Goal: Communication & Community: Connect with others

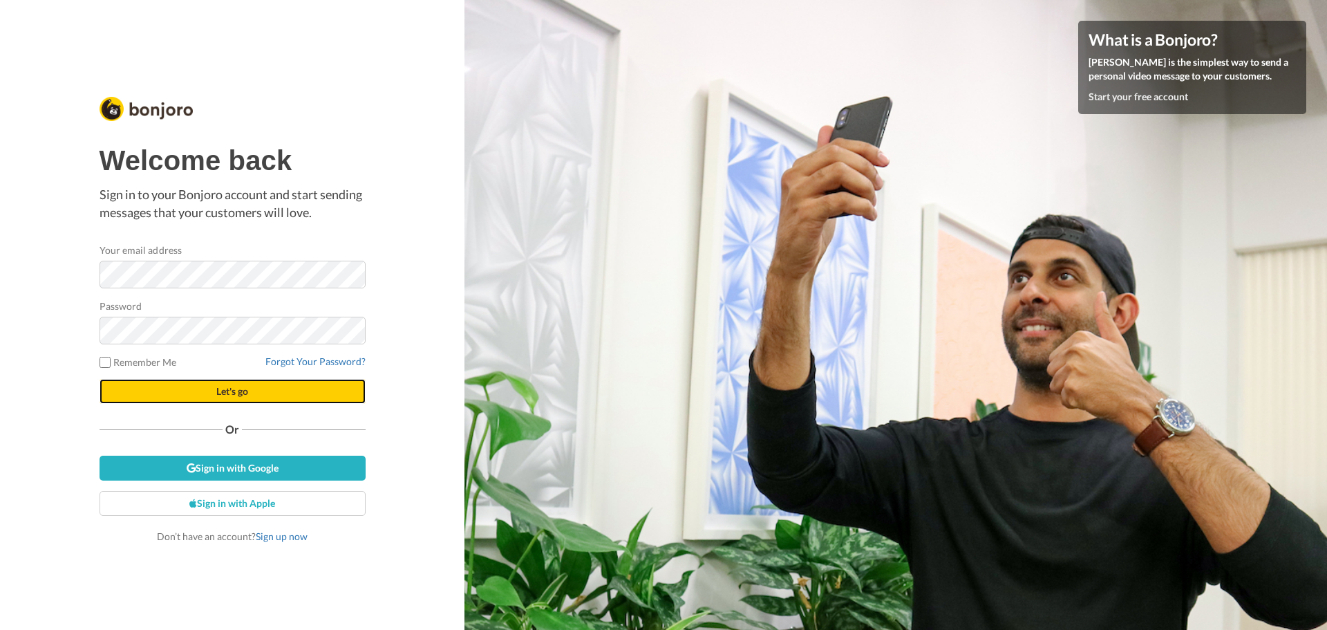
click at [211, 390] on button "Let's go" at bounding box center [233, 391] width 266 height 25
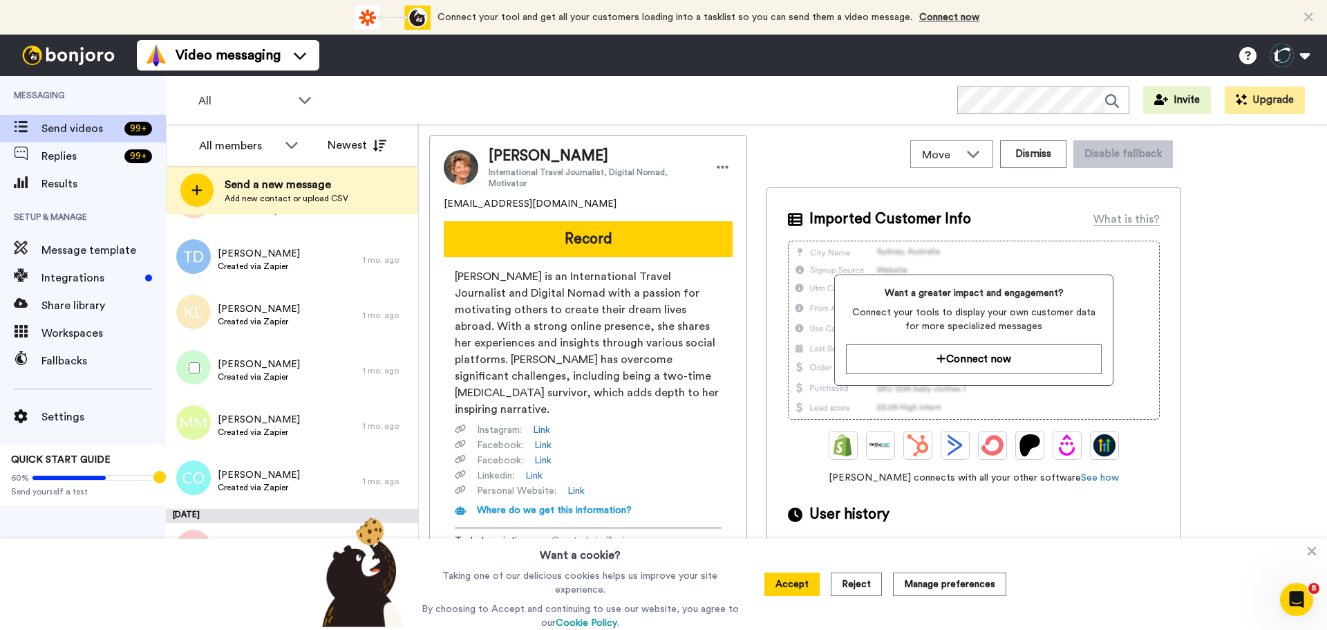
scroll to position [2928, 0]
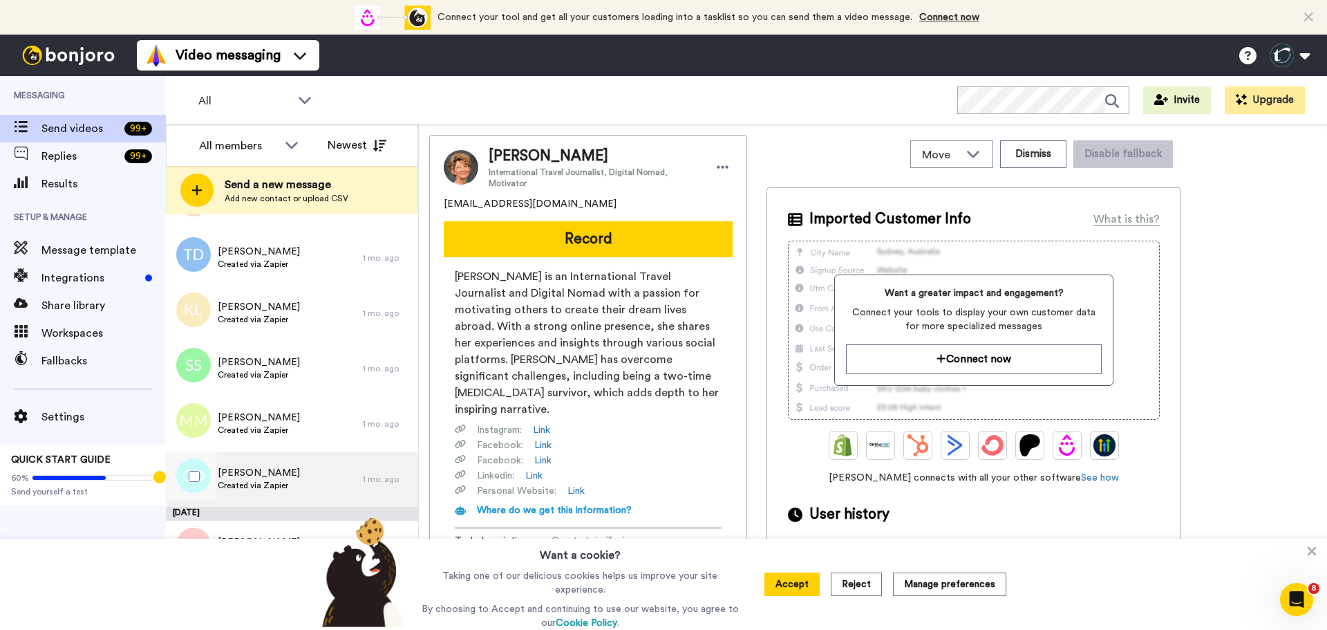
click at [243, 481] on span "Created via Zapier" at bounding box center [259, 485] width 82 height 11
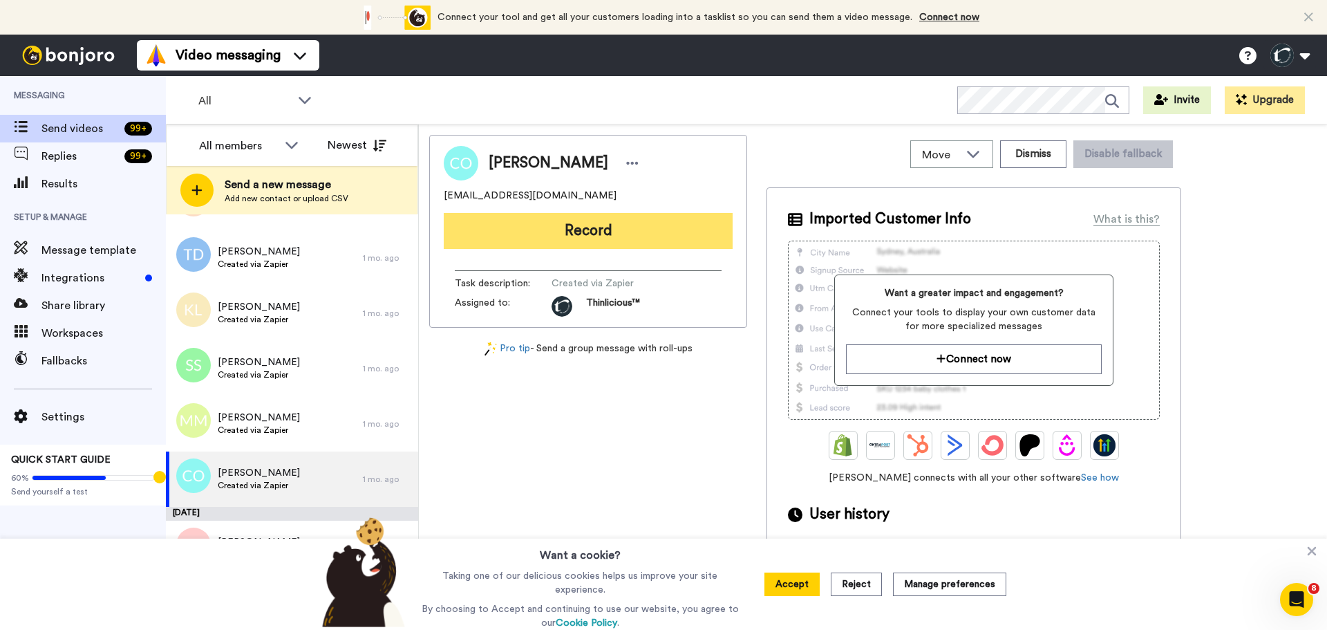
click at [607, 238] on button "Record" at bounding box center [588, 231] width 289 height 36
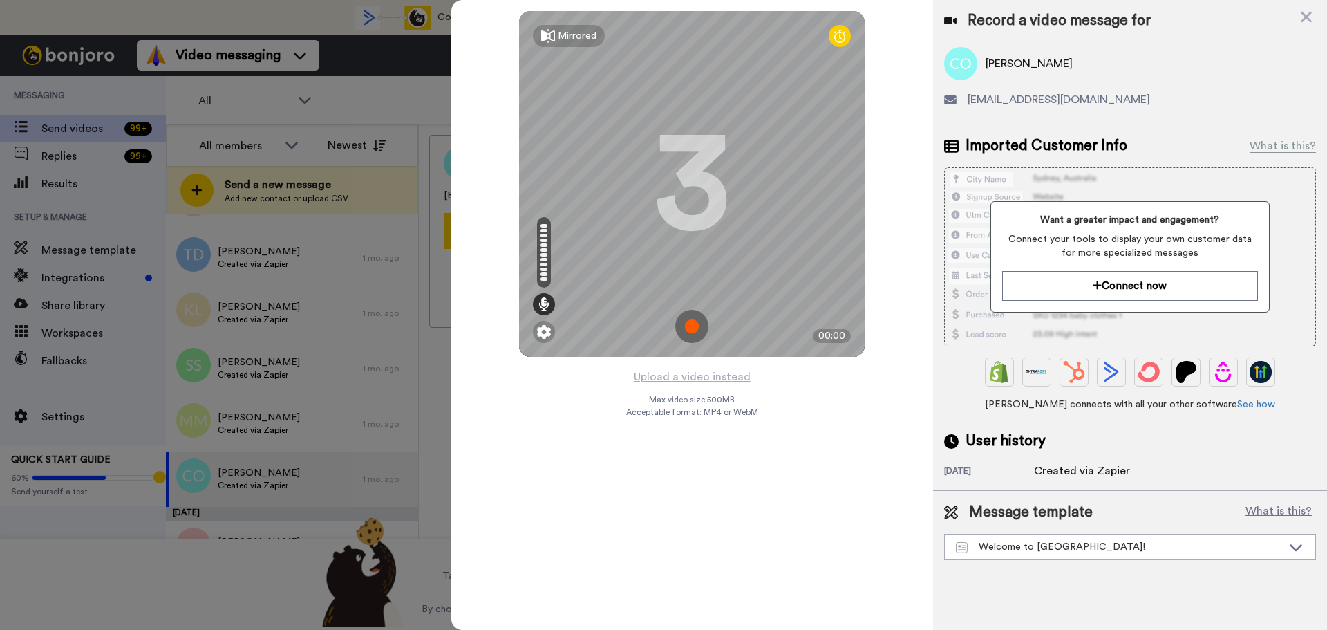
click at [697, 326] on img at bounding box center [691, 326] width 33 height 33
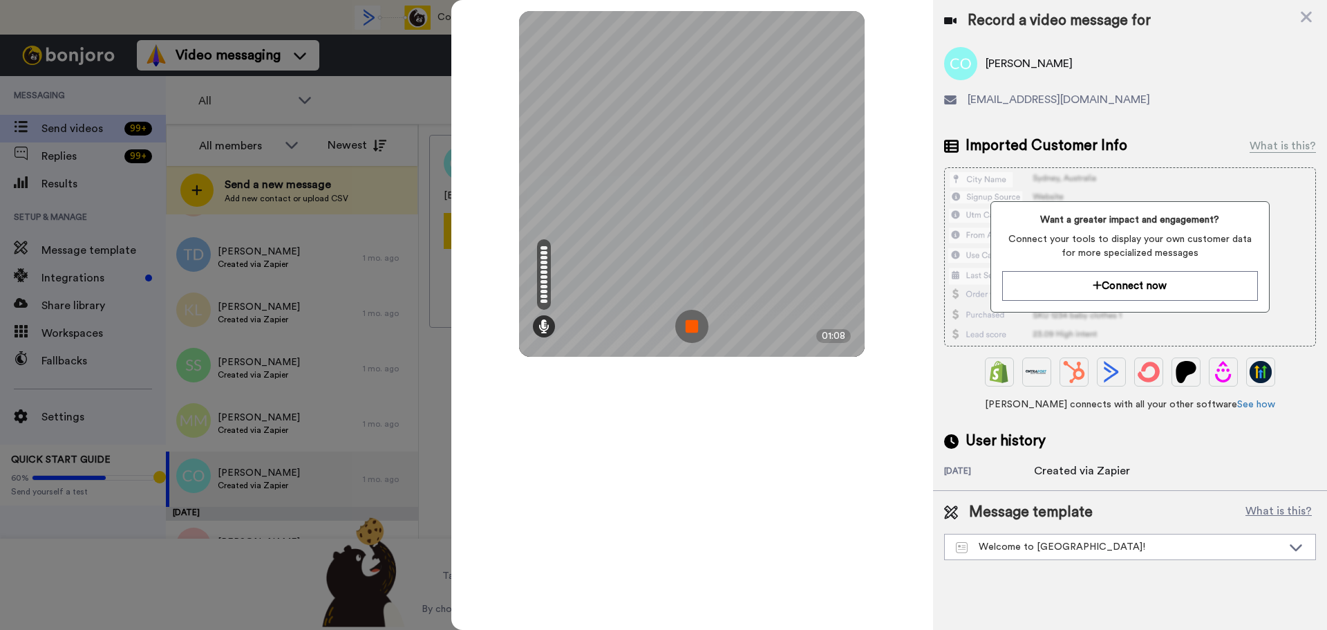
click at [697, 326] on img at bounding box center [691, 326] width 33 height 33
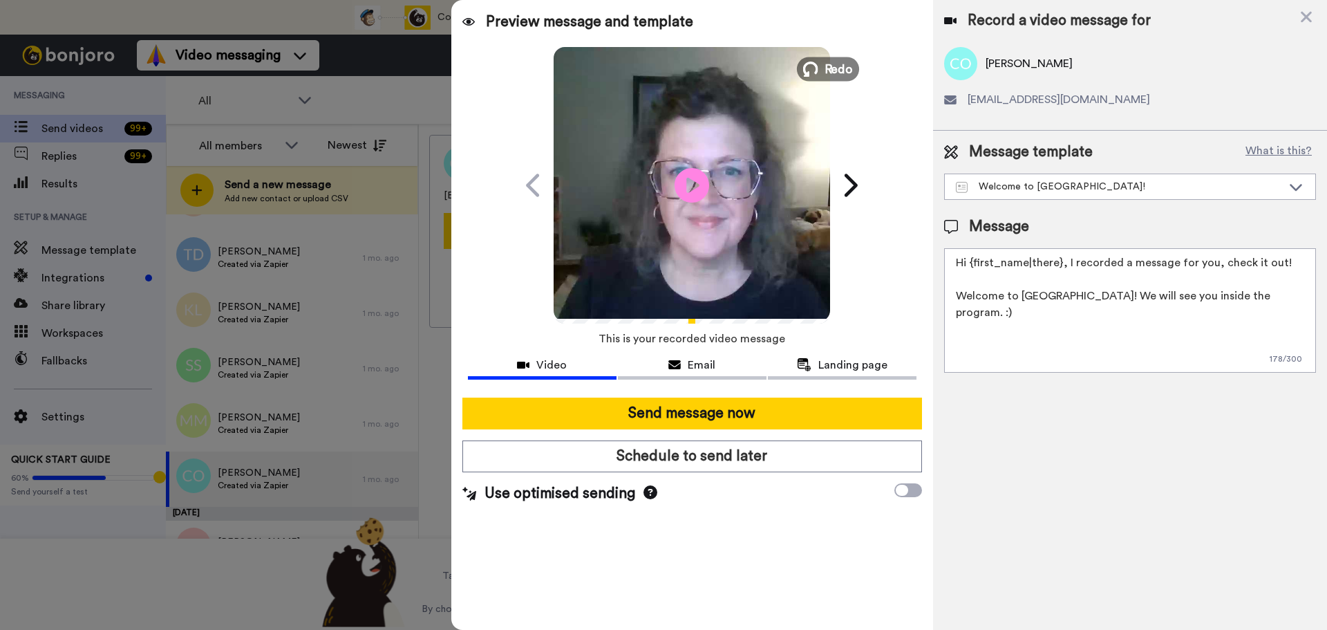
click at [836, 64] on span "Redo" at bounding box center [838, 68] width 29 height 18
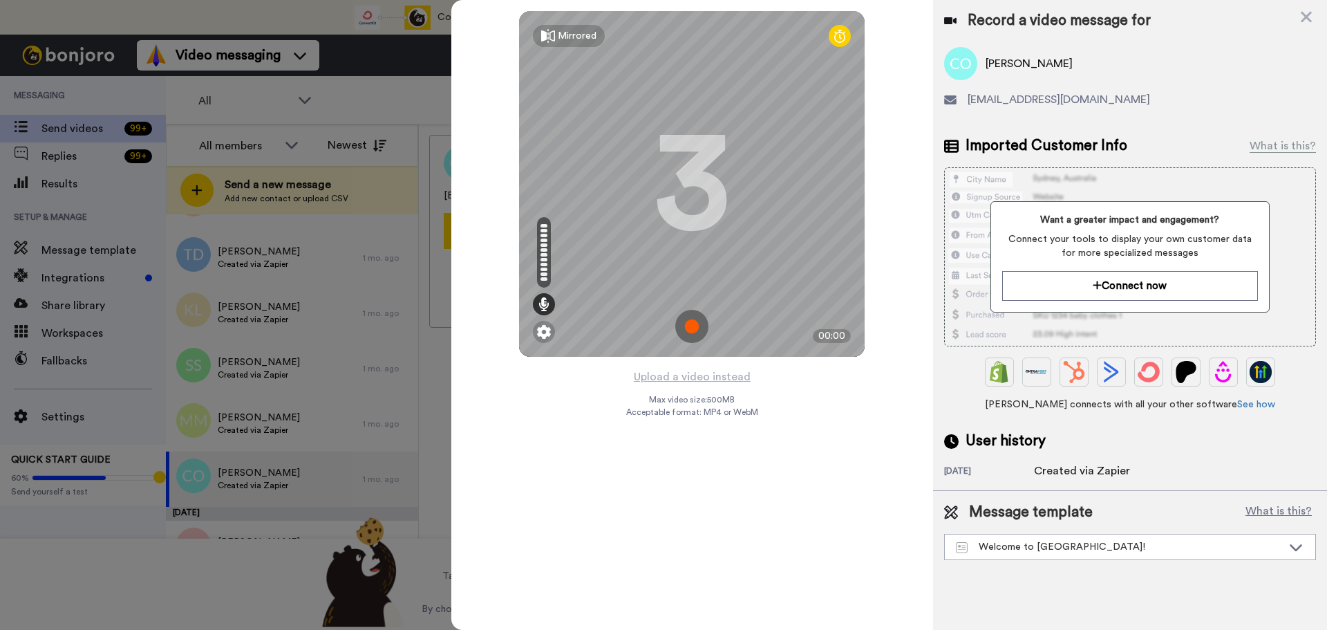
click at [690, 327] on img at bounding box center [691, 326] width 33 height 33
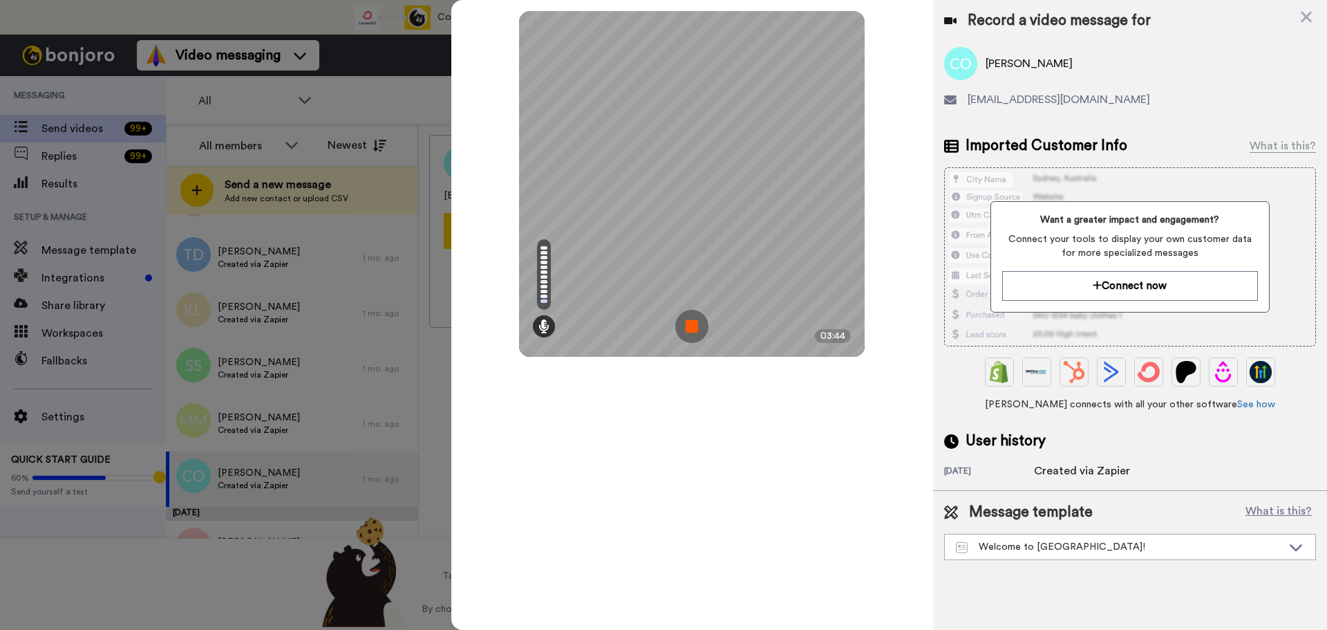
click at [690, 327] on img at bounding box center [691, 326] width 33 height 33
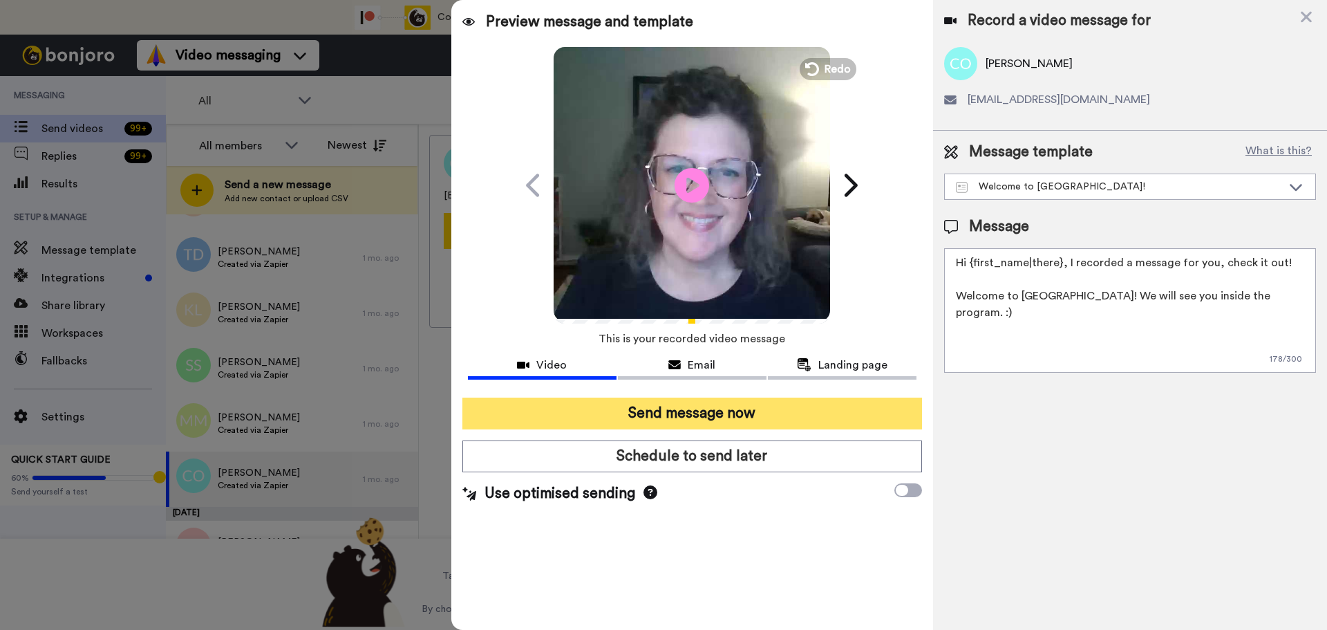
click at [715, 411] on button "Send message now" at bounding box center [692, 413] width 460 height 32
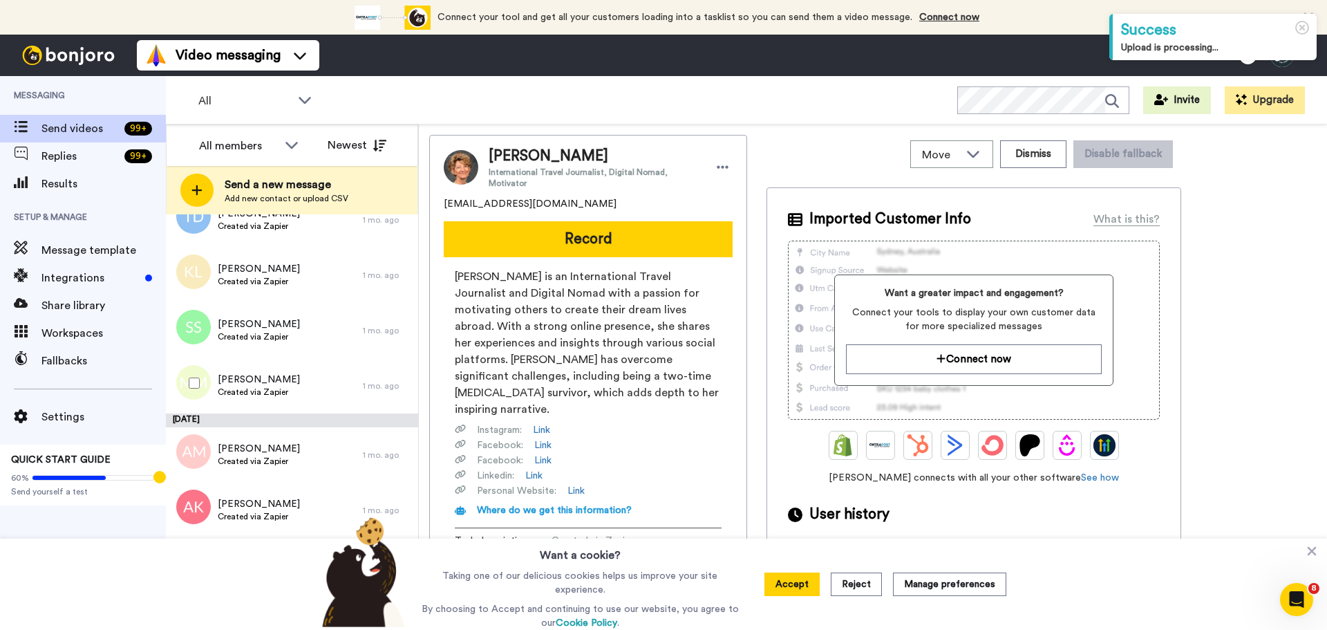
scroll to position [2968, 0]
click at [281, 381] on span "Melissa McPhail" at bounding box center [259, 377] width 82 height 14
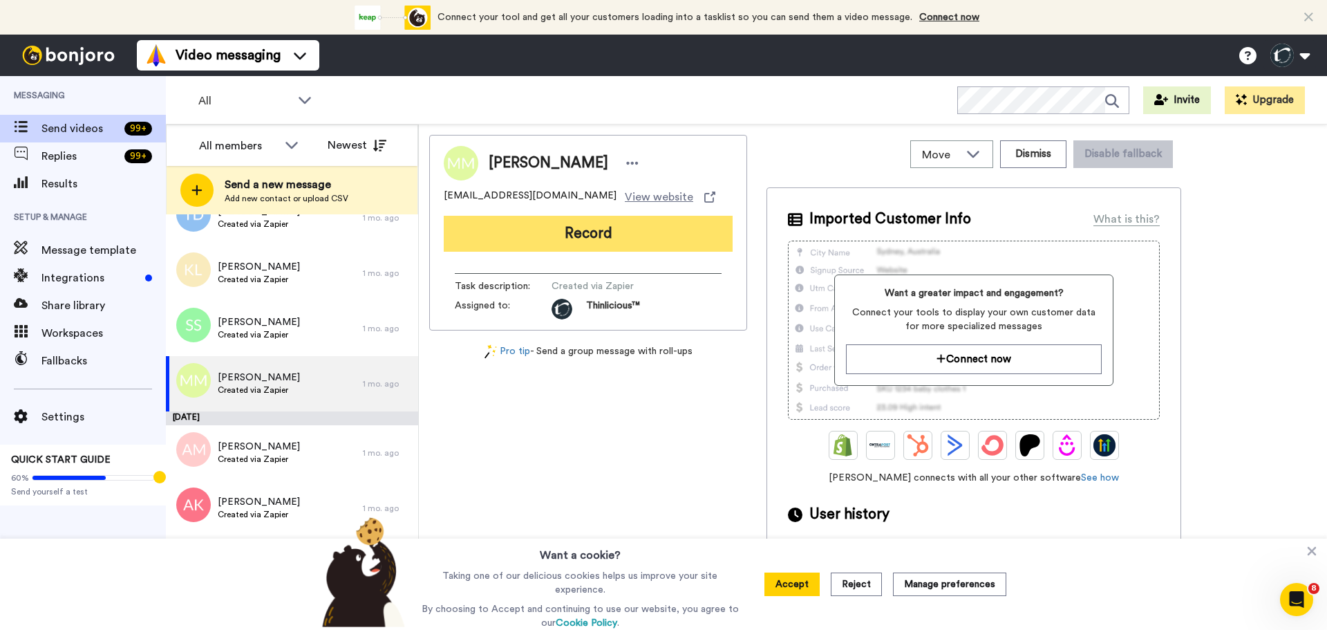
click at [636, 231] on button "Record" at bounding box center [588, 234] width 289 height 36
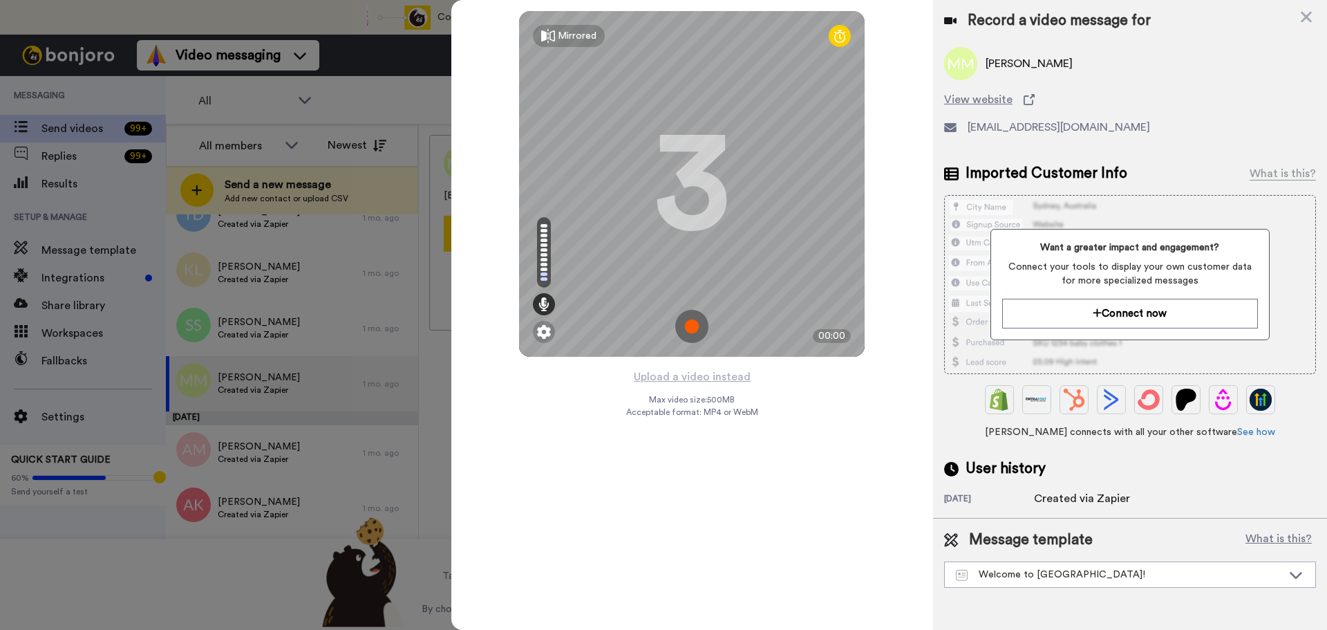
click at [692, 327] on img at bounding box center [691, 326] width 33 height 33
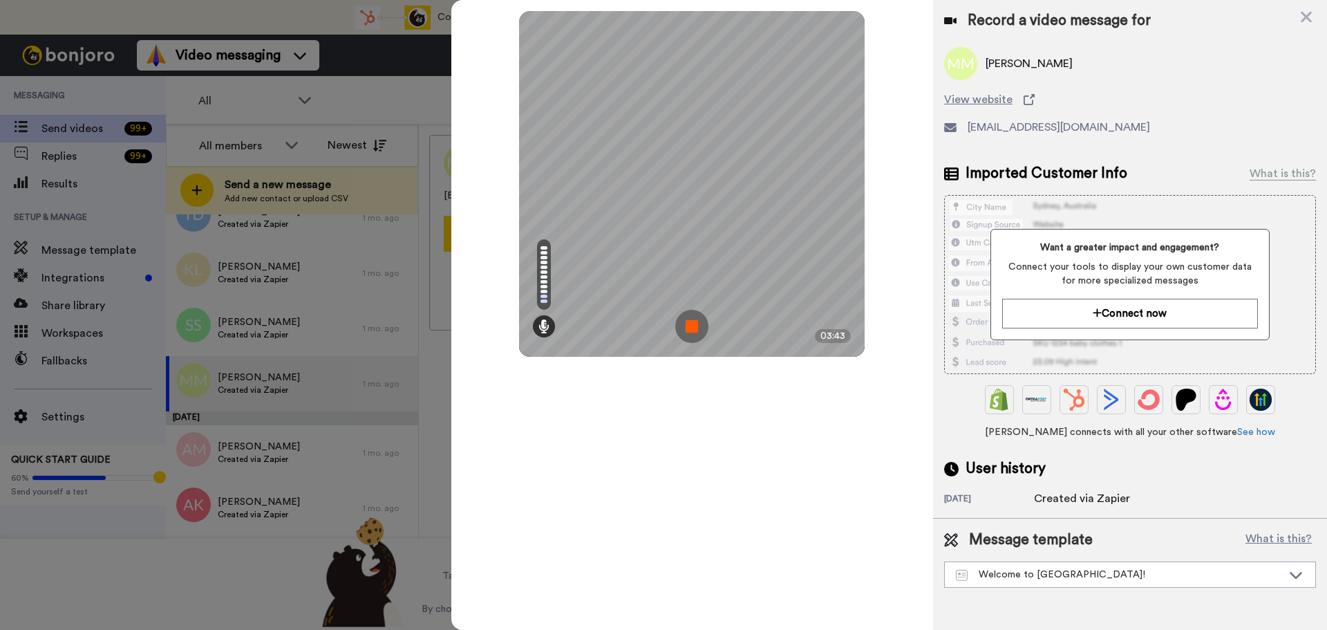
click at [692, 327] on img at bounding box center [691, 326] width 33 height 33
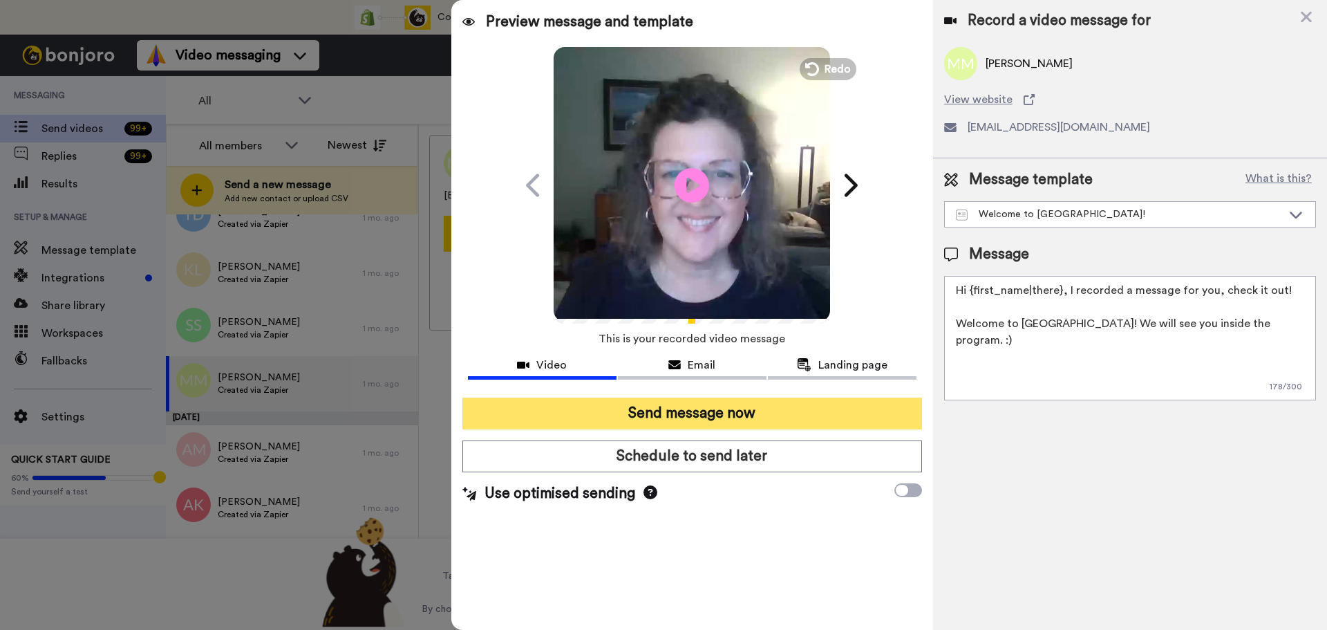
click at [704, 408] on button "Send message now" at bounding box center [692, 413] width 460 height 32
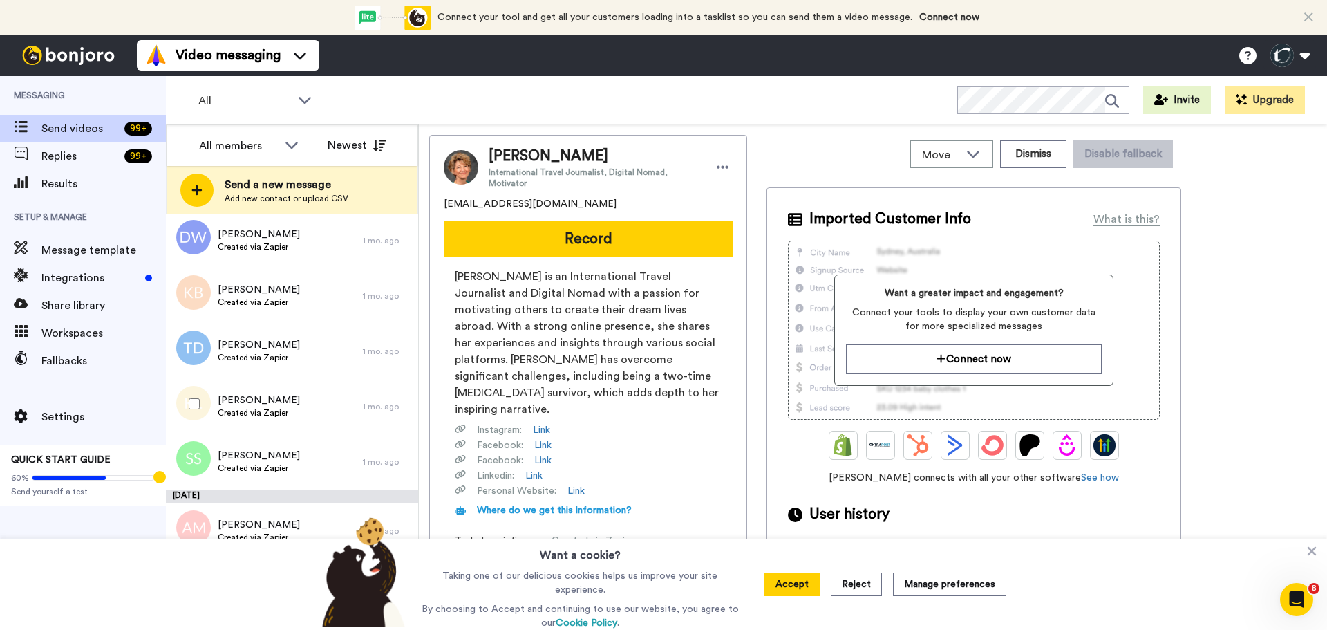
scroll to position [2836, 0]
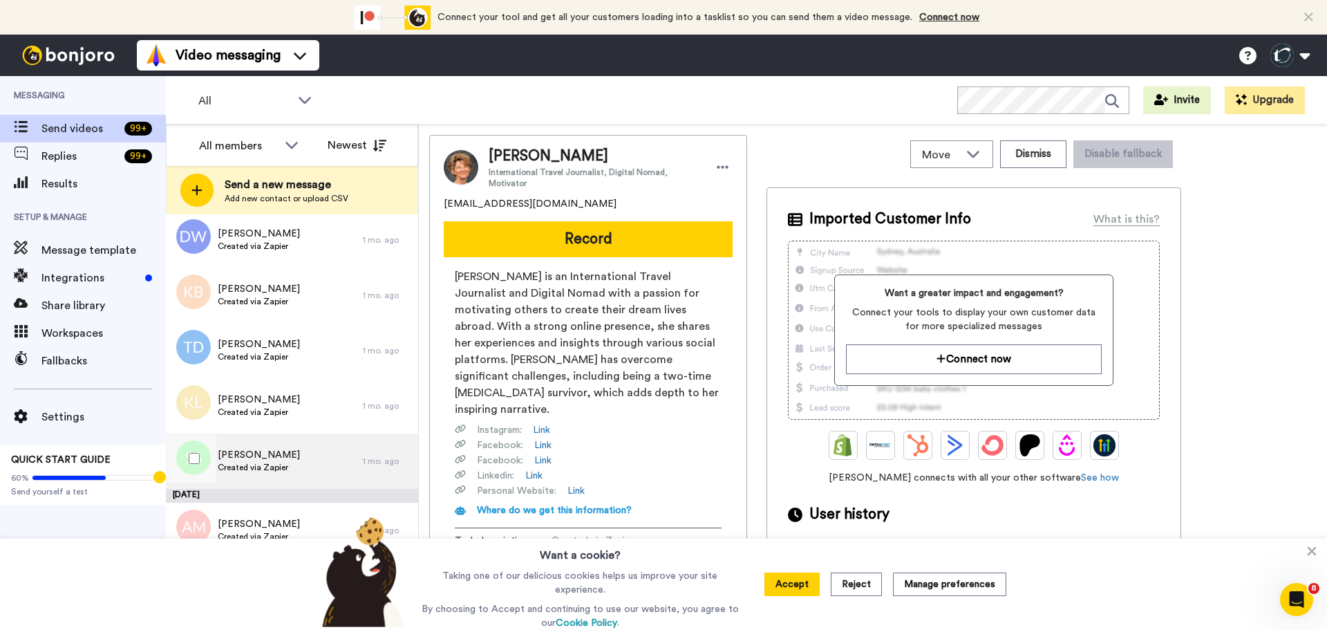
click at [241, 463] on span "Created via Zapier" at bounding box center [259, 467] width 82 height 11
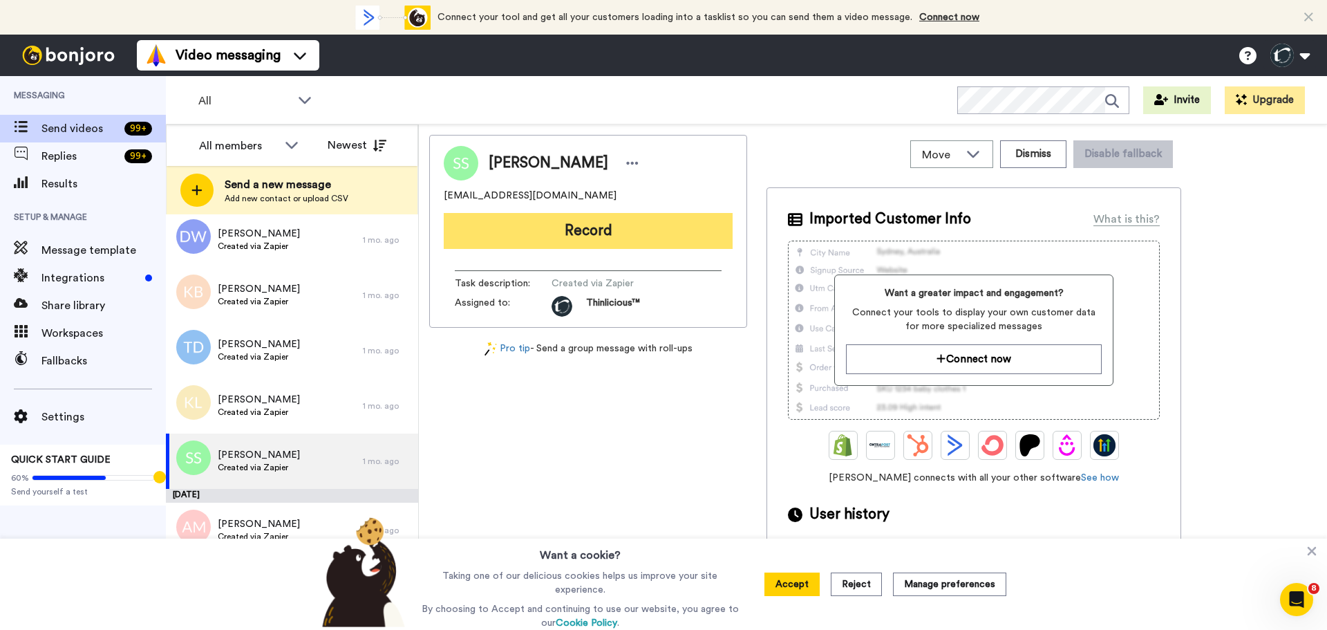
click at [545, 227] on button "Record" at bounding box center [588, 231] width 289 height 36
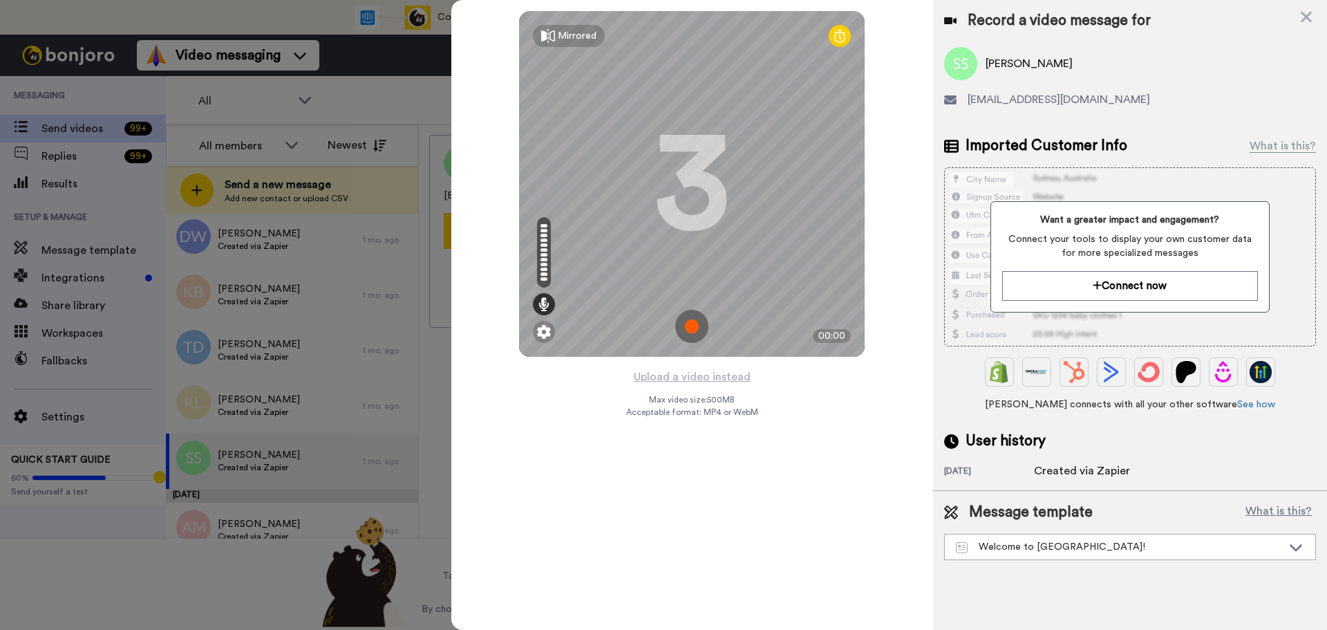
click at [693, 321] on img at bounding box center [691, 326] width 33 height 33
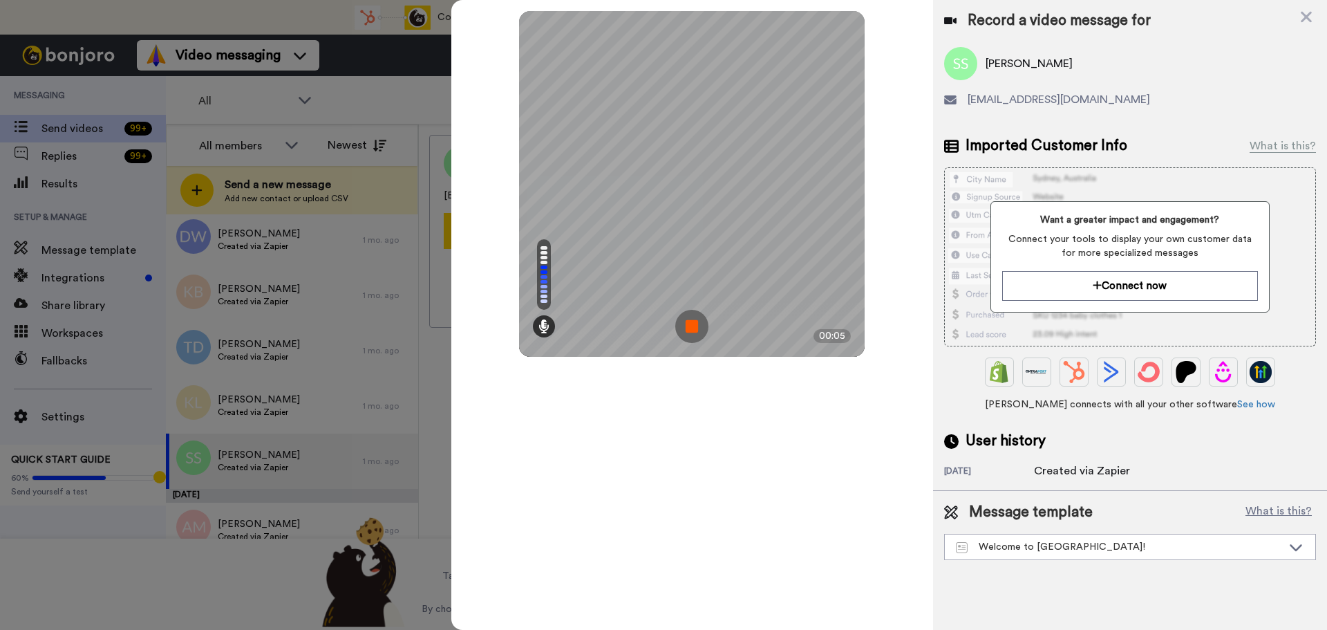
click at [693, 321] on img at bounding box center [691, 326] width 33 height 33
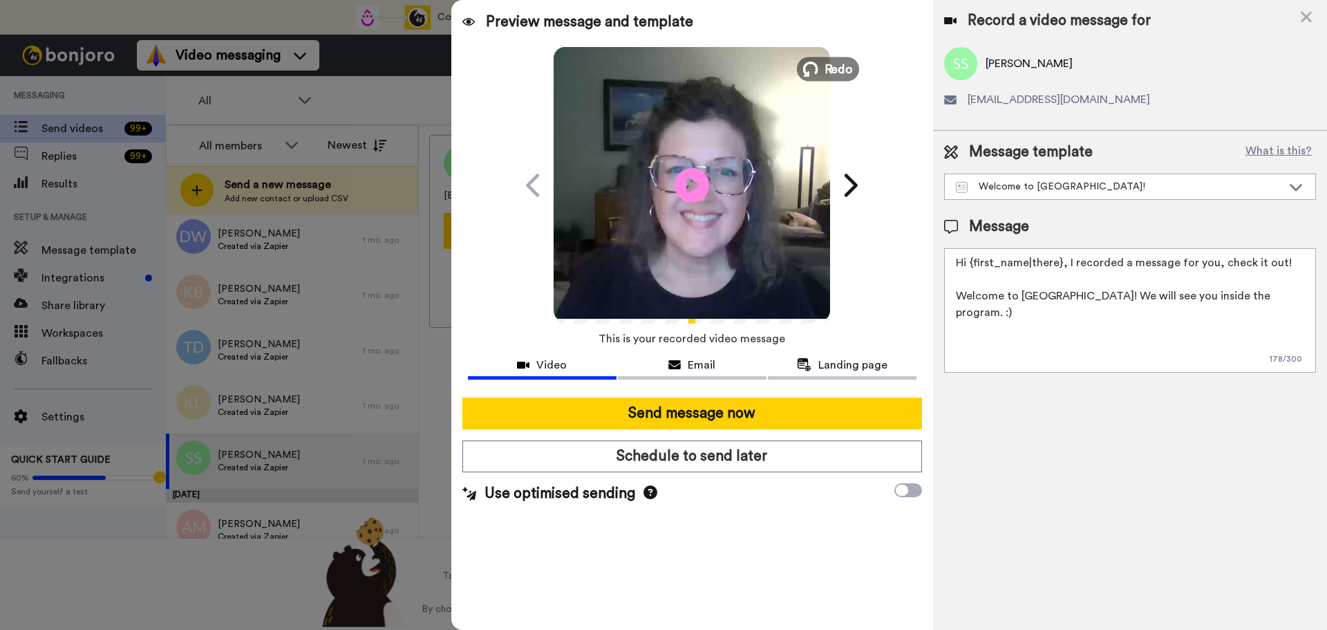
click at [834, 70] on span "Redo" at bounding box center [838, 68] width 29 height 18
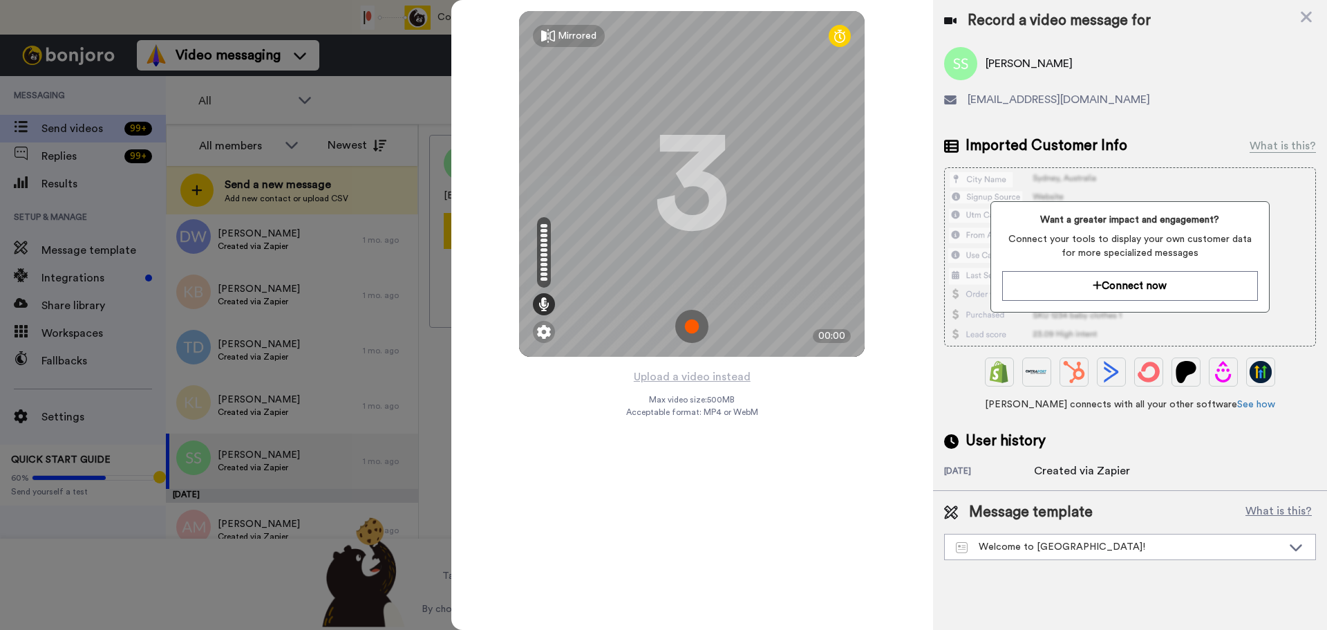
click at [690, 328] on img at bounding box center [691, 326] width 33 height 33
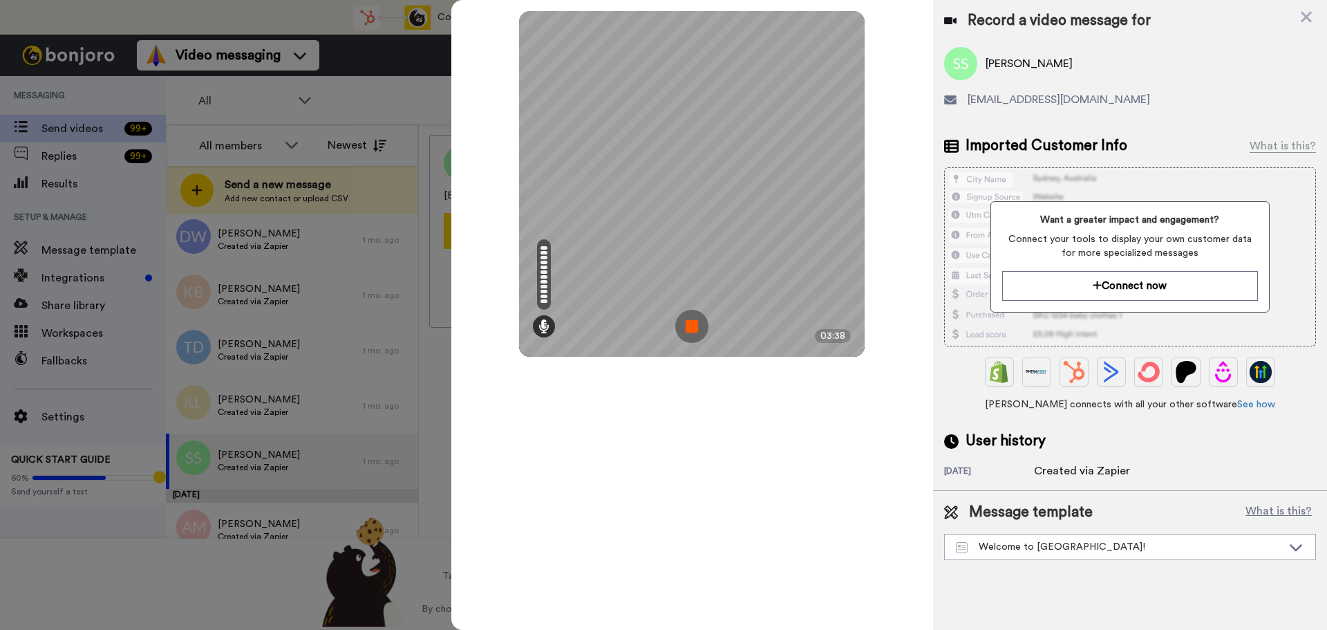
click at [690, 328] on img at bounding box center [691, 326] width 33 height 33
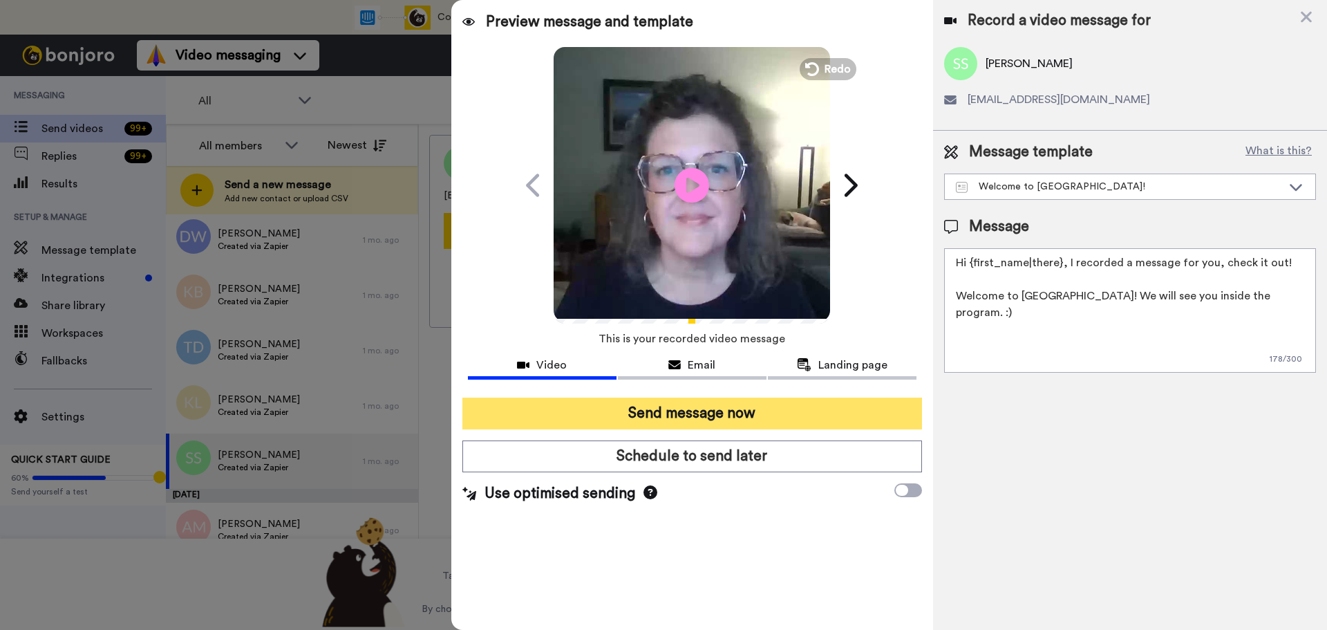
click at [724, 413] on button "Send message now" at bounding box center [692, 413] width 460 height 32
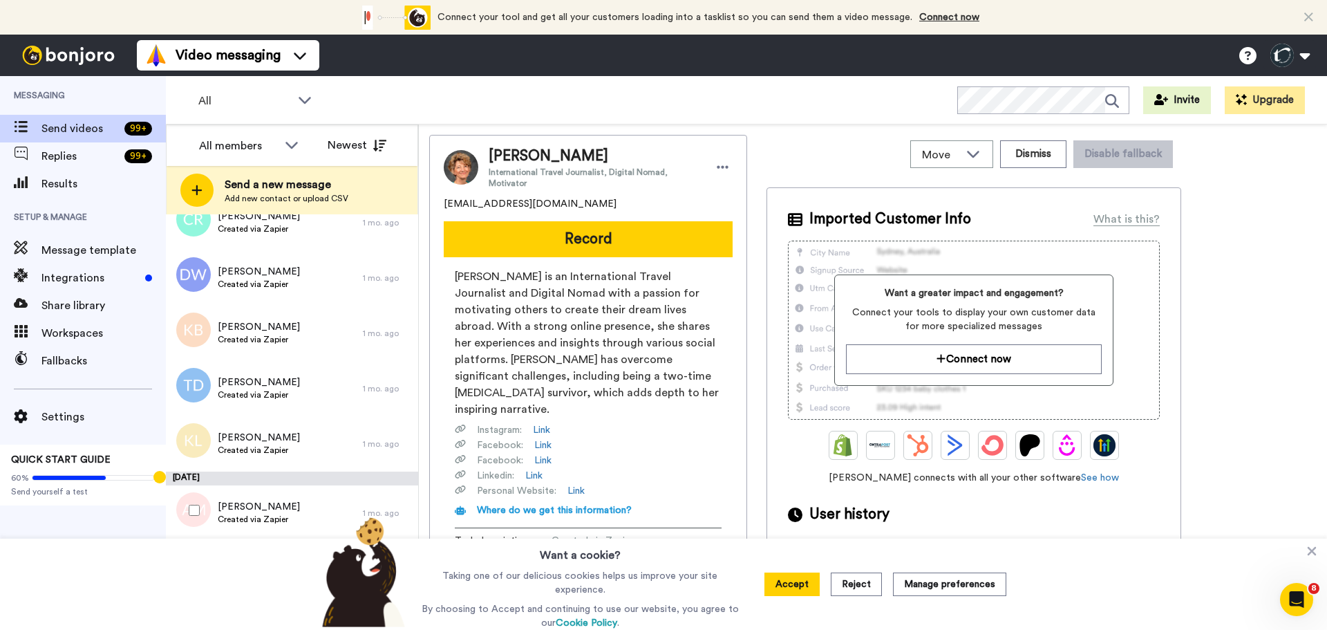
scroll to position [2791, 0]
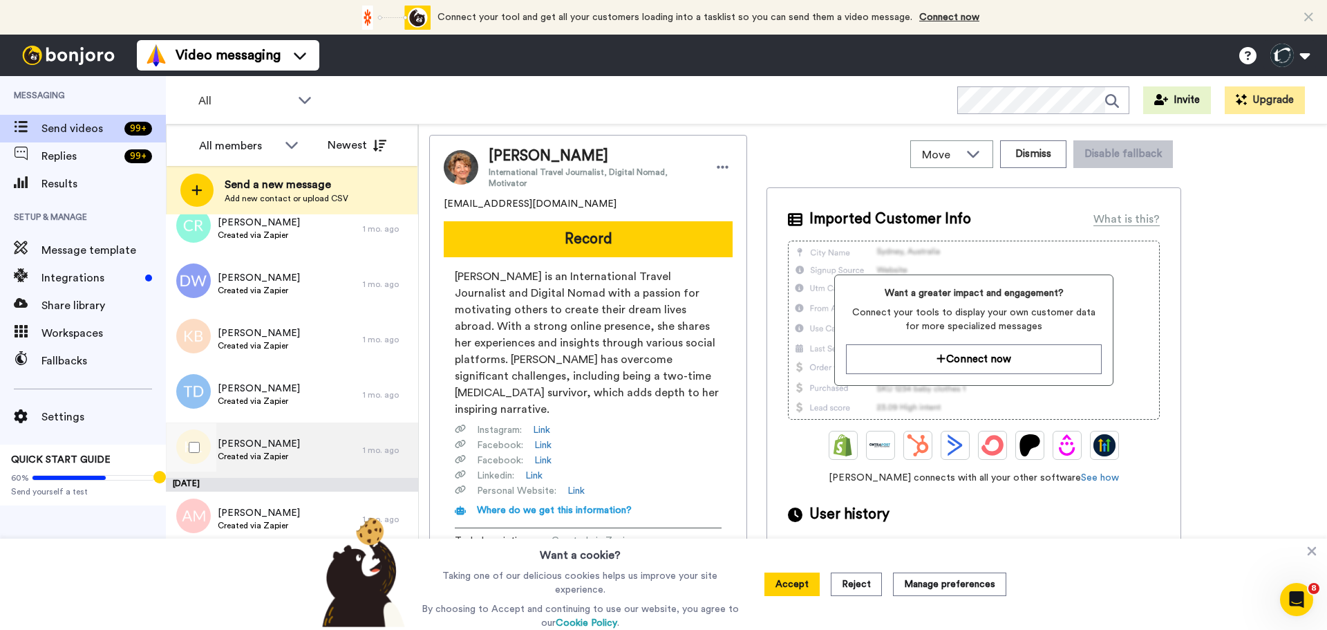
click at [270, 443] on span "Kirsten Lauppe" at bounding box center [259, 444] width 82 height 14
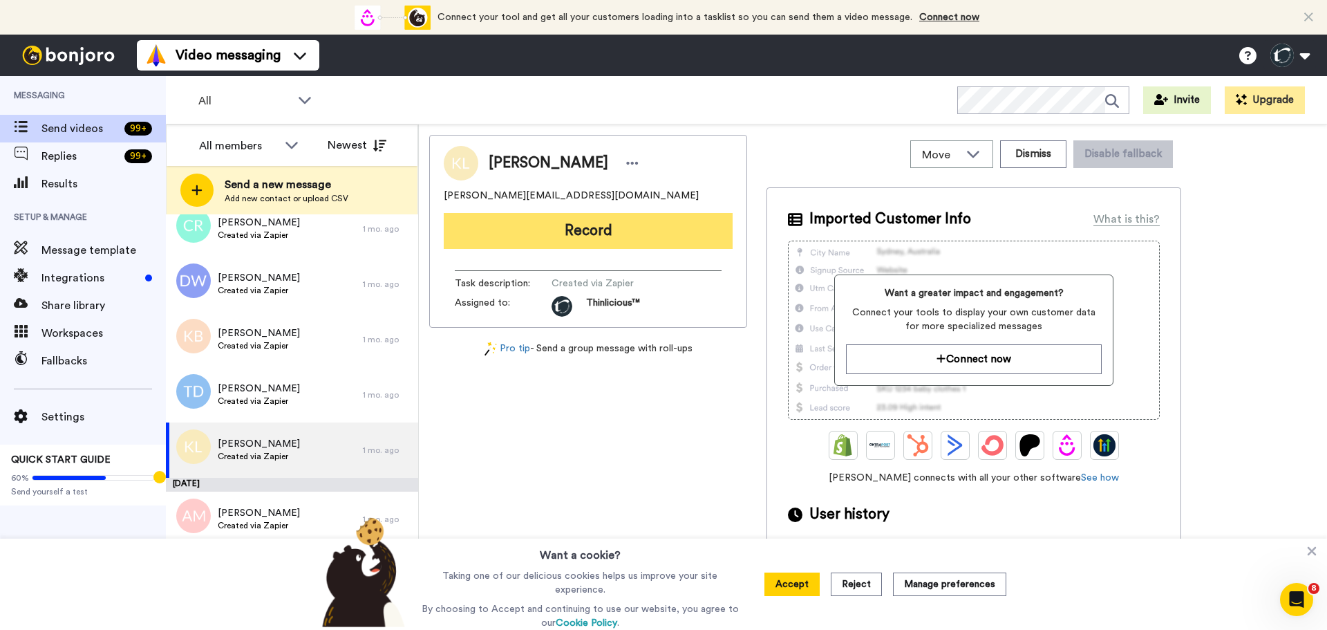
click at [600, 226] on button "Record" at bounding box center [588, 231] width 289 height 36
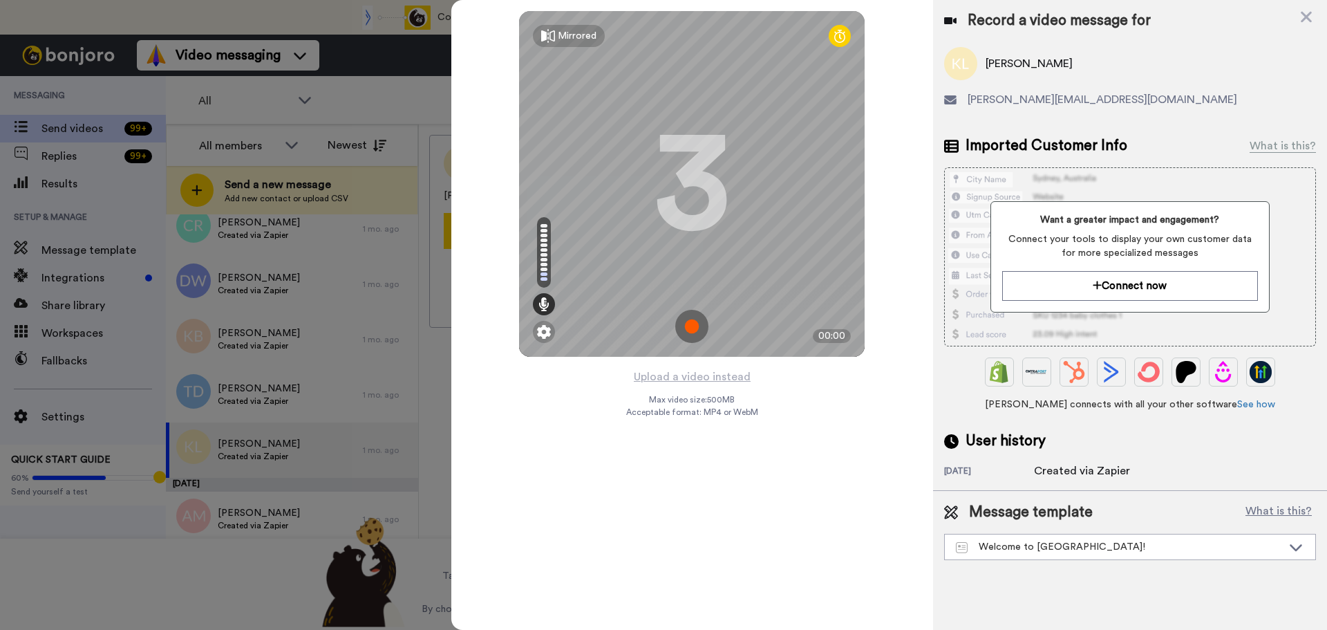
click at [687, 322] on img at bounding box center [691, 326] width 33 height 33
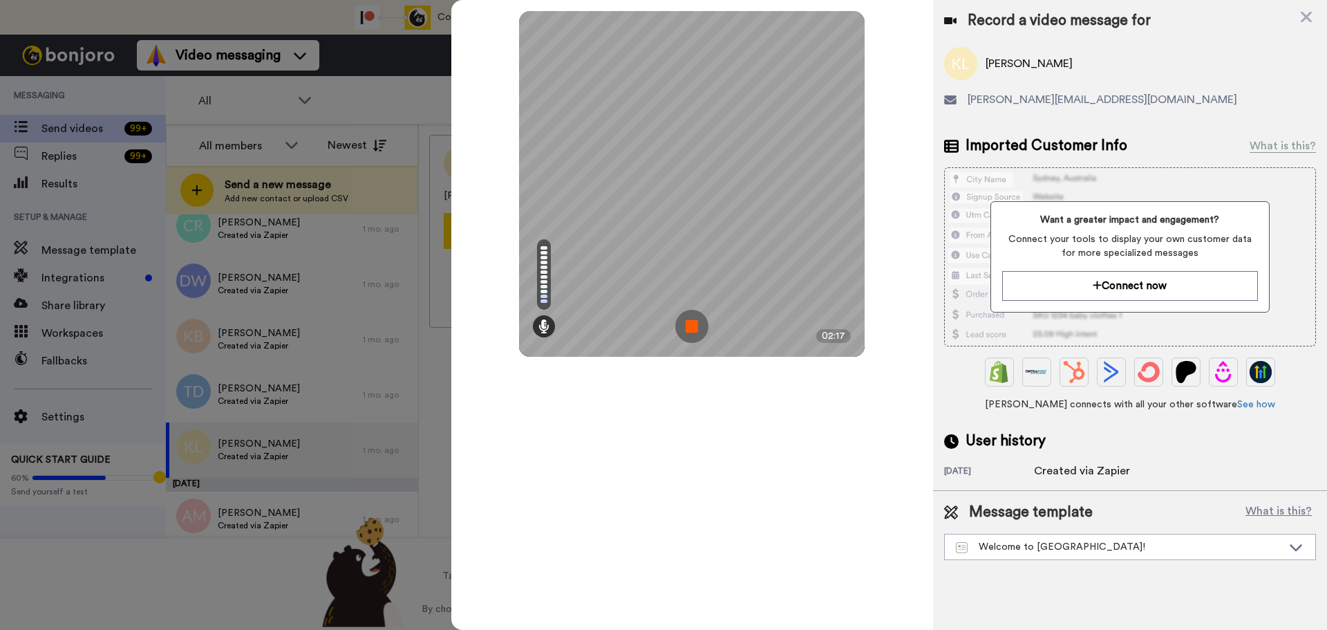
click at [687, 322] on img at bounding box center [691, 326] width 33 height 33
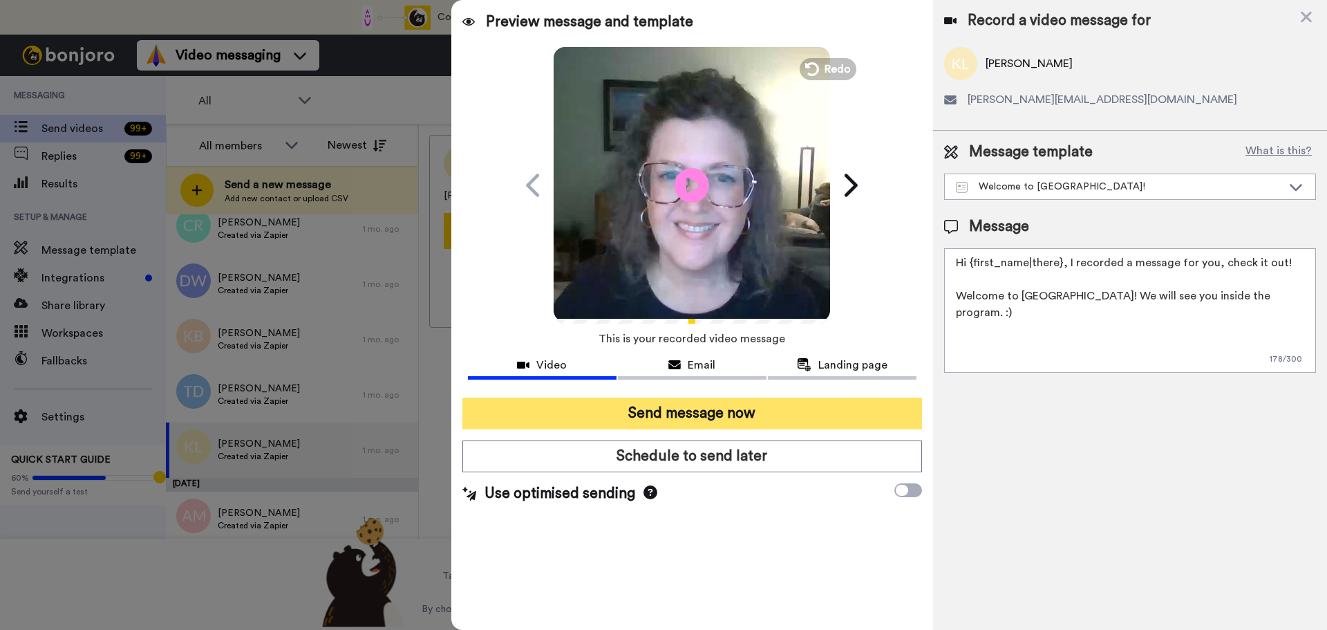
click at [703, 413] on button "Send message now" at bounding box center [692, 413] width 460 height 32
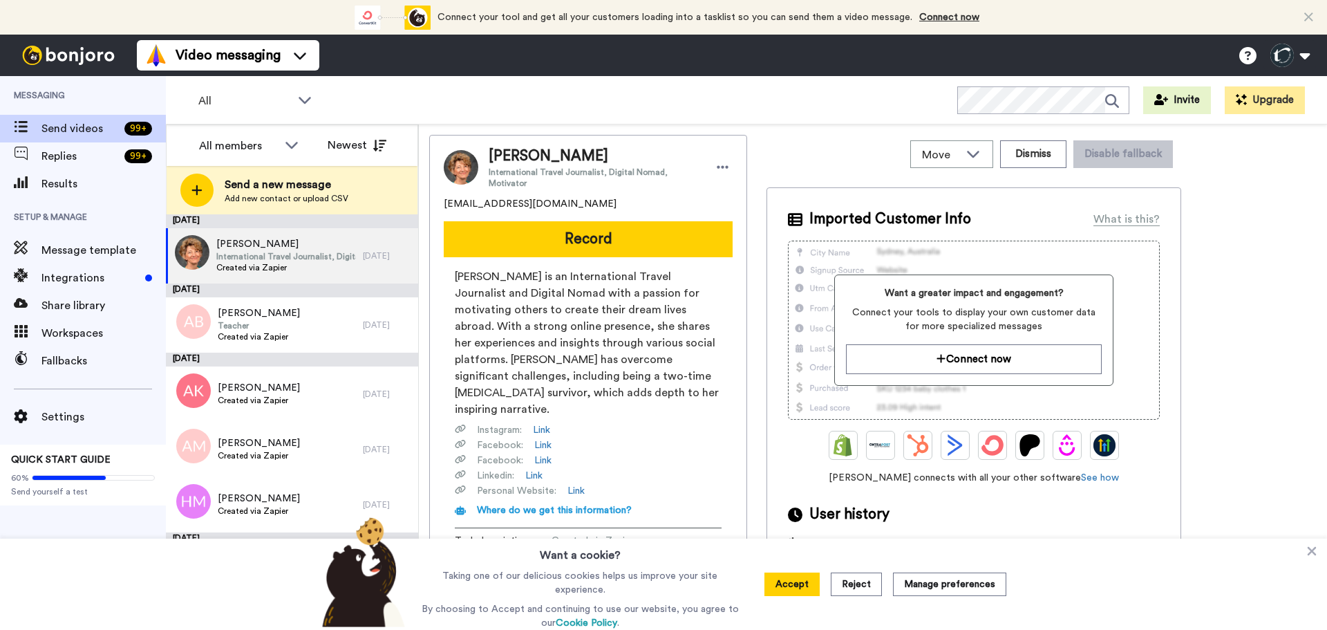
click at [703, 423] on div "Instagram : Link" at bounding box center [588, 430] width 267 height 14
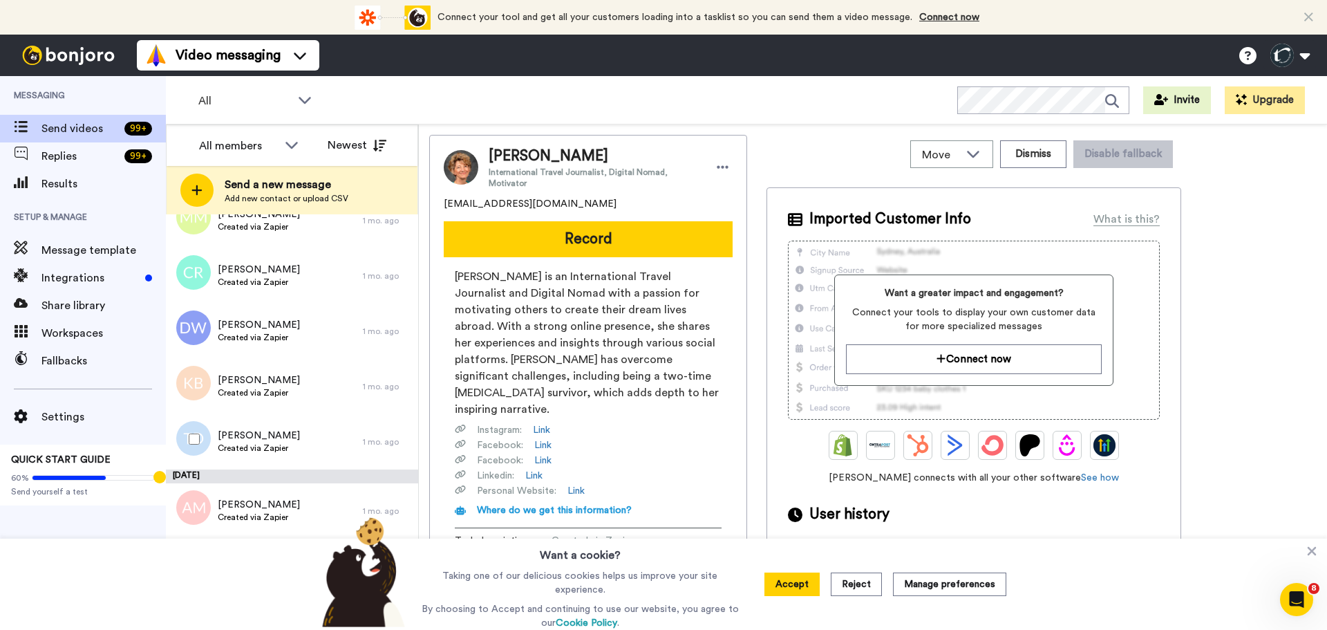
scroll to position [2744, 0]
click at [273, 432] on span "[PERSON_NAME]" at bounding box center [259, 436] width 82 height 14
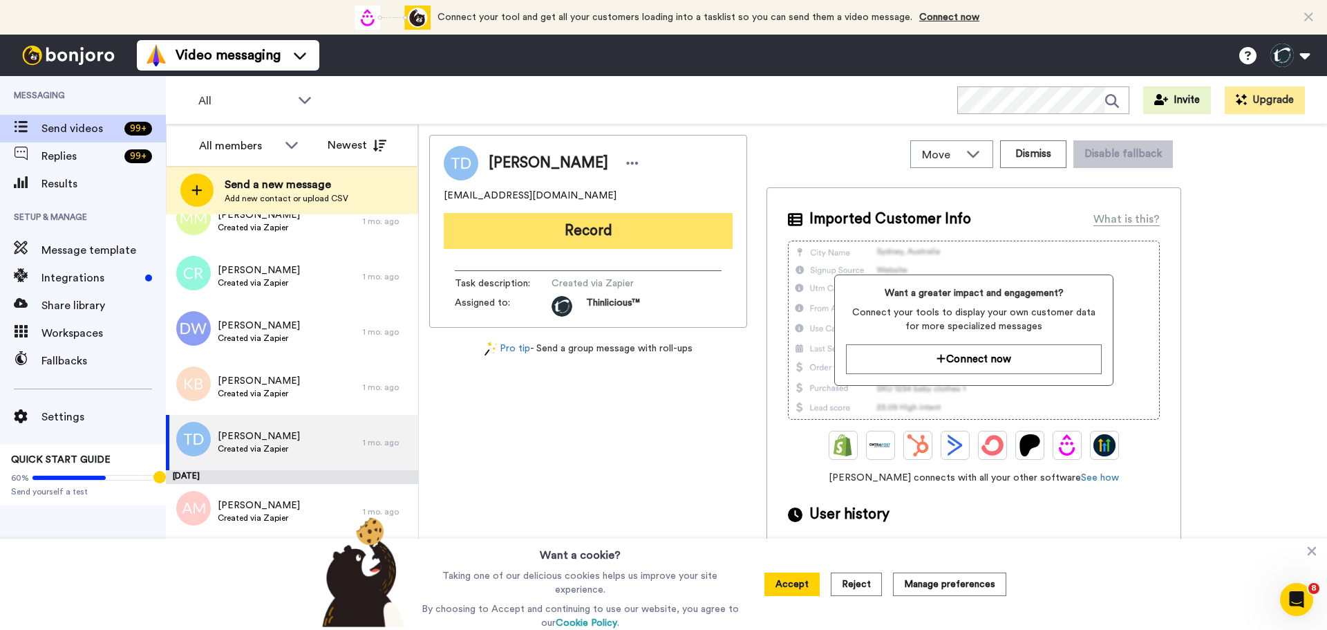
click at [581, 236] on button "Record" at bounding box center [588, 231] width 289 height 36
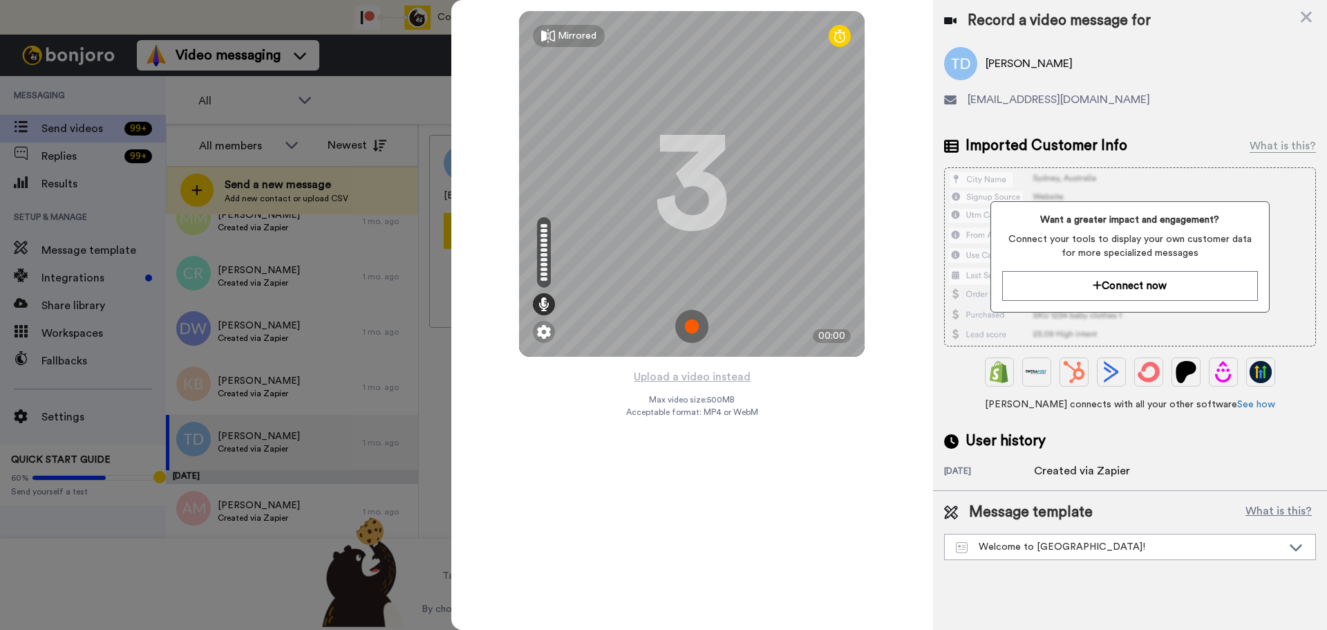
click at [692, 323] on img at bounding box center [691, 326] width 33 height 33
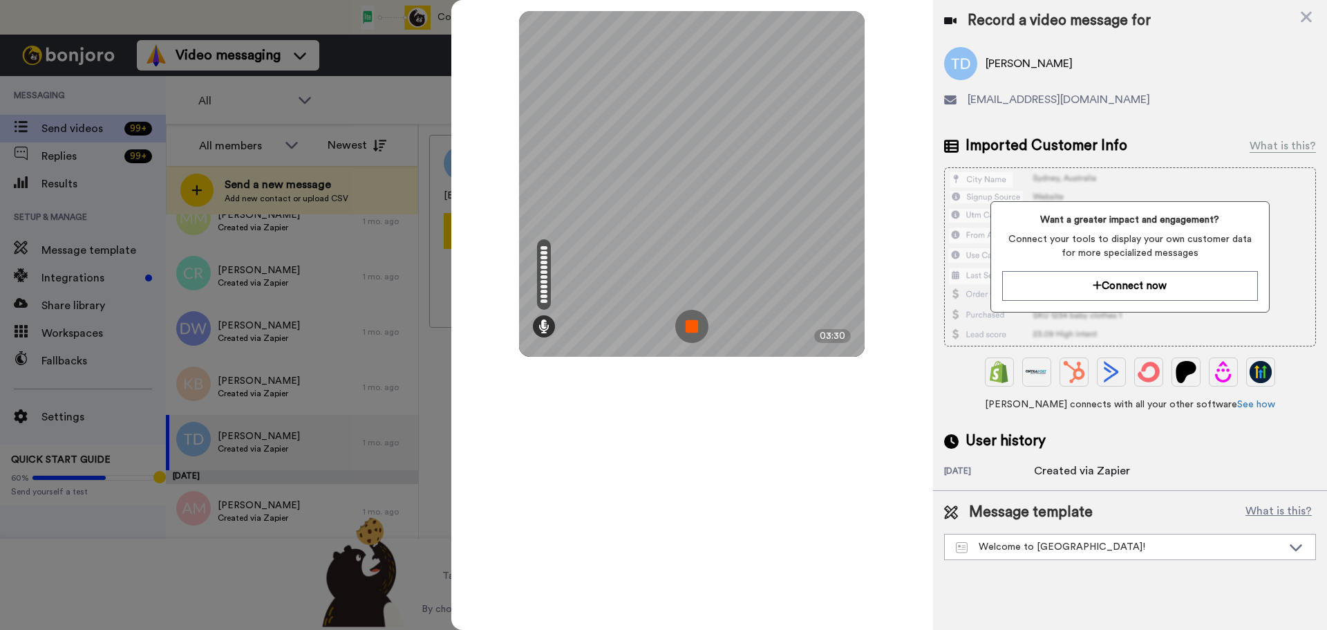
click at [692, 323] on img at bounding box center [691, 326] width 33 height 33
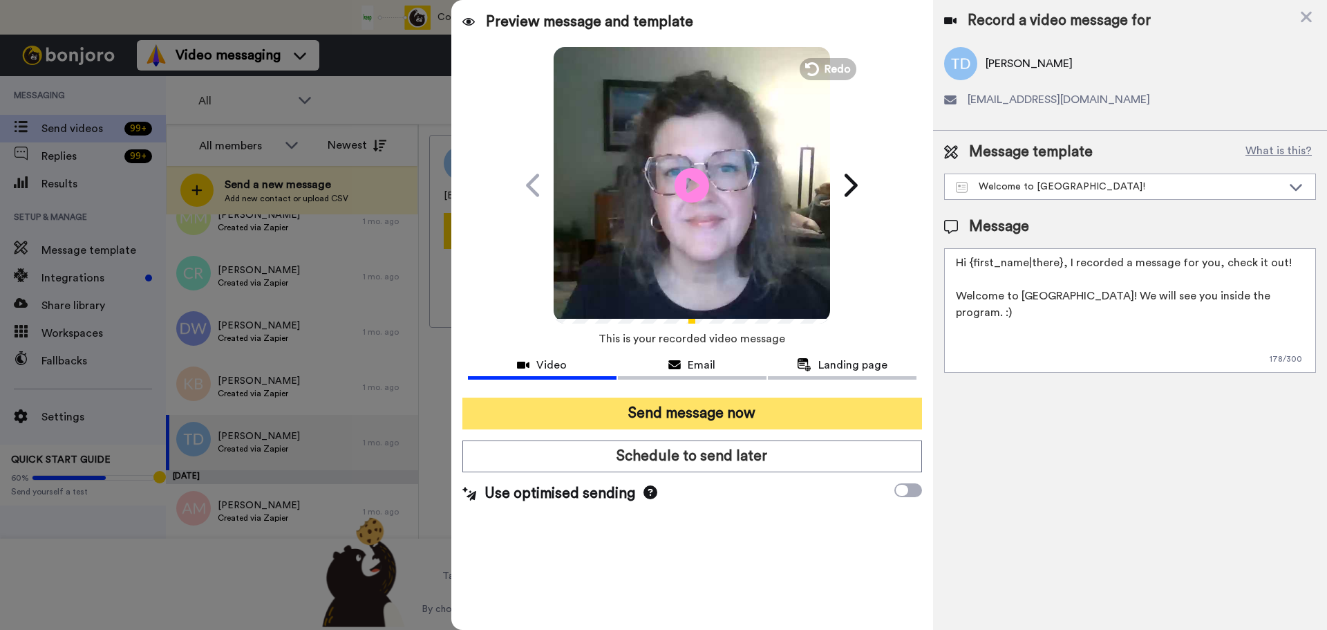
click at [669, 407] on button "Send message now" at bounding box center [692, 413] width 460 height 32
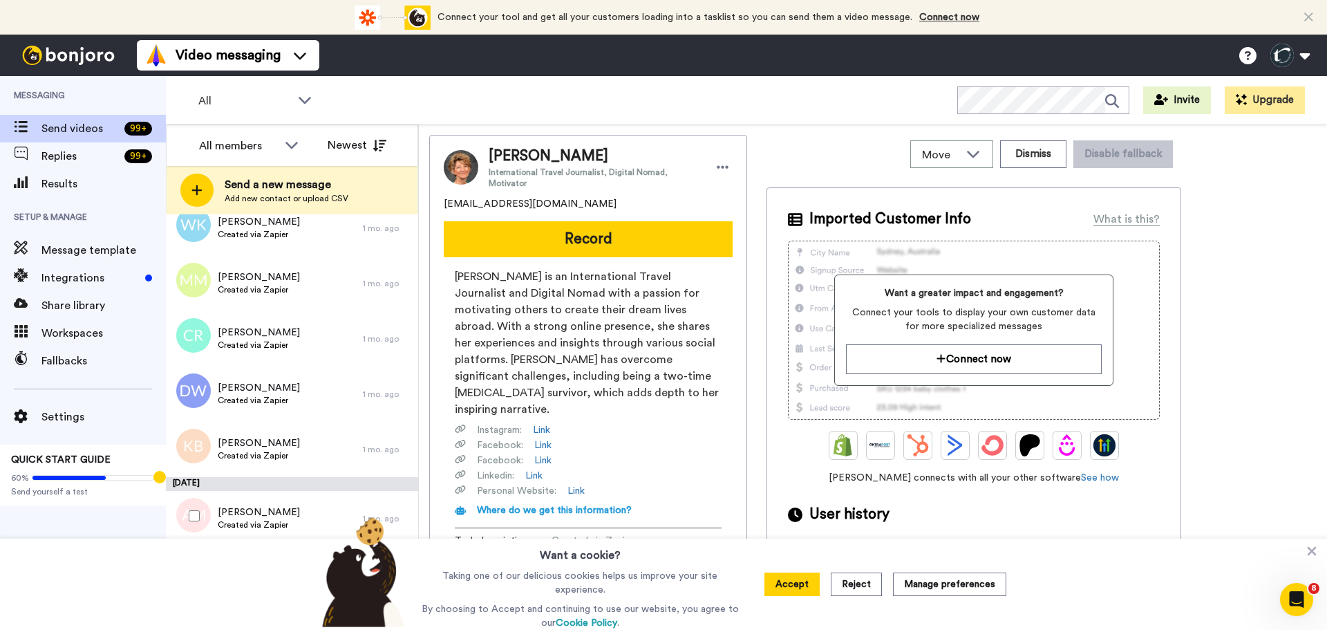
scroll to position [2684, 0]
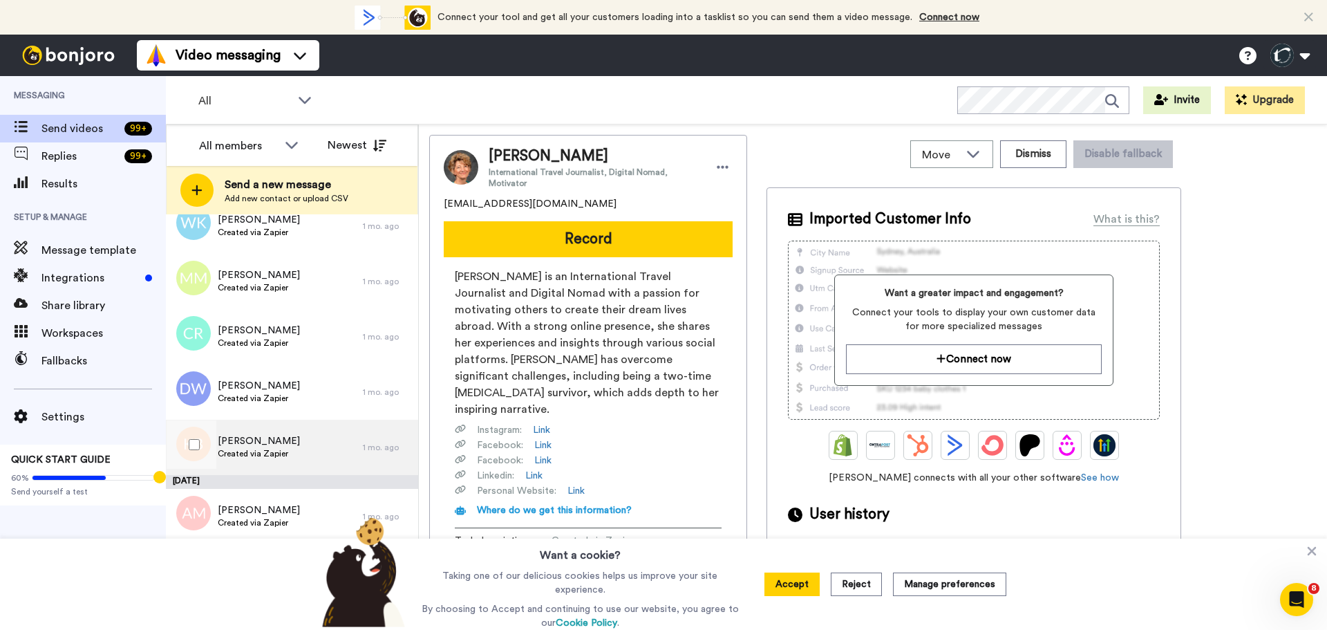
click at [250, 443] on span "[PERSON_NAME]" at bounding box center [259, 441] width 82 height 14
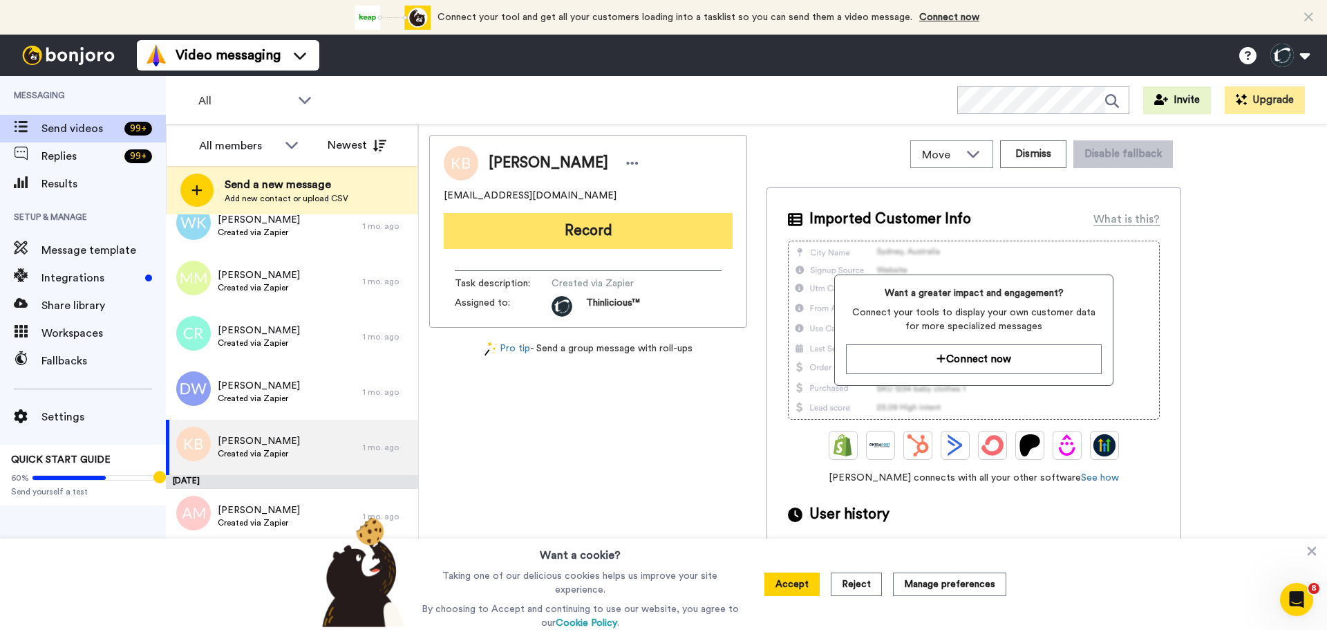
click at [497, 233] on button "Record" at bounding box center [588, 231] width 289 height 36
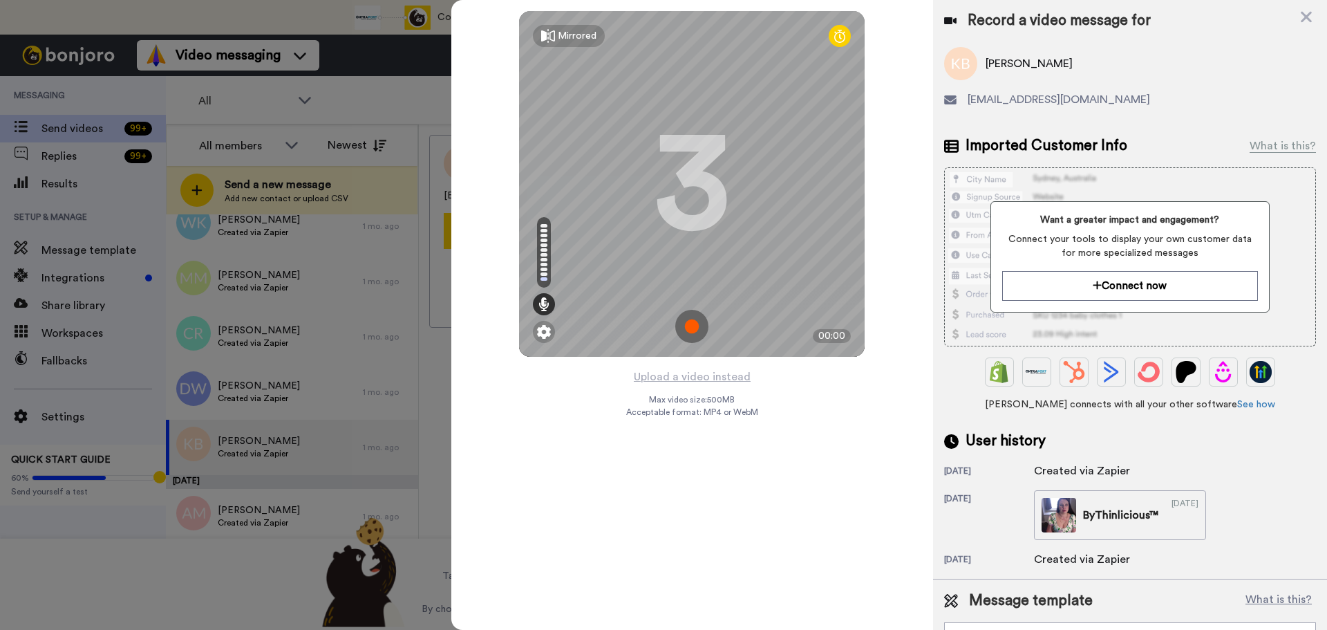
click at [691, 321] on img at bounding box center [691, 326] width 33 height 33
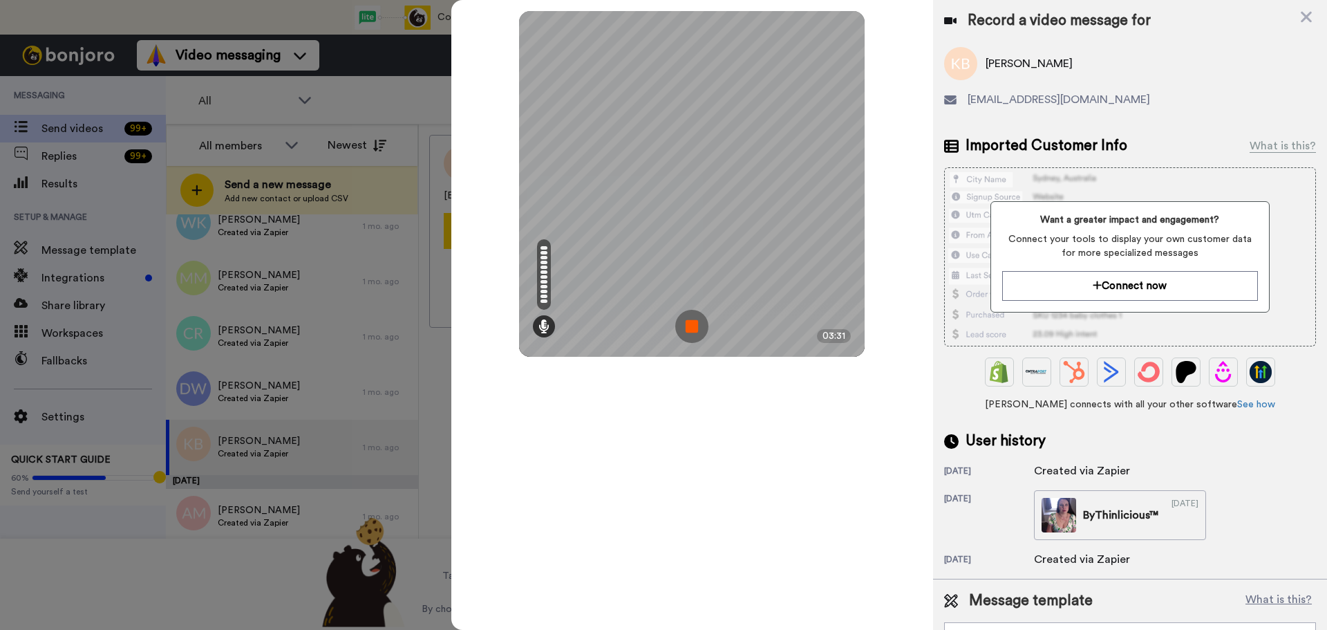
click at [691, 321] on img at bounding box center [691, 326] width 33 height 33
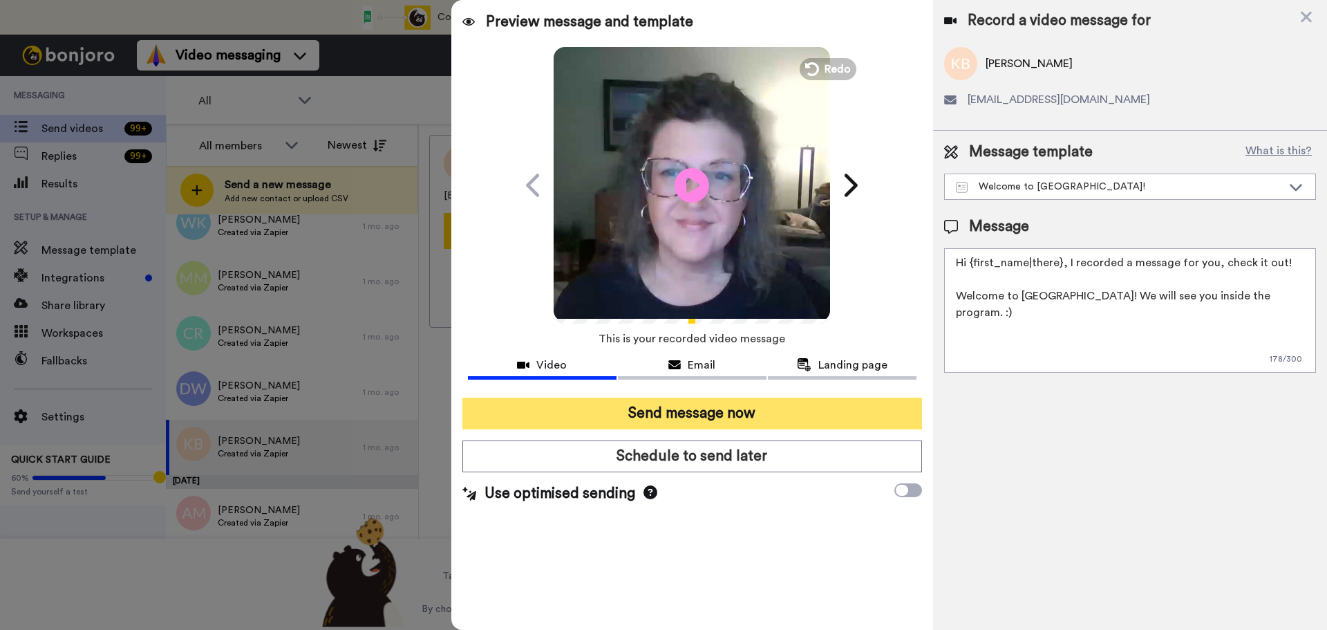
click at [753, 419] on button "Send message now" at bounding box center [692, 413] width 460 height 32
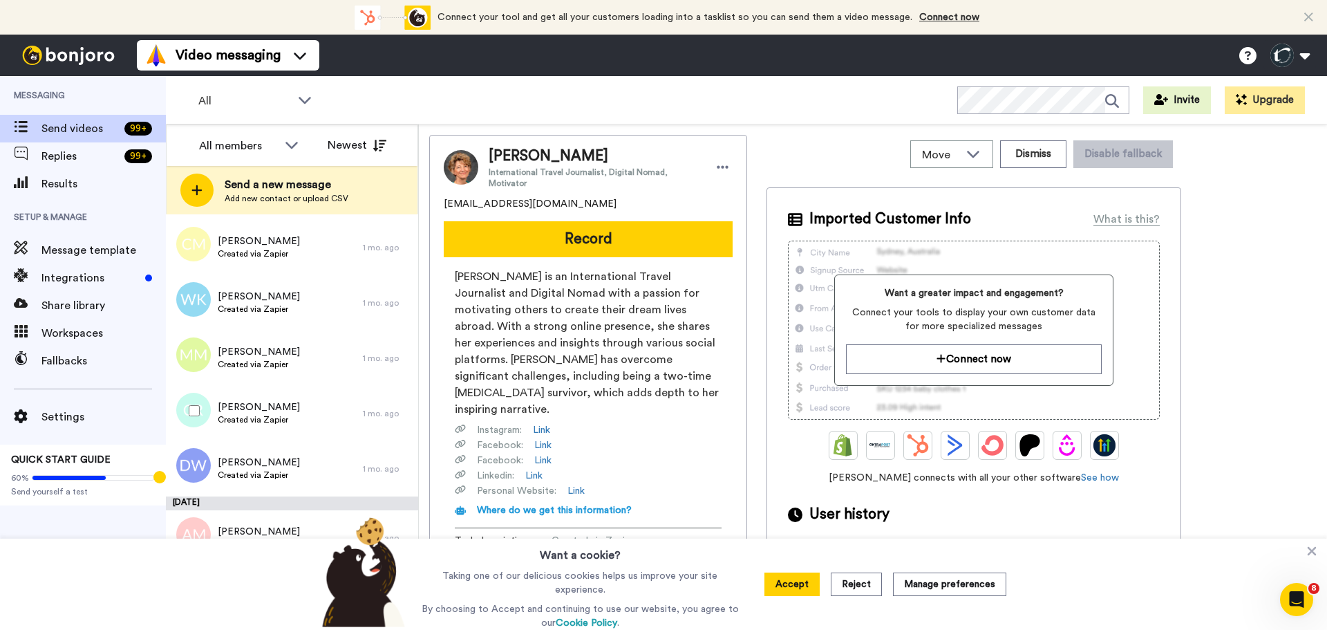
scroll to position [2611, 0]
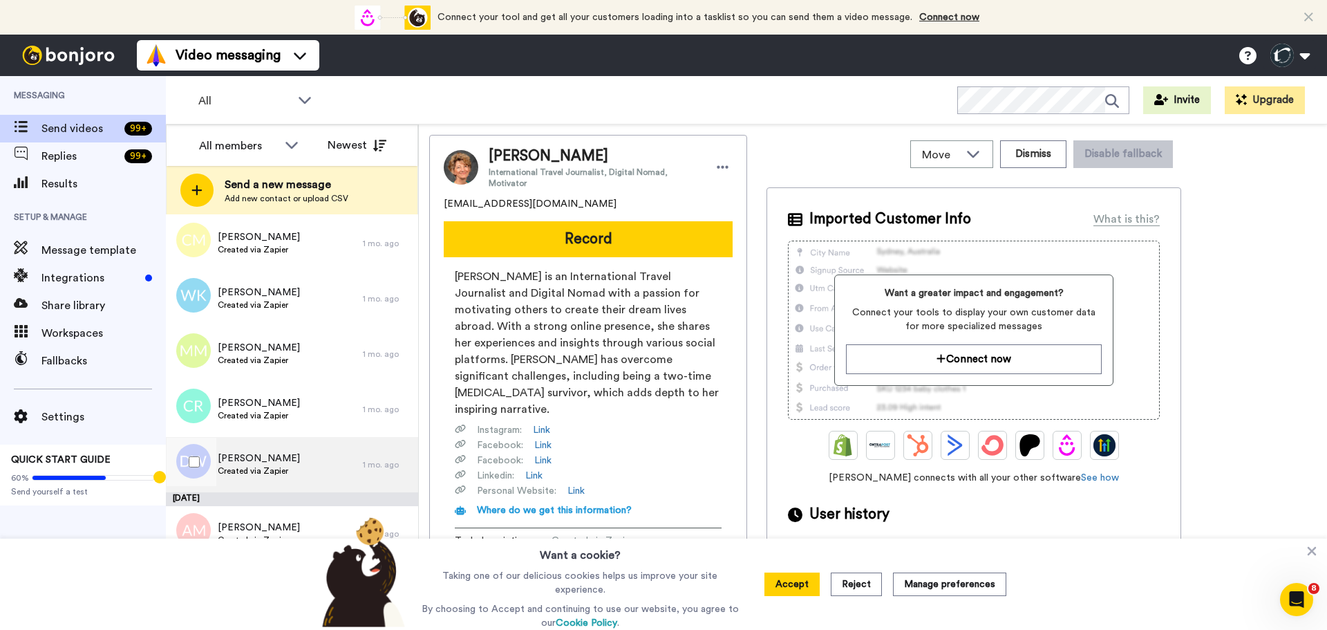
click at [239, 457] on span "[PERSON_NAME]" at bounding box center [259, 458] width 82 height 14
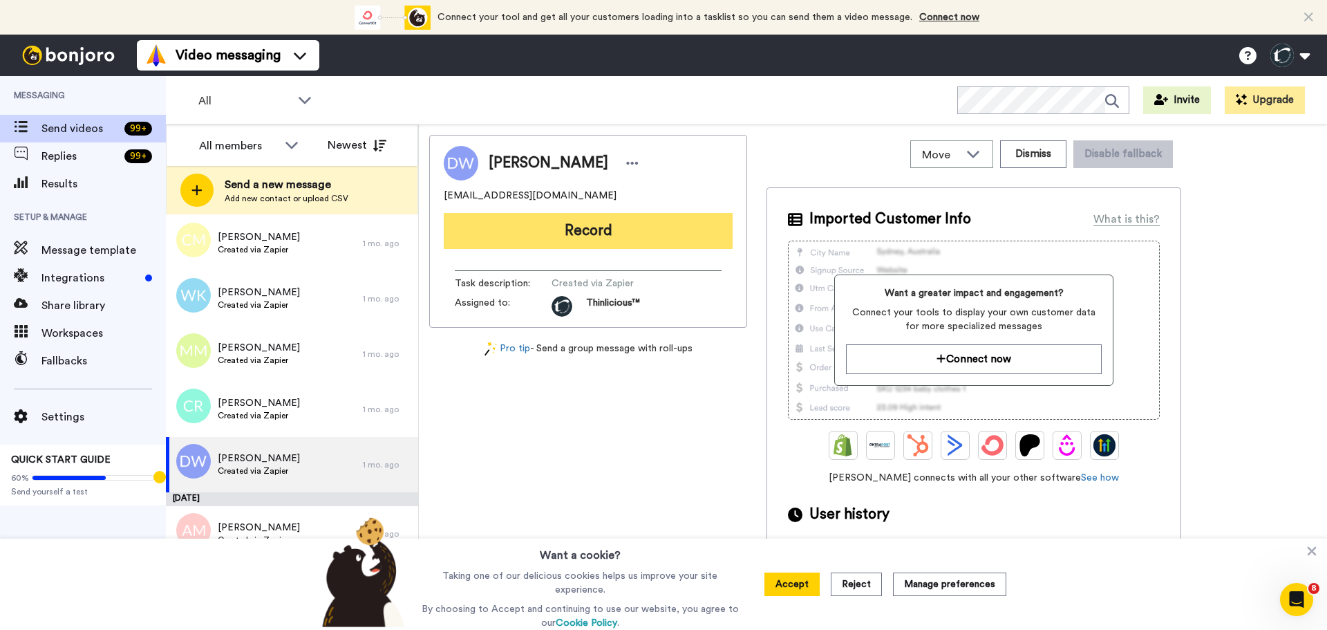
click at [578, 229] on button "Record" at bounding box center [588, 231] width 289 height 36
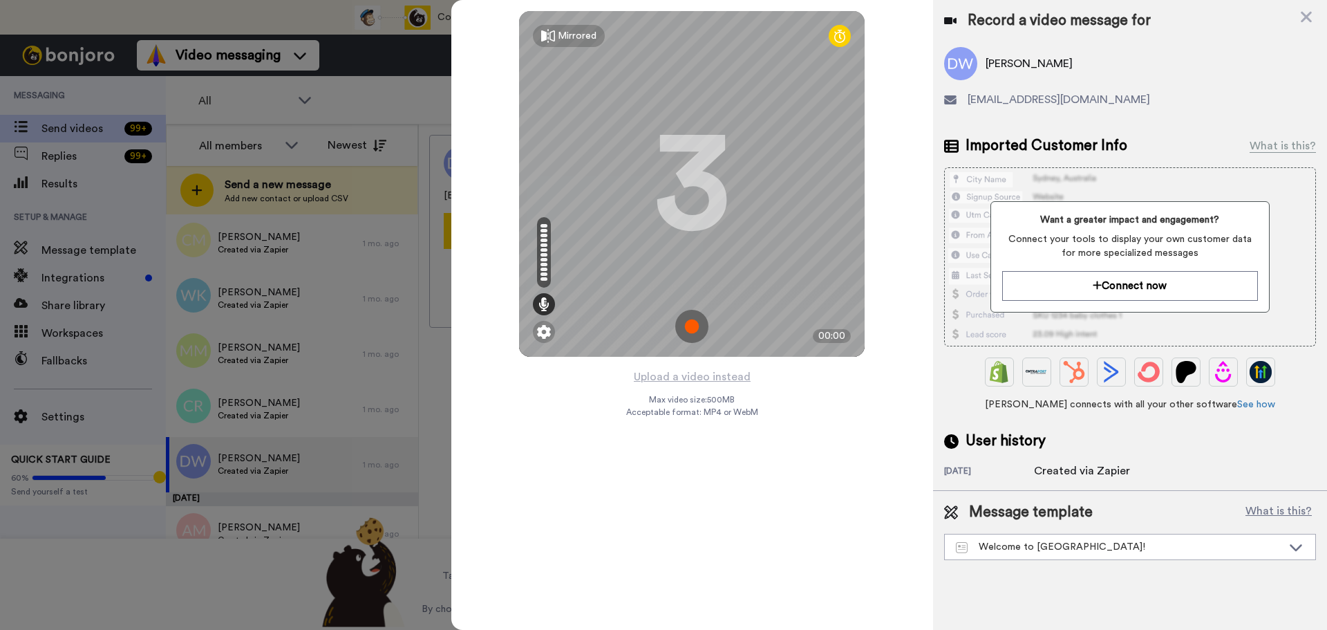
click at [692, 324] on img at bounding box center [691, 326] width 33 height 33
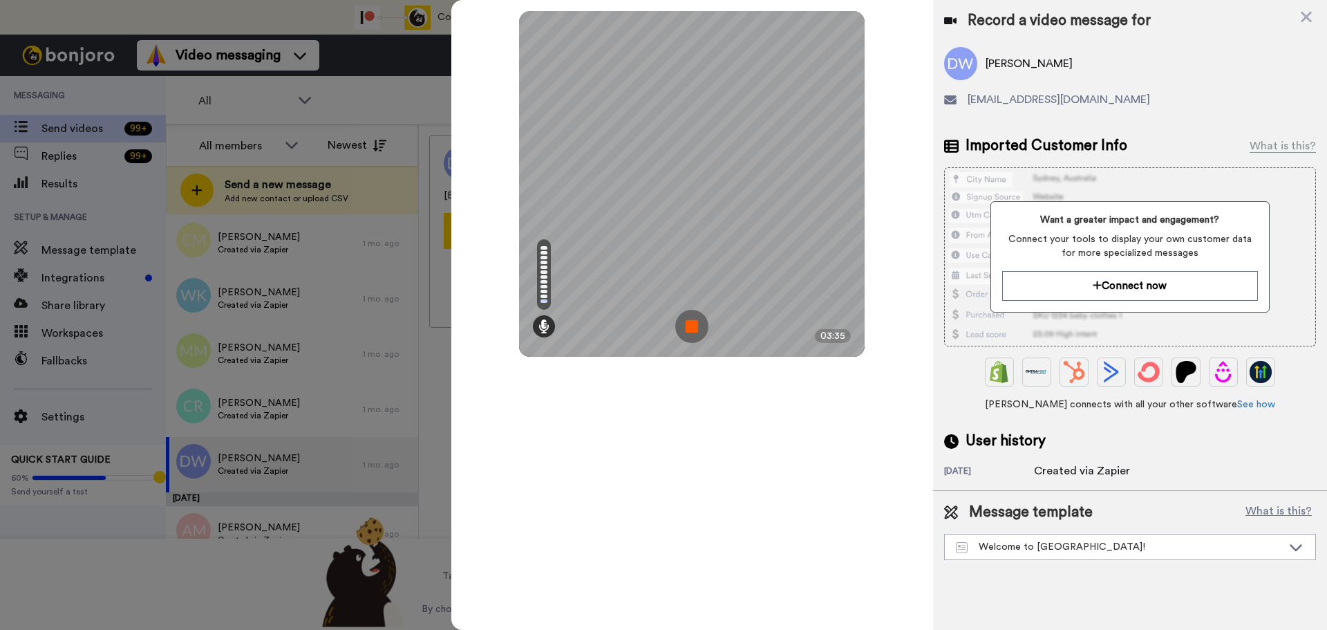
click at [692, 325] on img at bounding box center [691, 326] width 33 height 33
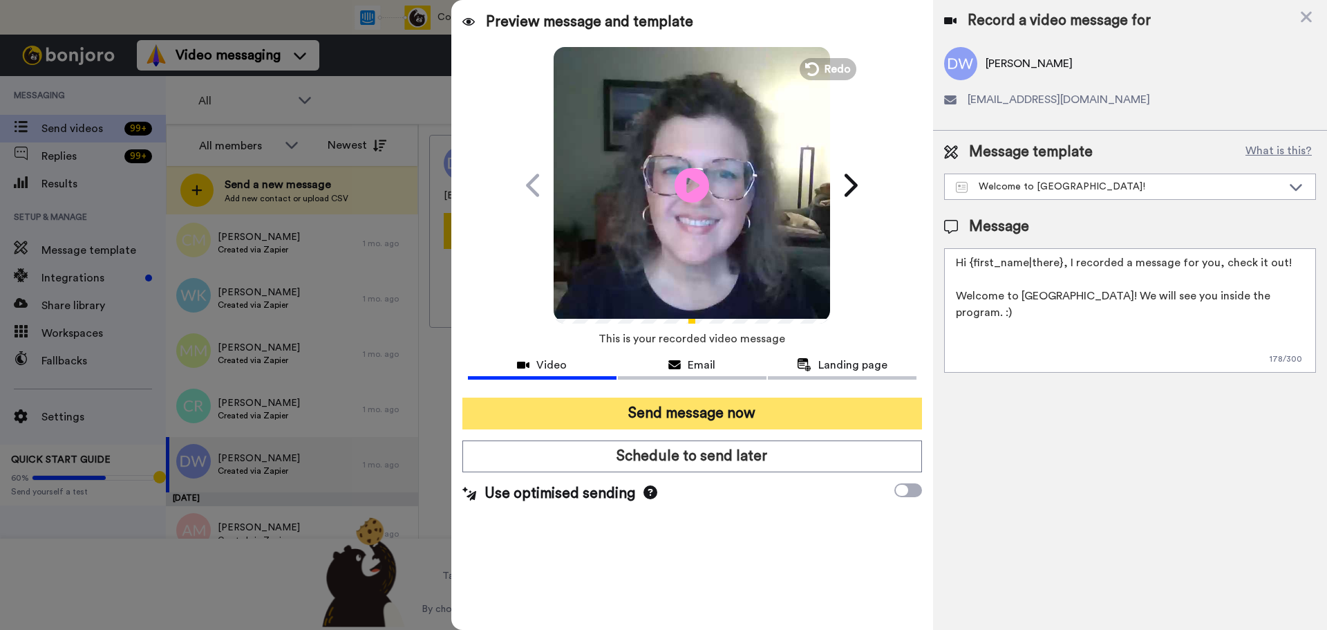
click at [739, 410] on button "Send message now" at bounding box center [692, 413] width 460 height 32
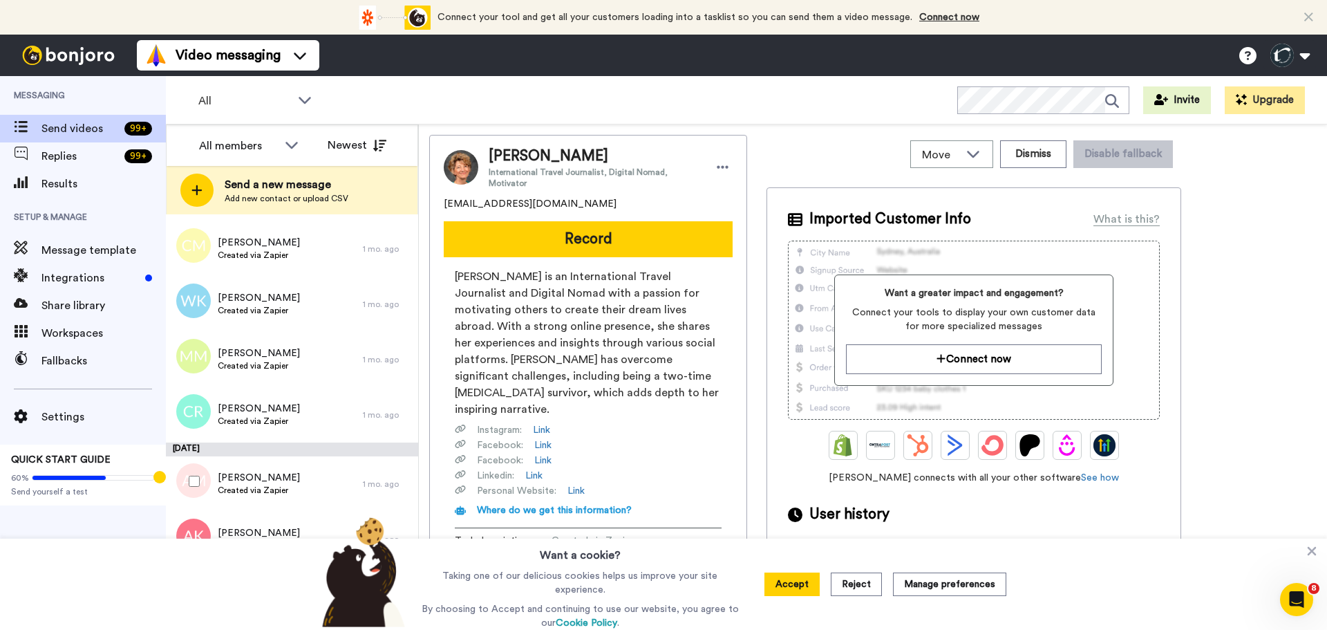
scroll to position [2606, 0]
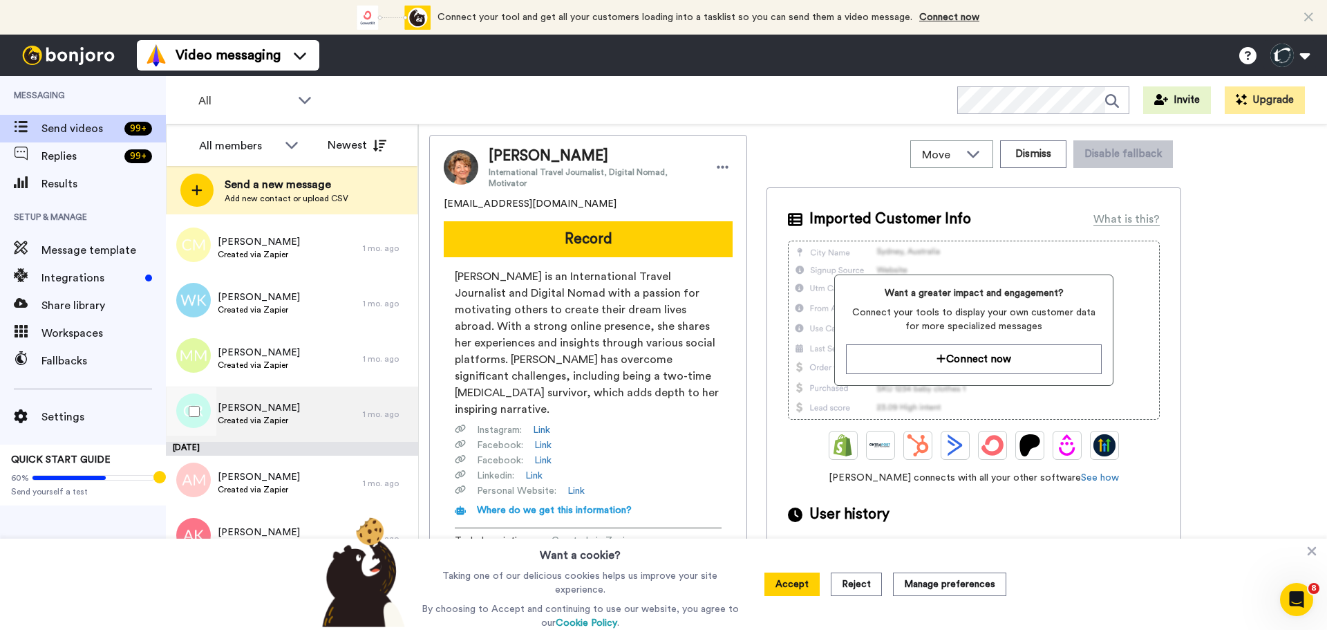
click at [243, 418] on span "Created via Zapier" at bounding box center [259, 420] width 82 height 11
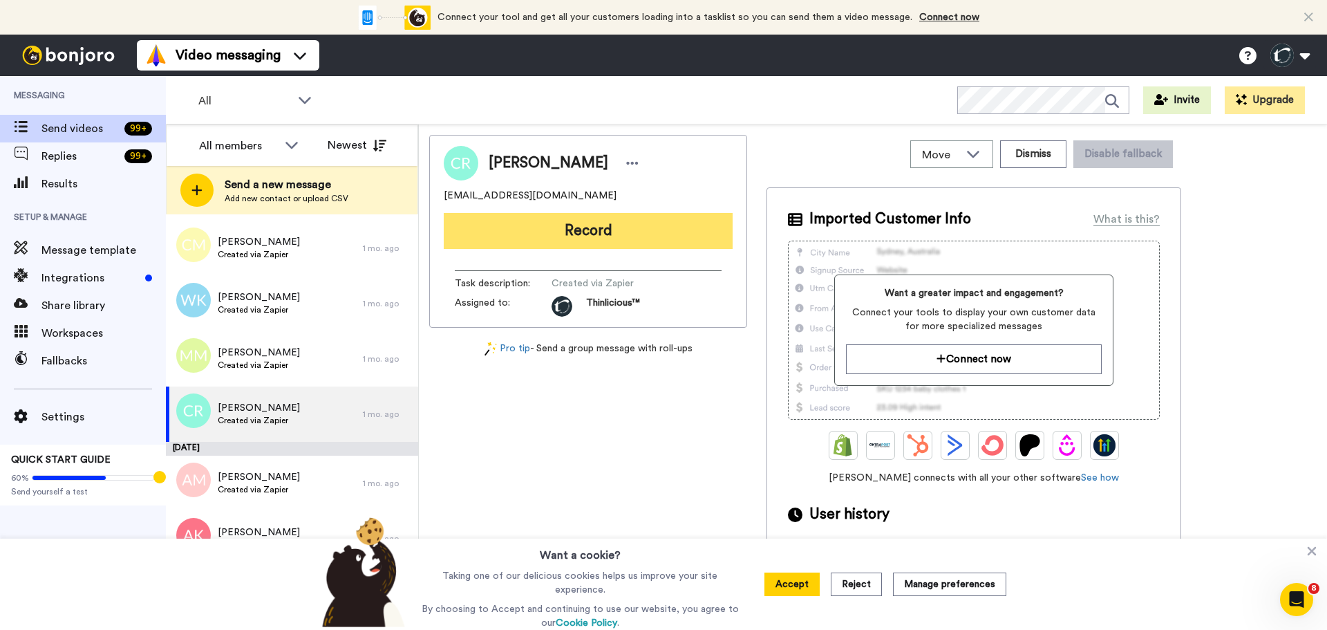
click at [614, 227] on button "Record" at bounding box center [588, 231] width 289 height 36
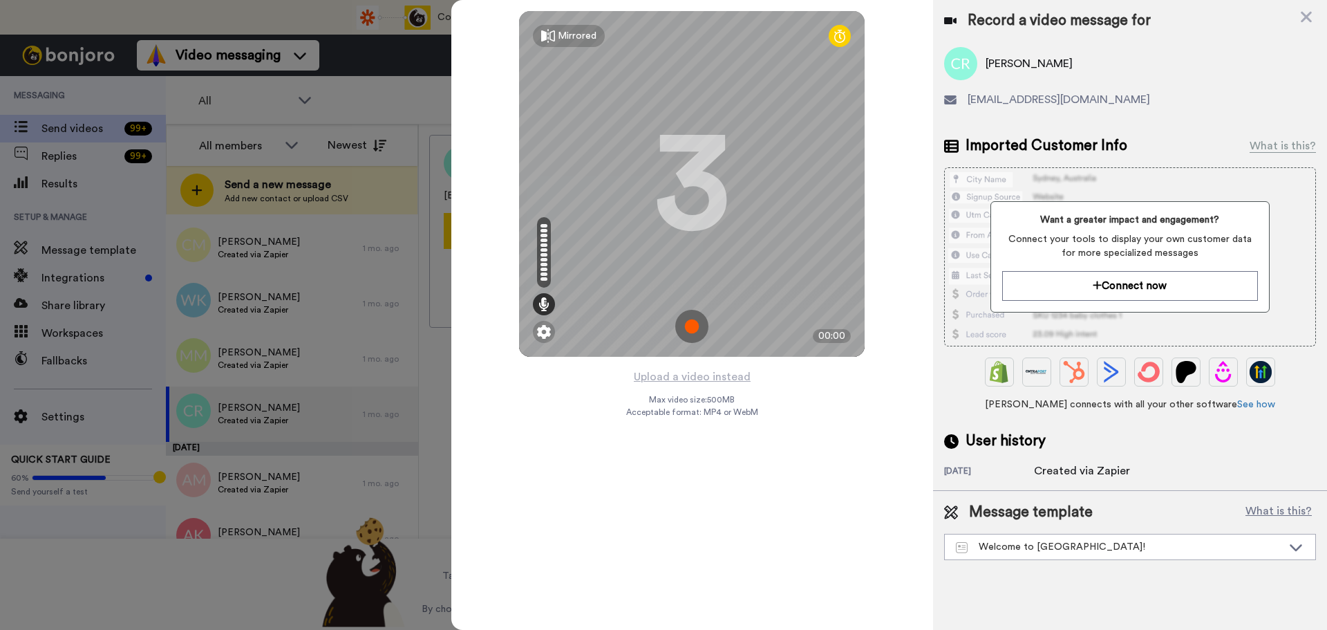
click at [694, 325] on div "Mirrored Redo 3 00:00" at bounding box center [692, 184] width 346 height 346
click at [694, 325] on img at bounding box center [691, 326] width 33 height 33
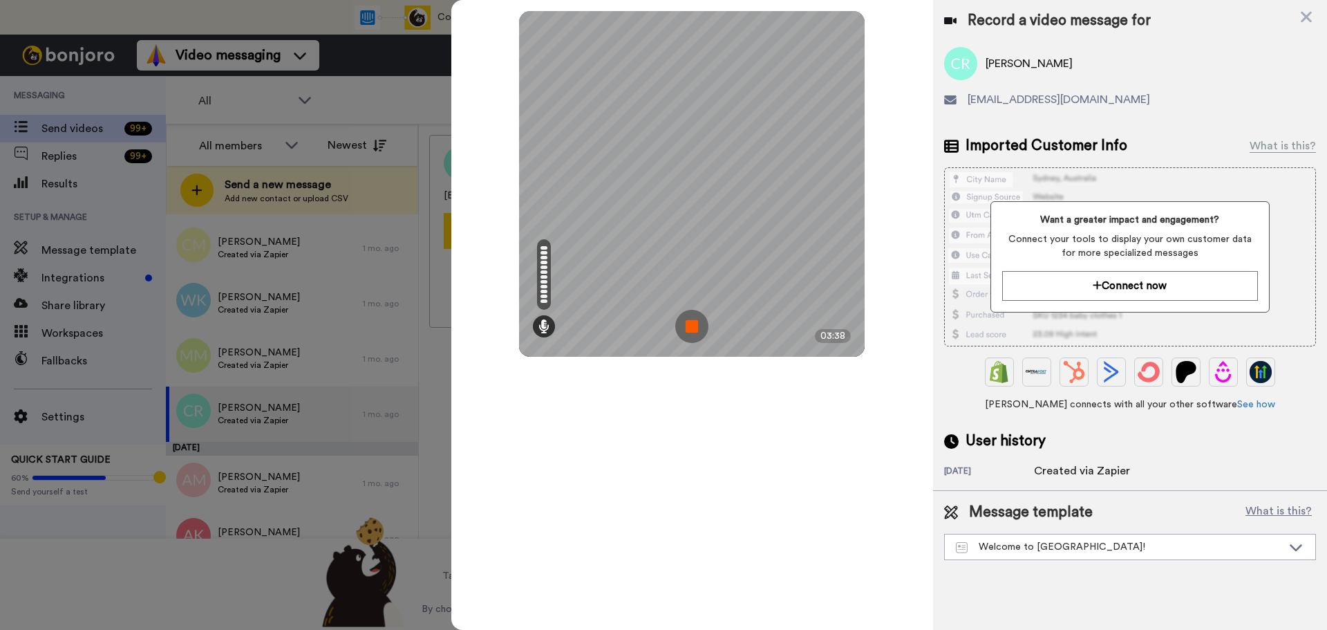
click at [694, 325] on img at bounding box center [691, 326] width 33 height 33
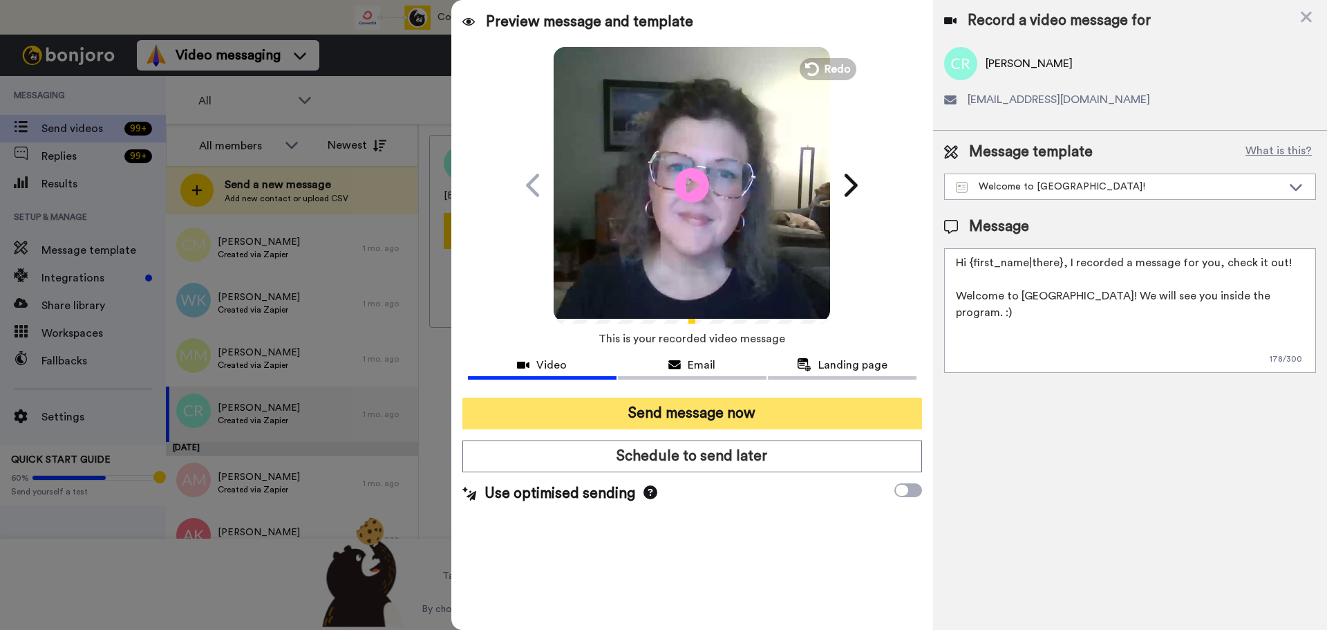
click at [697, 417] on button "Send message now" at bounding box center [692, 413] width 460 height 32
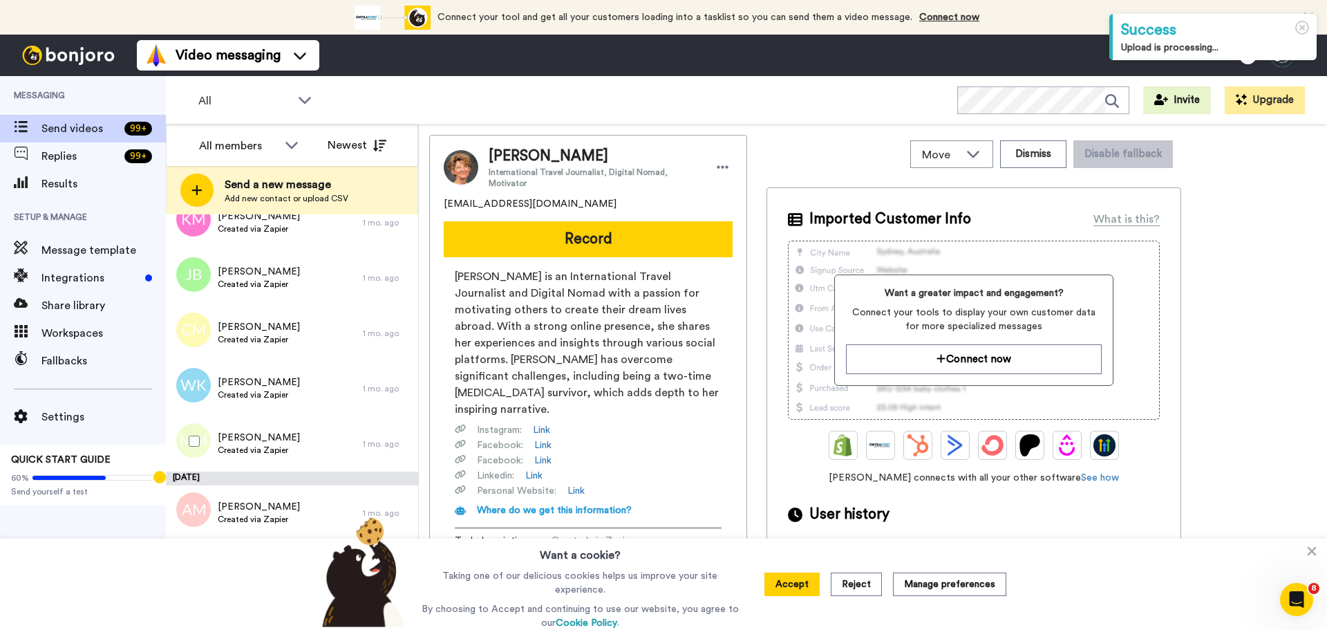
scroll to position [2520, 0]
click at [250, 452] on span "Created via Zapier" at bounding box center [259, 450] width 82 height 11
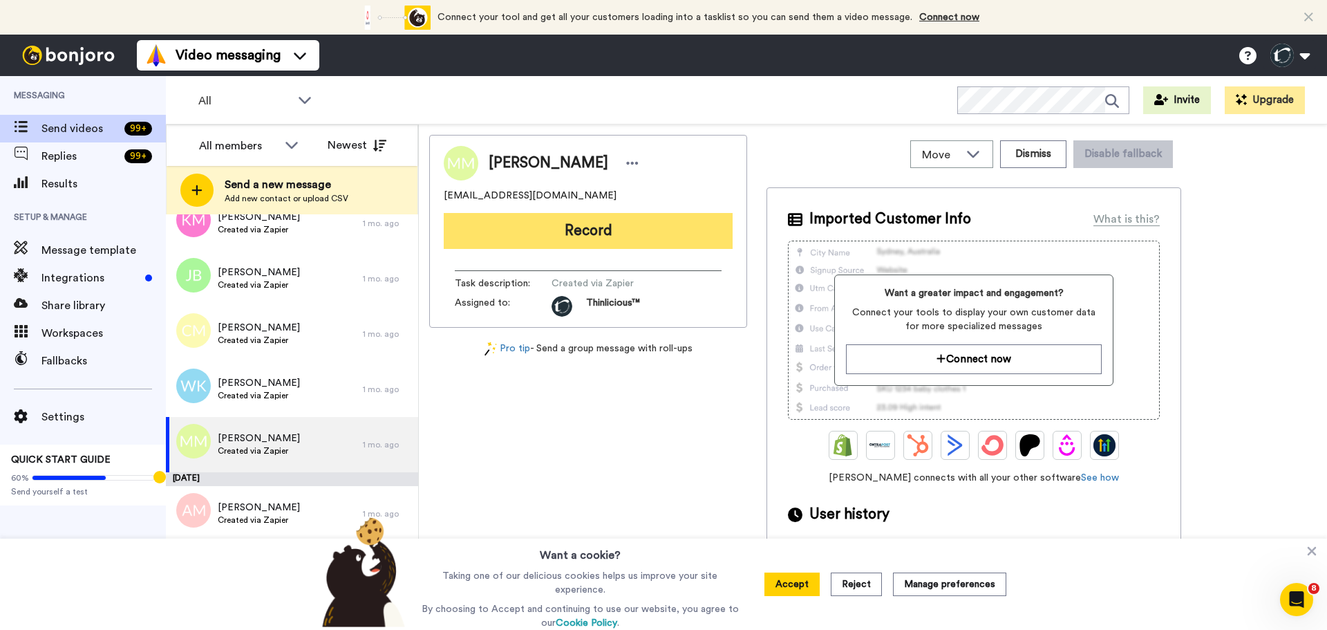
click at [540, 232] on button "Record" at bounding box center [588, 231] width 289 height 36
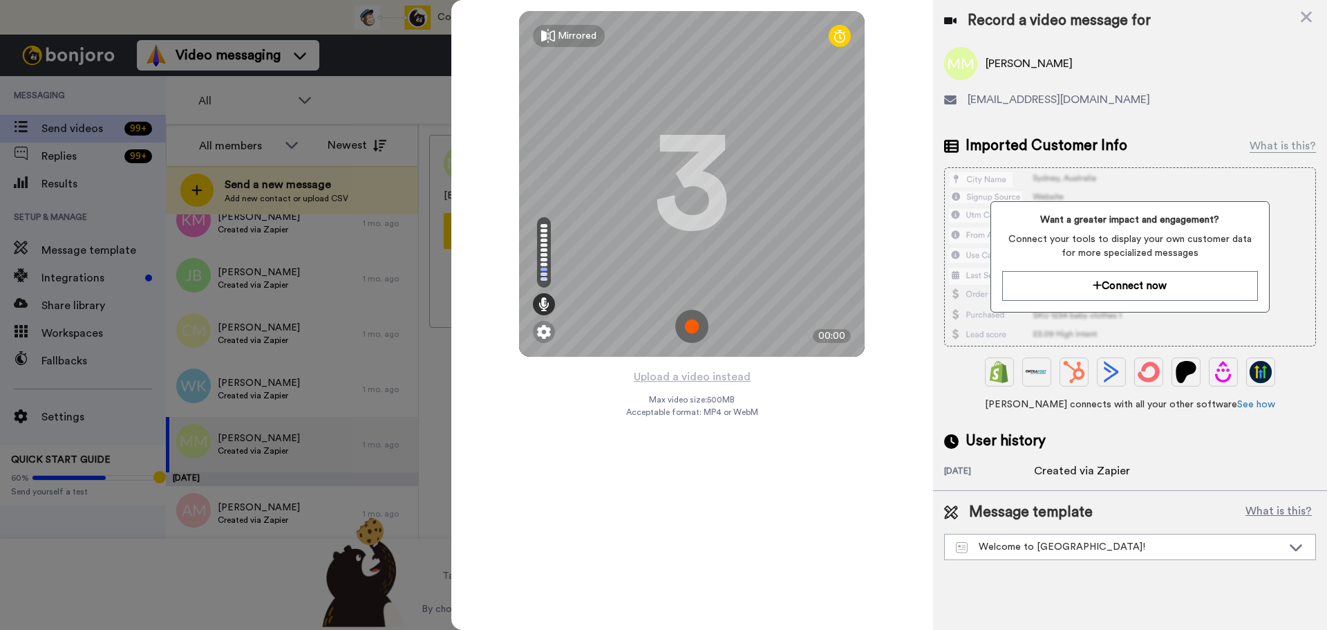
click at [695, 322] on img at bounding box center [691, 326] width 33 height 33
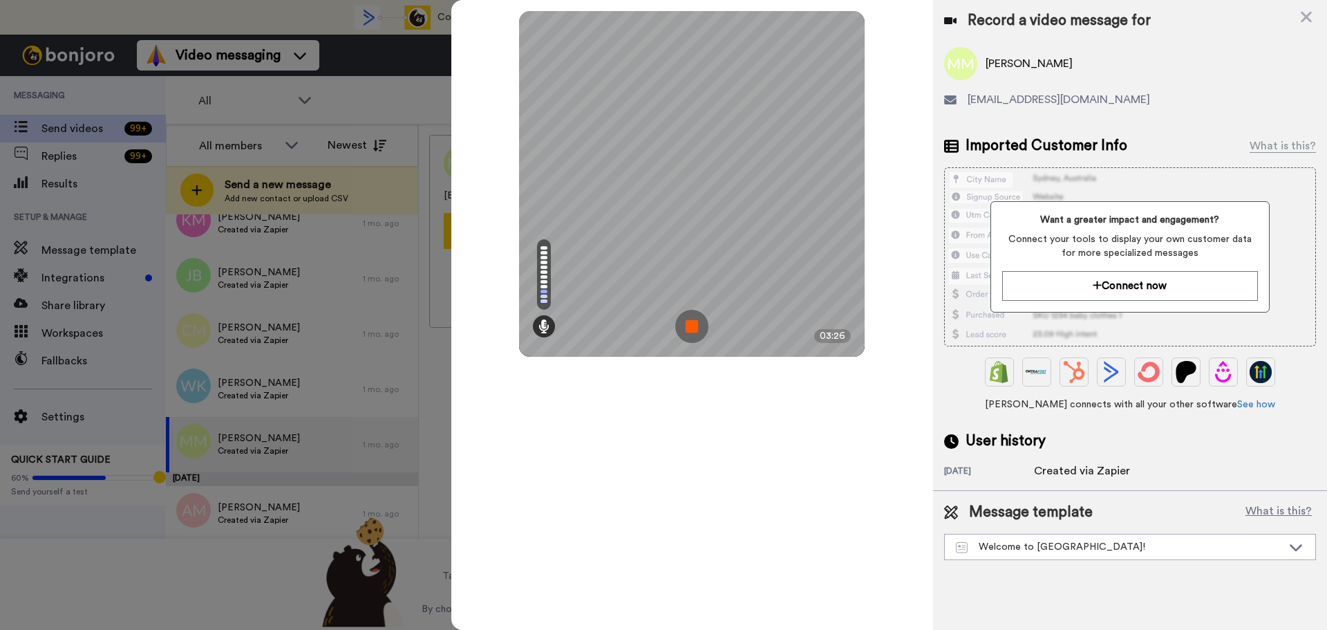
click at [695, 322] on img at bounding box center [691, 326] width 33 height 33
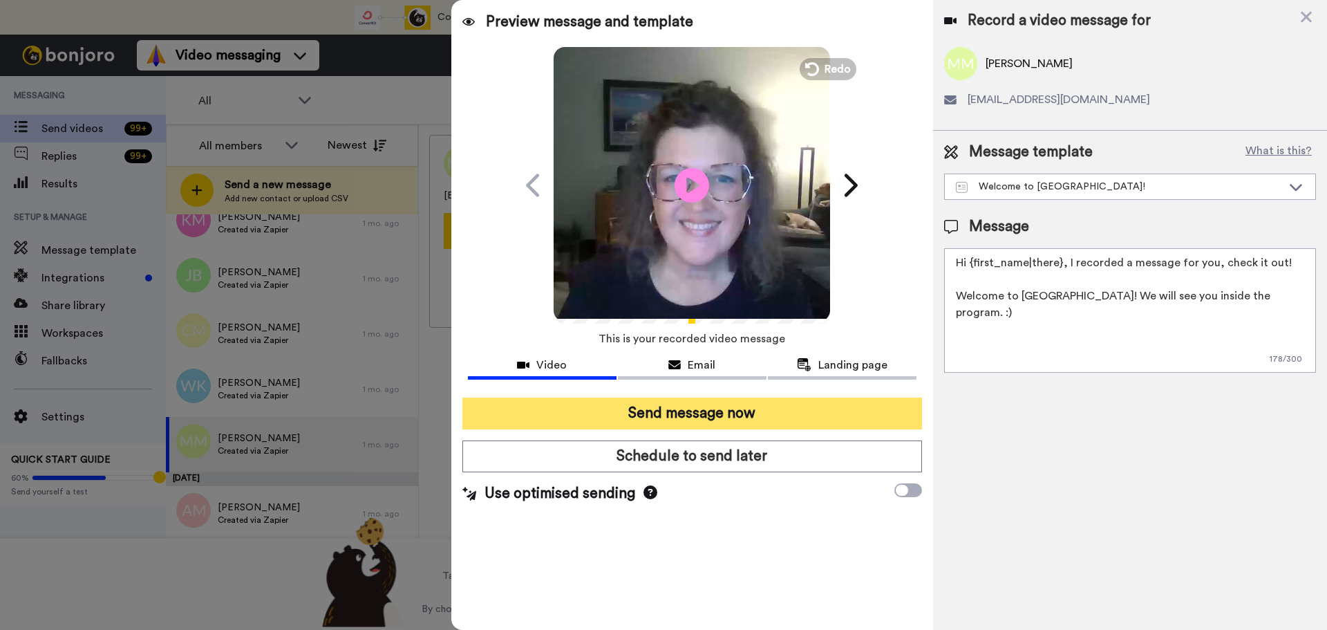
click at [598, 409] on button "Send message now" at bounding box center [692, 413] width 460 height 32
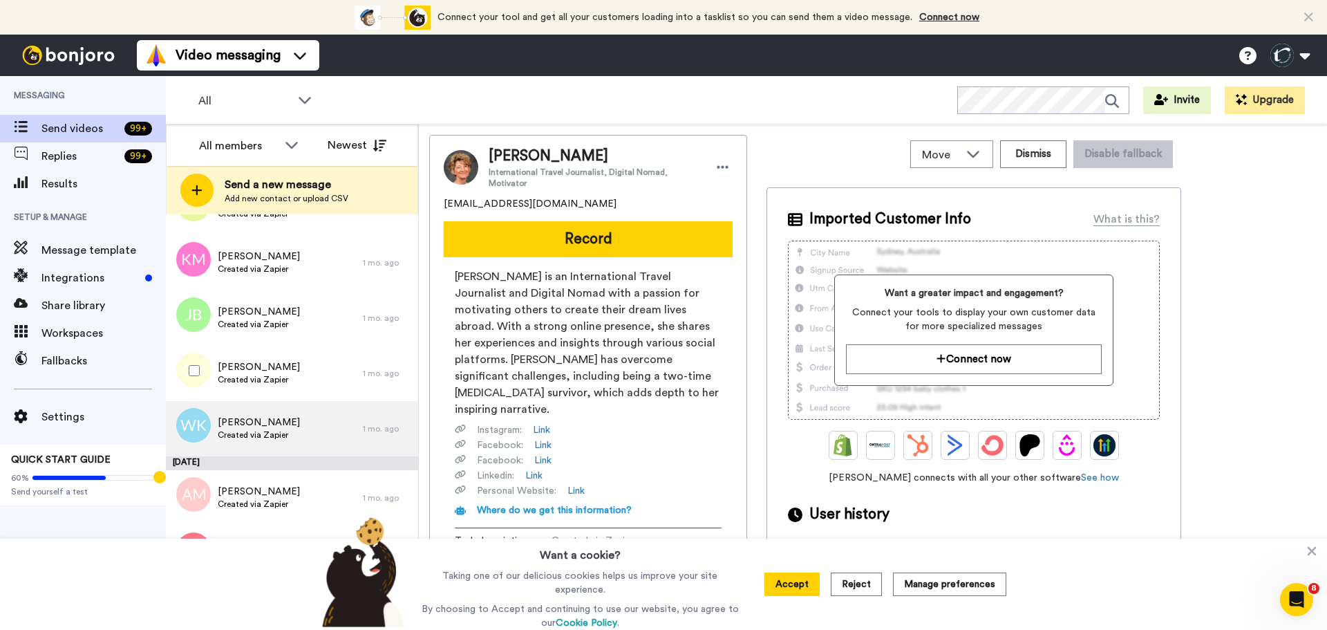
scroll to position [2480, 0]
click at [227, 427] on span "[PERSON_NAME]" at bounding box center [259, 423] width 82 height 14
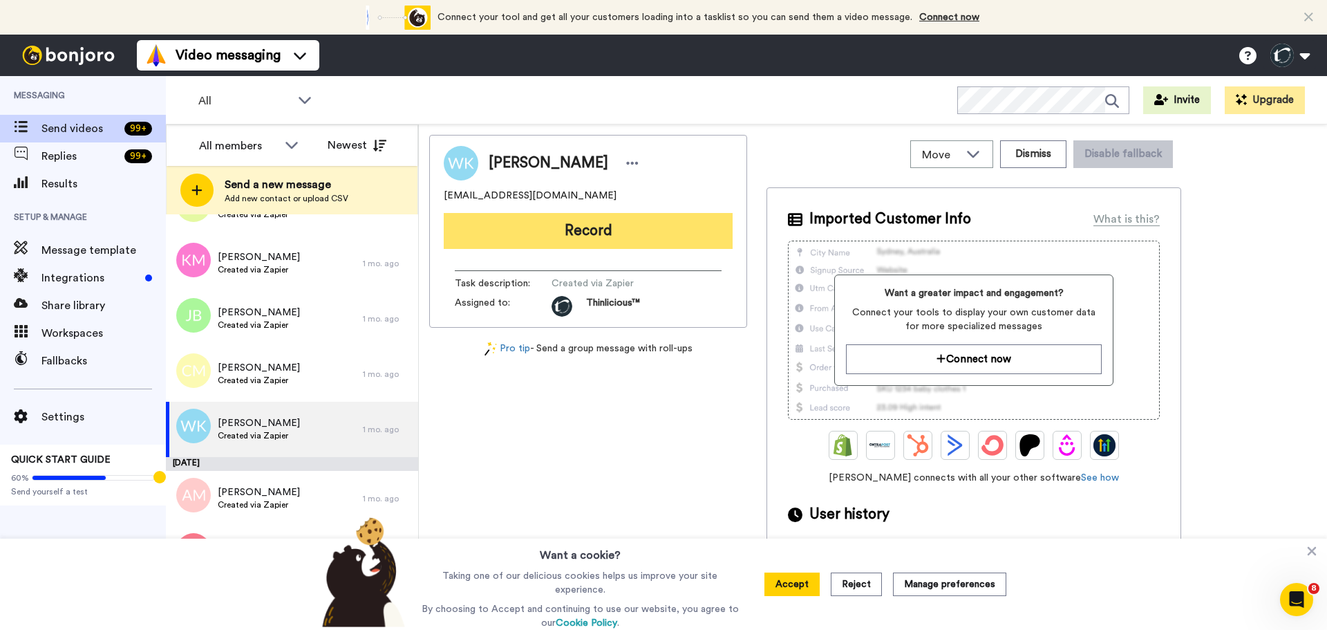
click at [636, 236] on button "Record" at bounding box center [588, 231] width 289 height 36
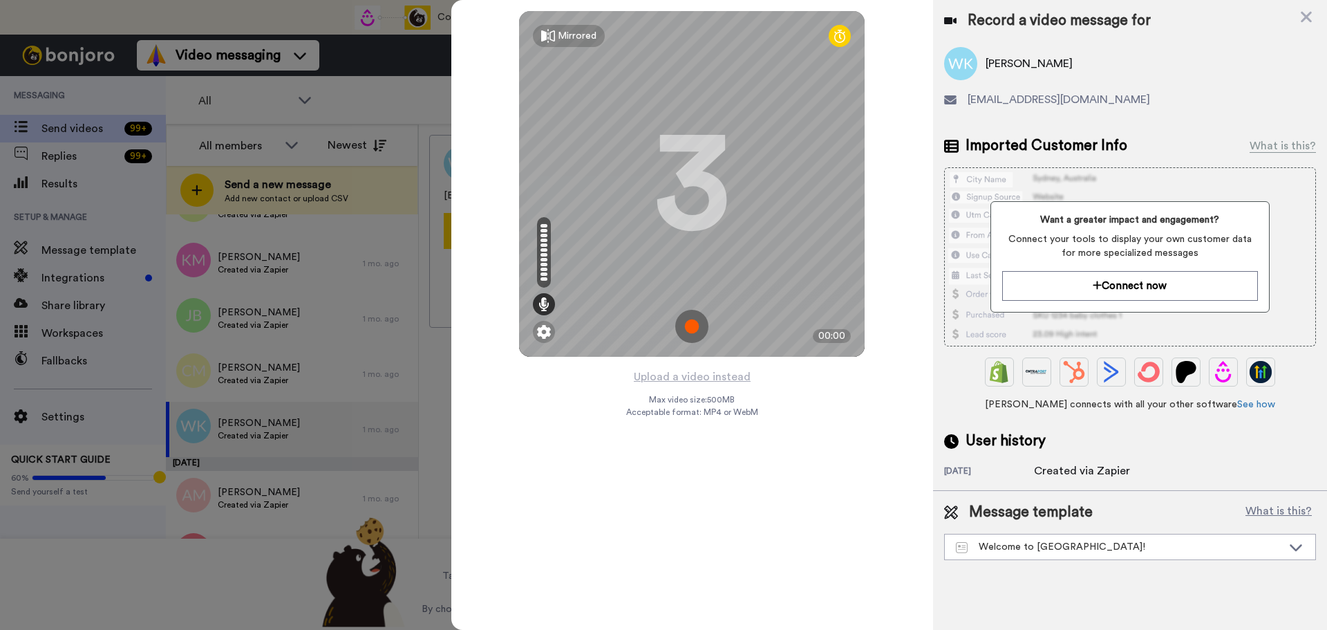
click at [692, 323] on img at bounding box center [691, 326] width 33 height 33
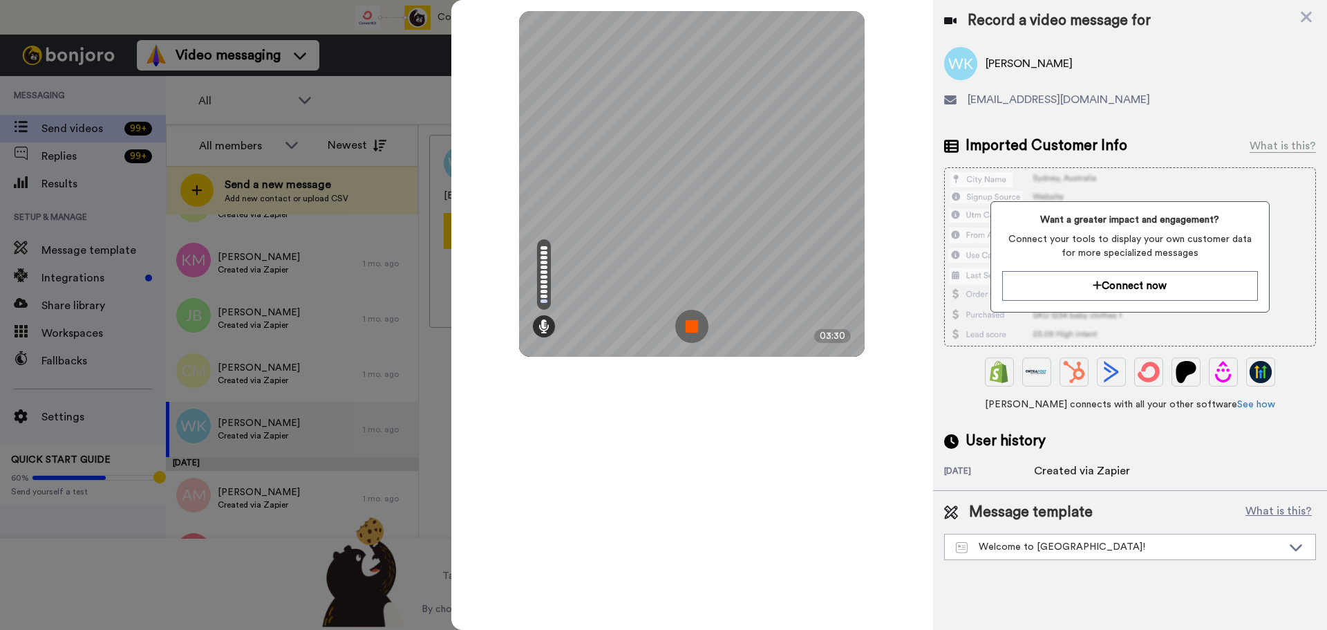
click at [692, 323] on img at bounding box center [691, 326] width 33 height 33
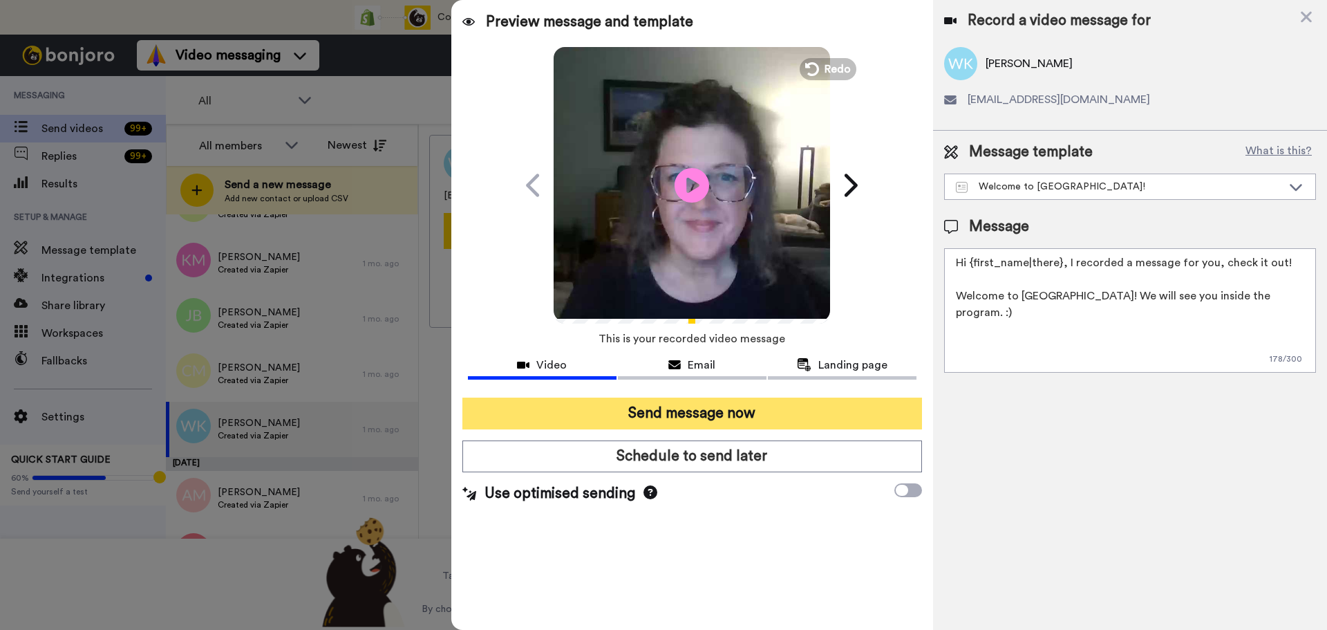
click at [662, 406] on button "Send message now" at bounding box center [692, 413] width 460 height 32
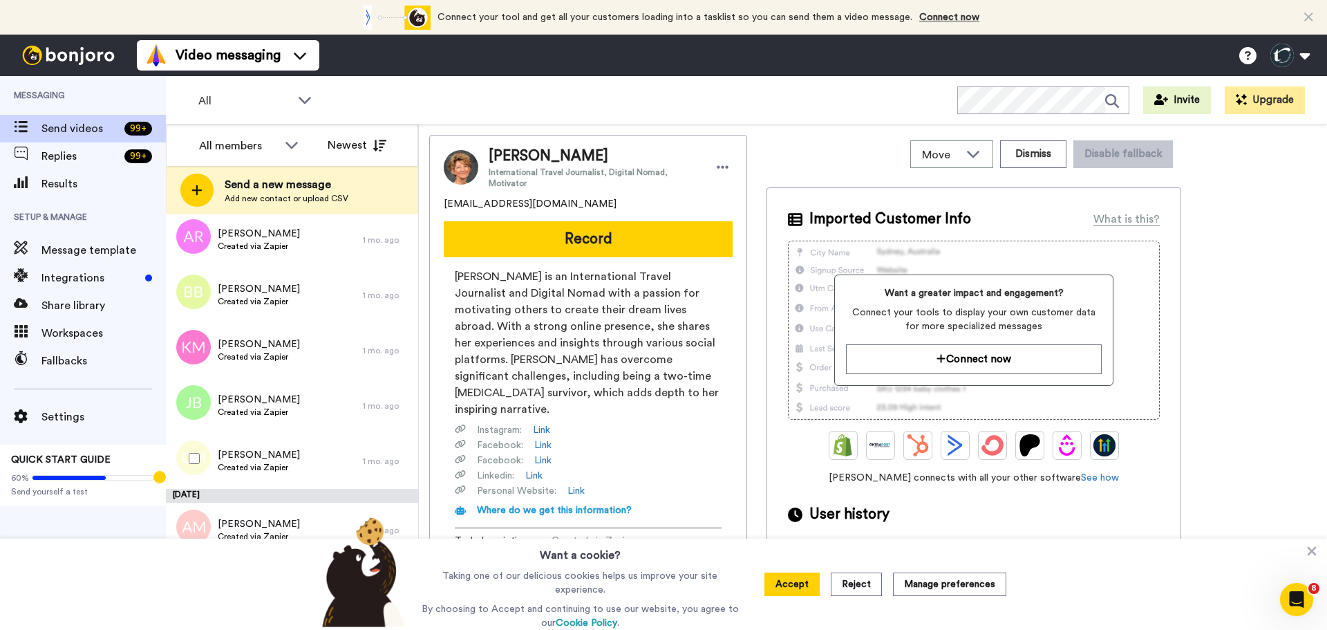
scroll to position [2393, 0]
click at [280, 458] on span "[PERSON_NAME]" at bounding box center [259, 456] width 82 height 14
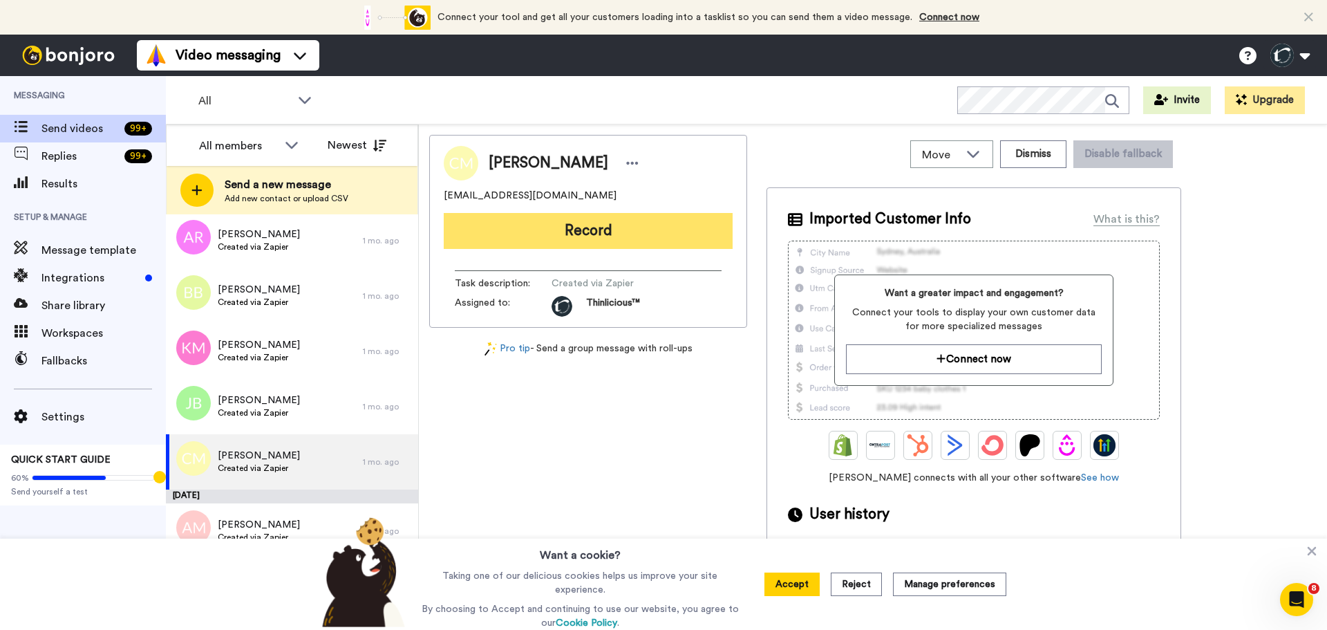
click at [556, 238] on button "Record" at bounding box center [588, 231] width 289 height 36
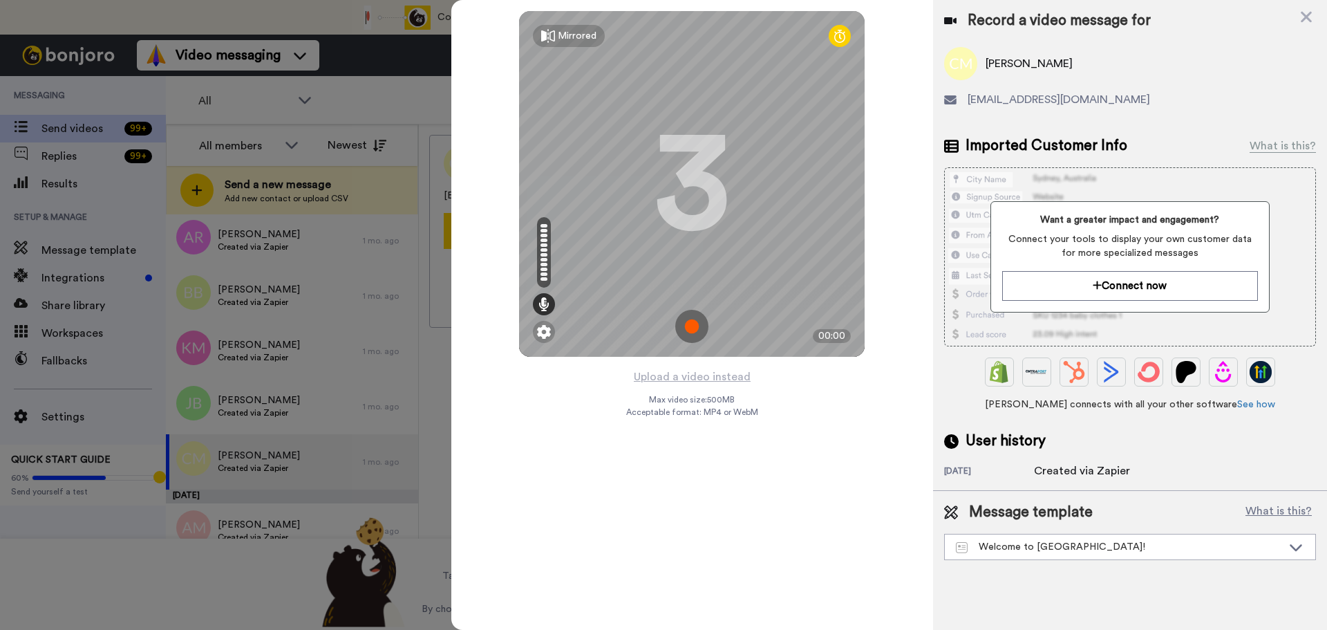
click at [687, 323] on img at bounding box center [691, 326] width 33 height 33
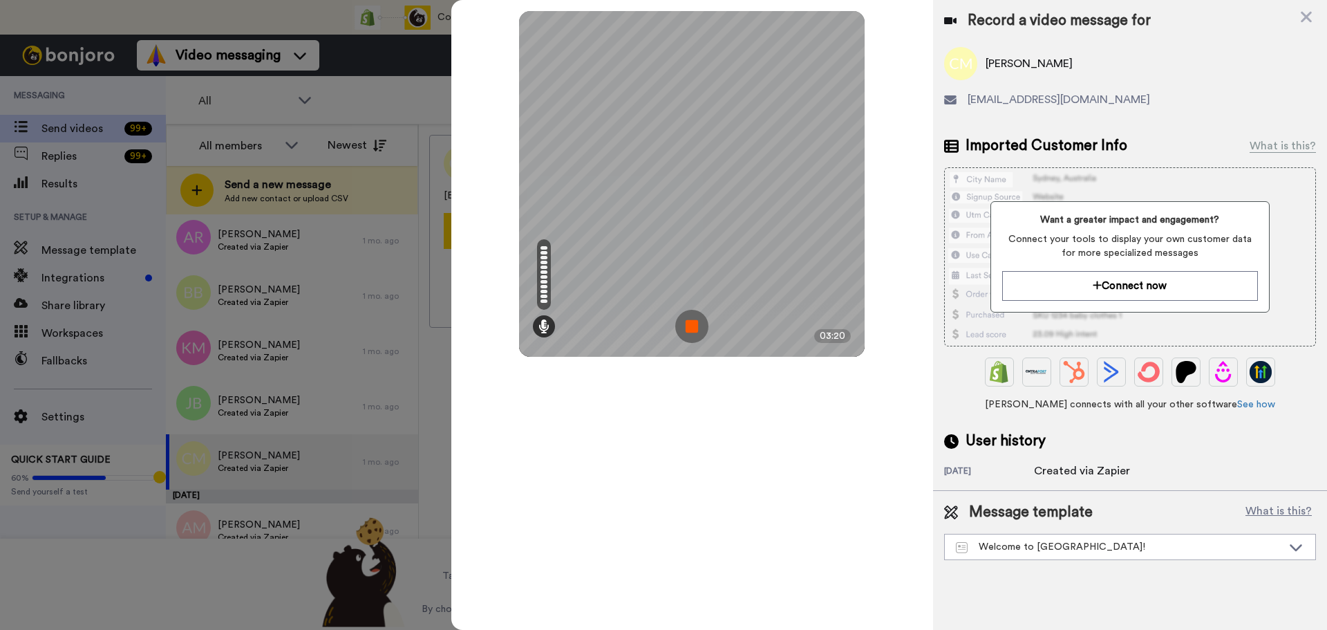
click at [693, 323] on img at bounding box center [691, 326] width 33 height 33
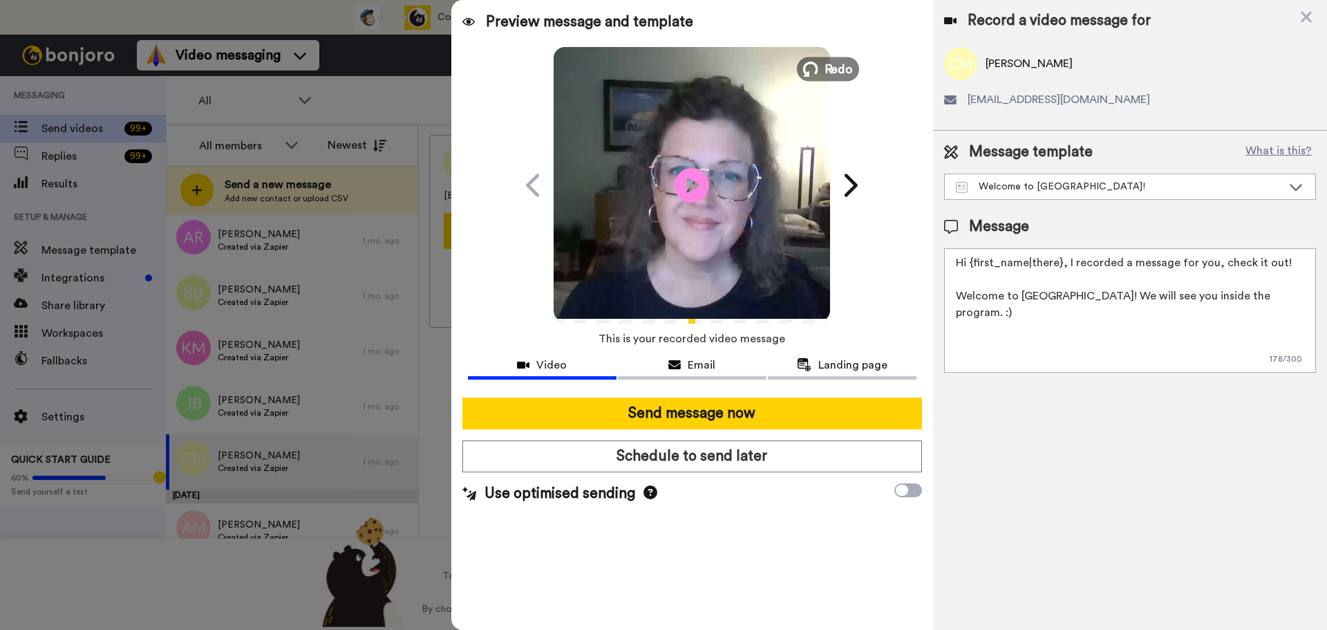
click at [833, 72] on span "Redo" at bounding box center [838, 68] width 29 height 18
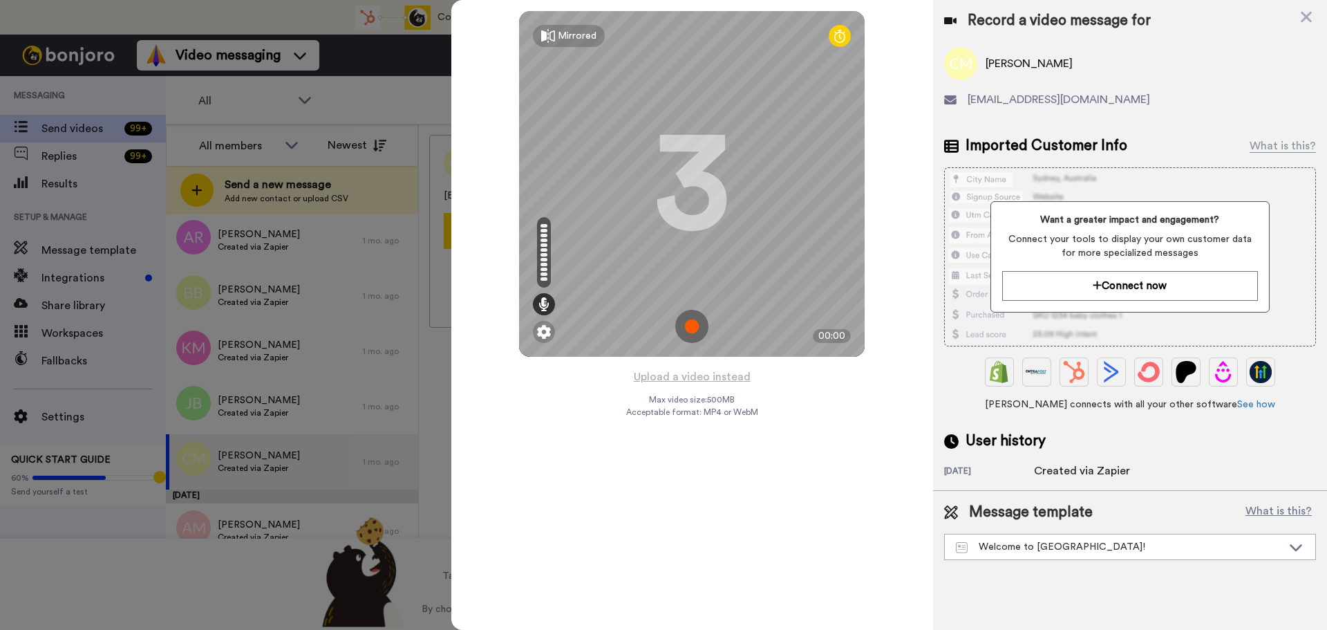
click at [689, 322] on img at bounding box center [691, 326] width 33 height 33
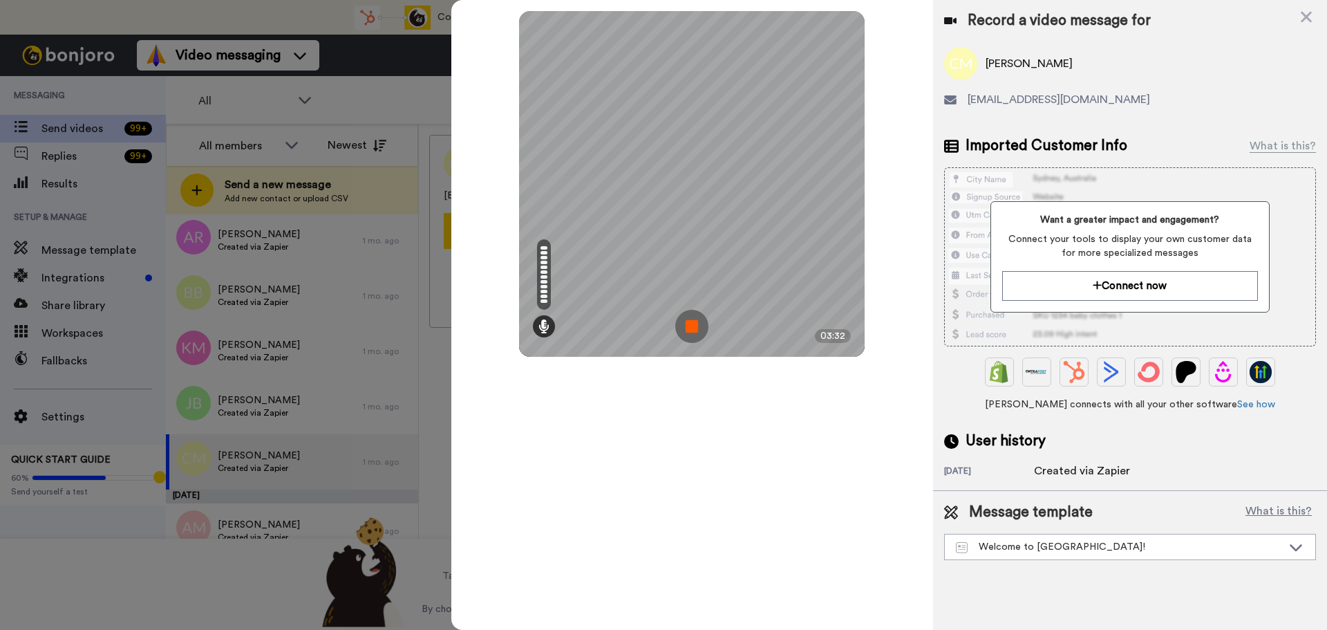
click at [689, 322] on img at bounding box center [691, 326] width 33 height 33
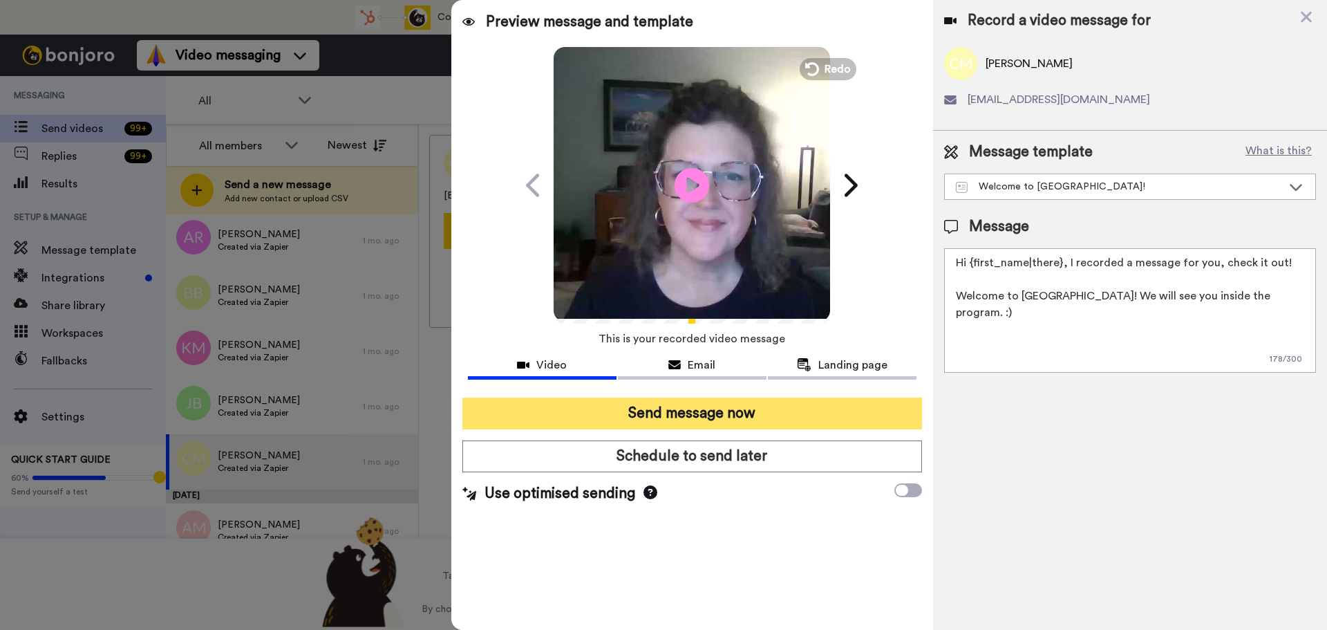
click at [663, 413] on button "Send message now" at bounding box center [692, 413] width 460 height 32
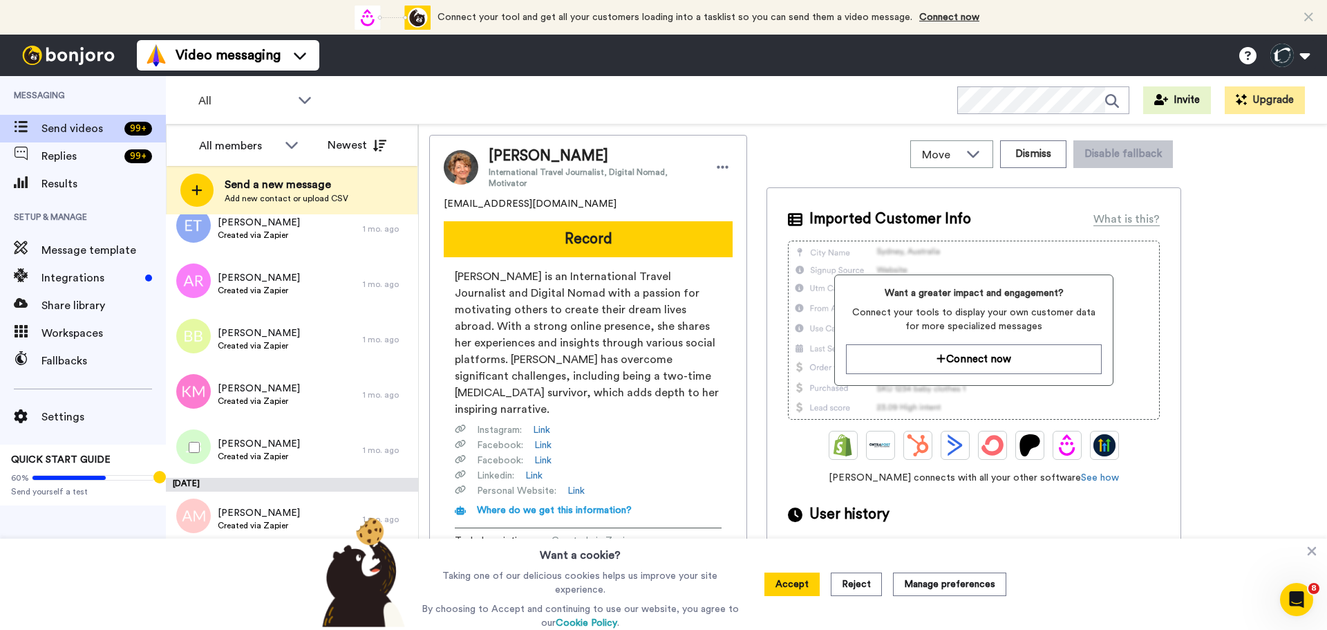
scroll to position [2350, 0]
click at [248, 451] on span "Created via Zapier" at bounding box center [259, 455] width 82 height 11
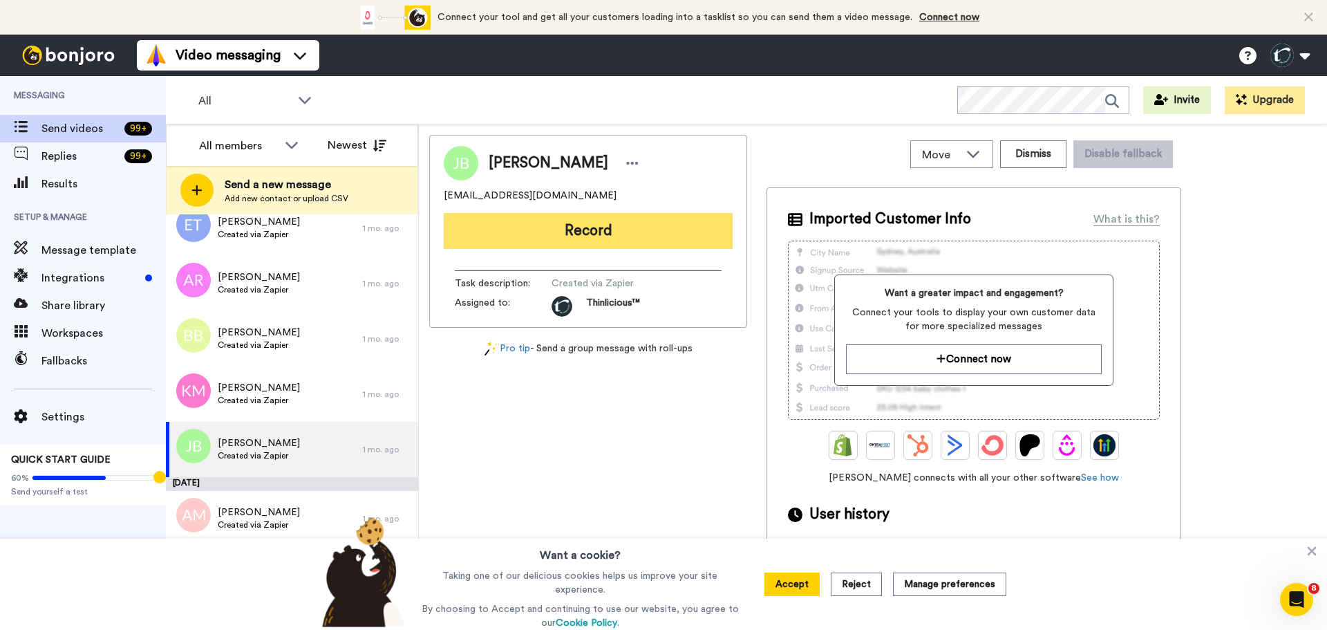
click at [506, 218] on button "Record" at bounding box center [588, 231] width 289 height 36
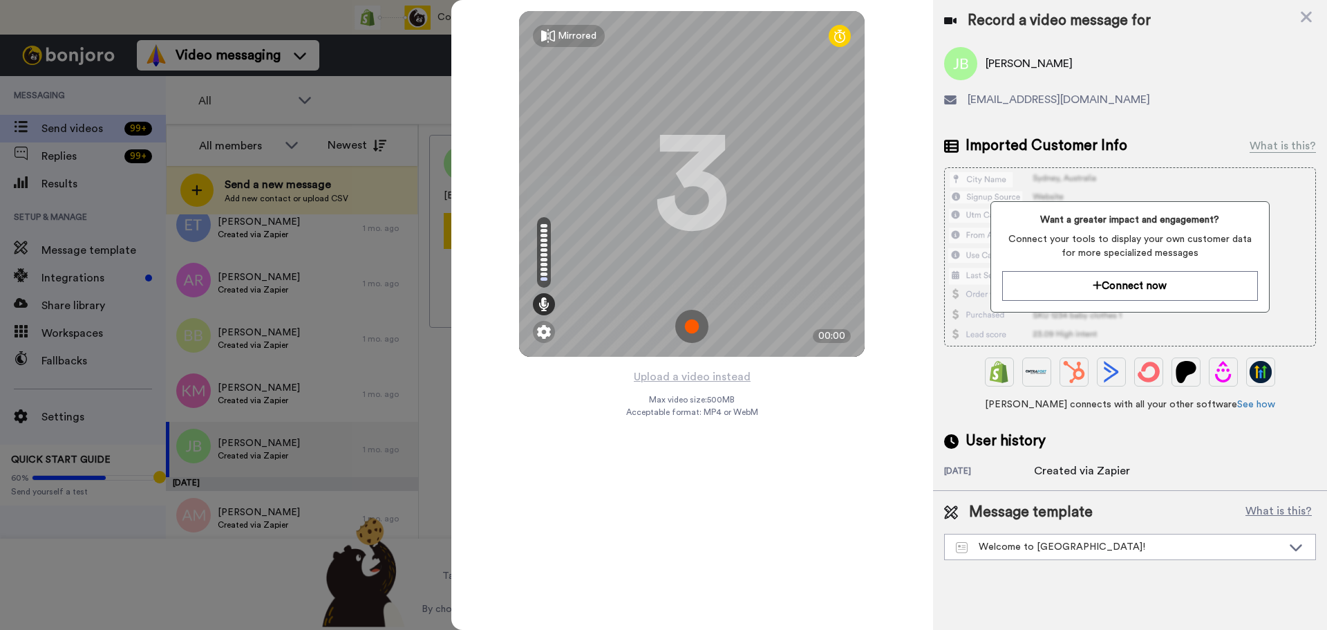
click at [695, 313] on img at bounding box center [691, 326] width 33 height 33
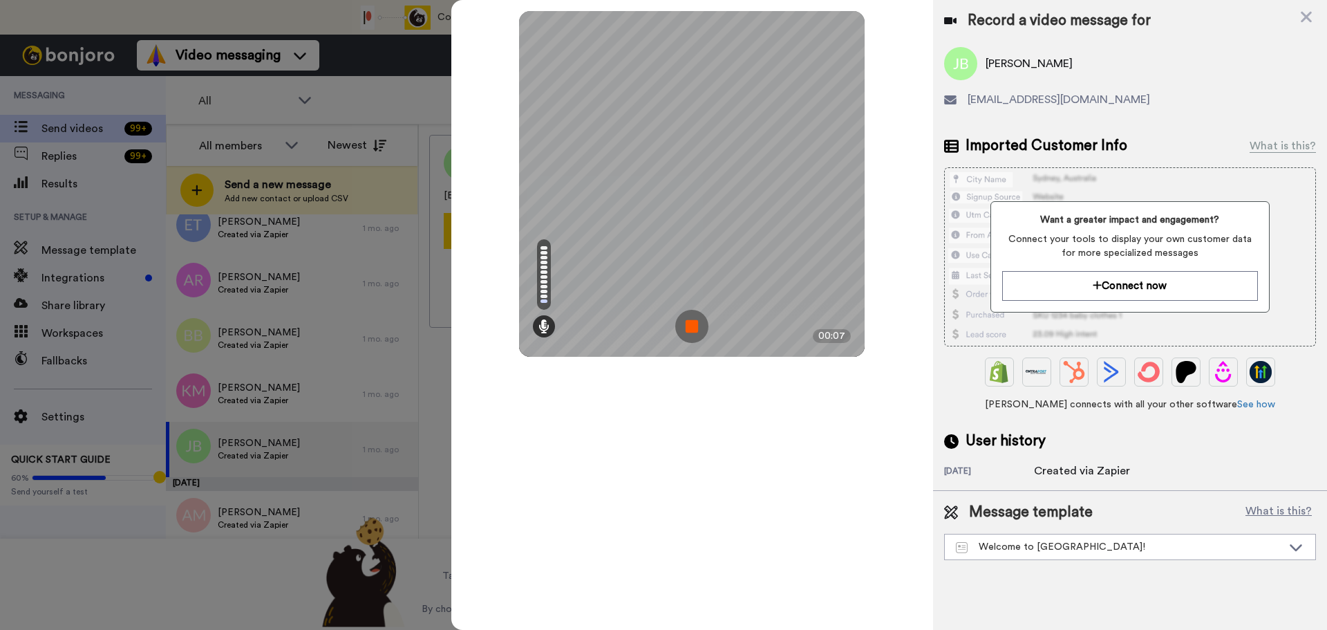
click at [695, 313] on img at bounding box center [691, 326] width 33 height 33
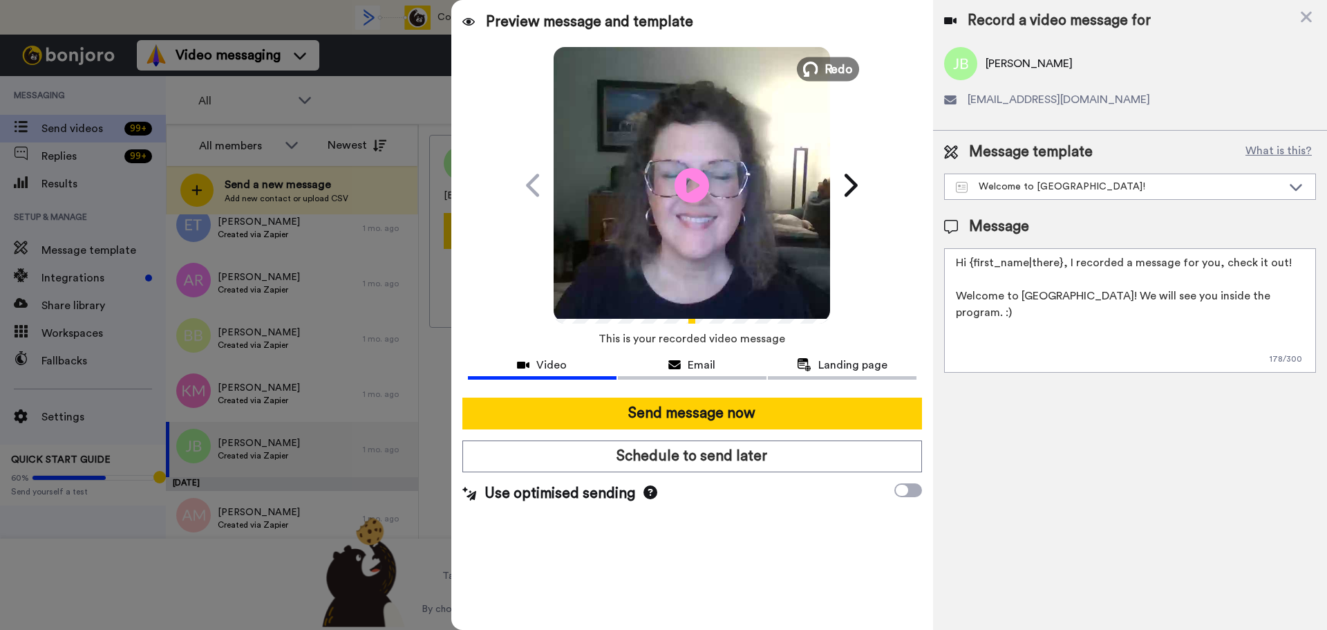
click at [833, 72] on span "Redo" at bounding box center [838, 68] width 29 height 18
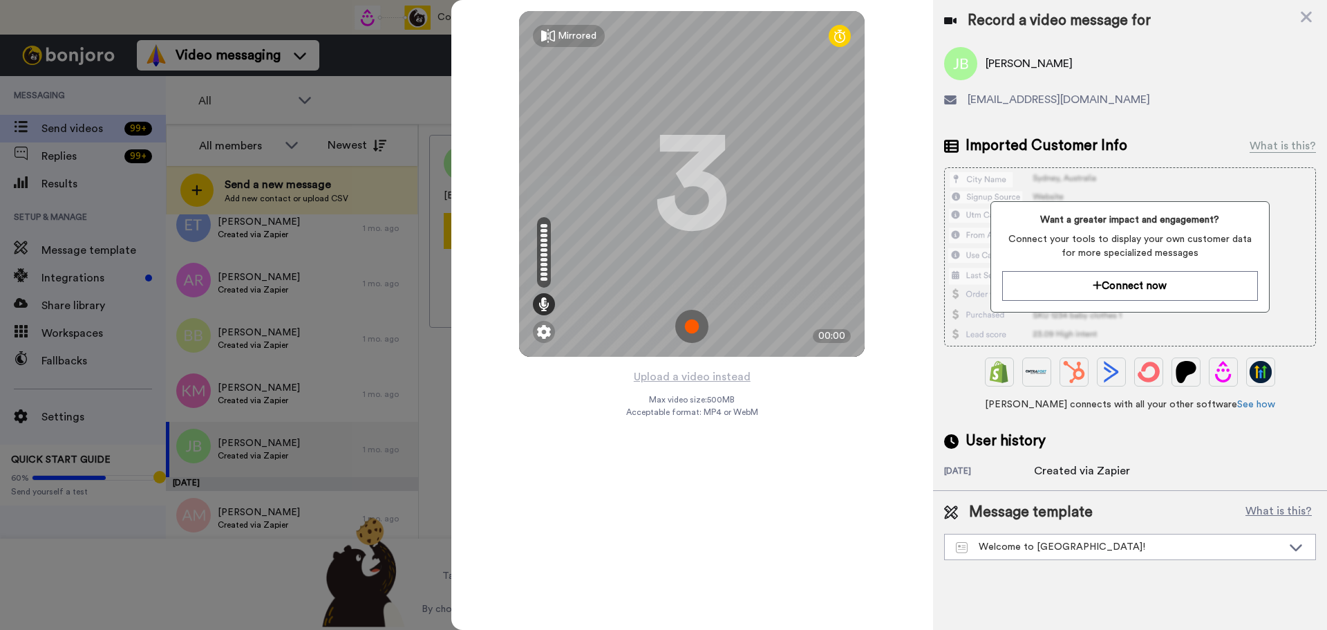
click at [683, 328] on img at bounding box center [691, 326] width 33 height 33
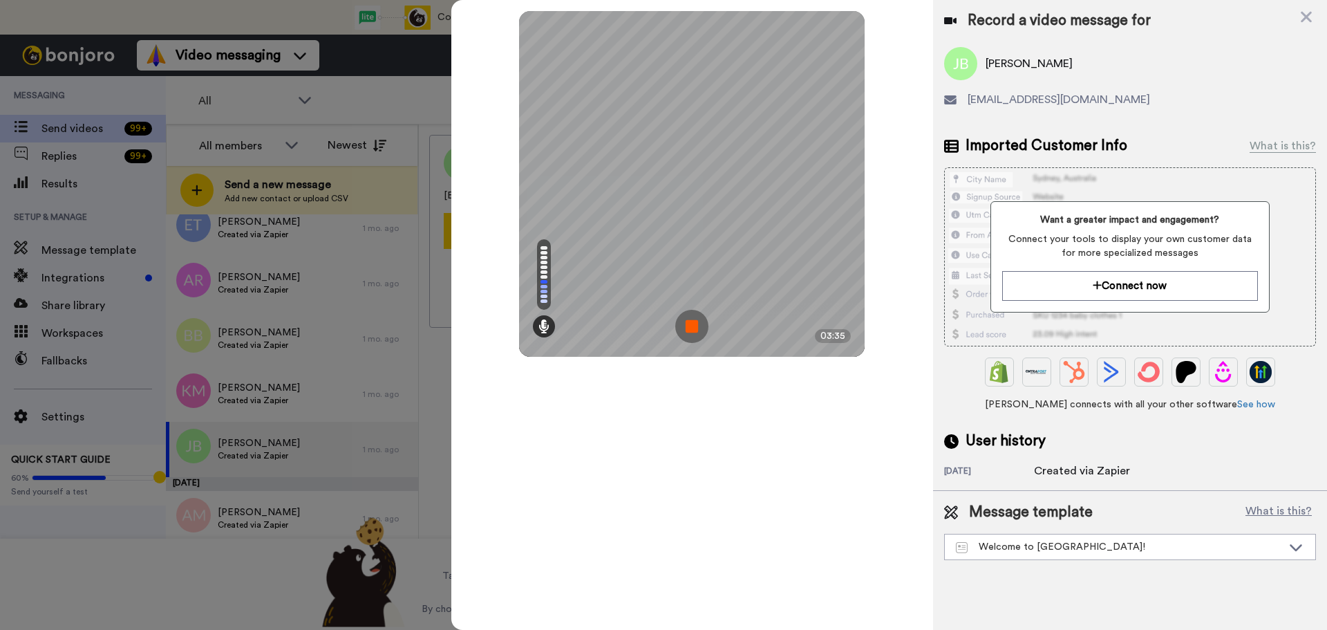
click at [683, 328] on img at bounding box center [691, 326] width 33 height 33
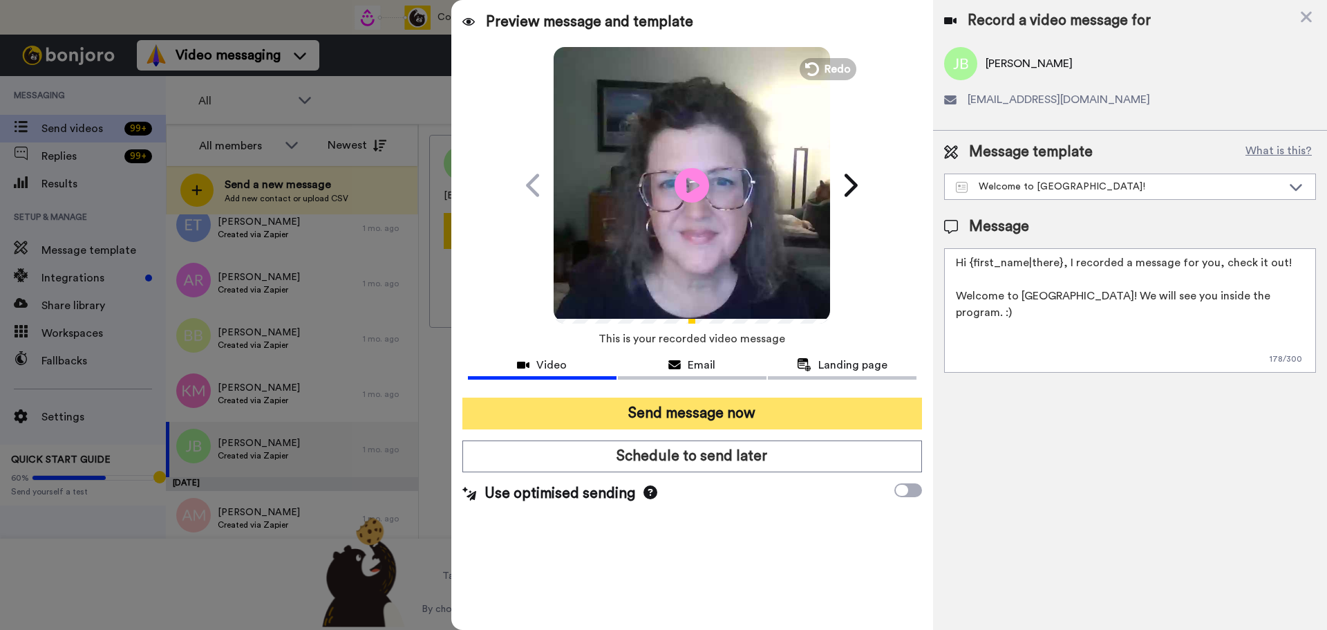
click at [758, 404] on button "Send message now" at bounding box center [692, 413] width 460 height 32
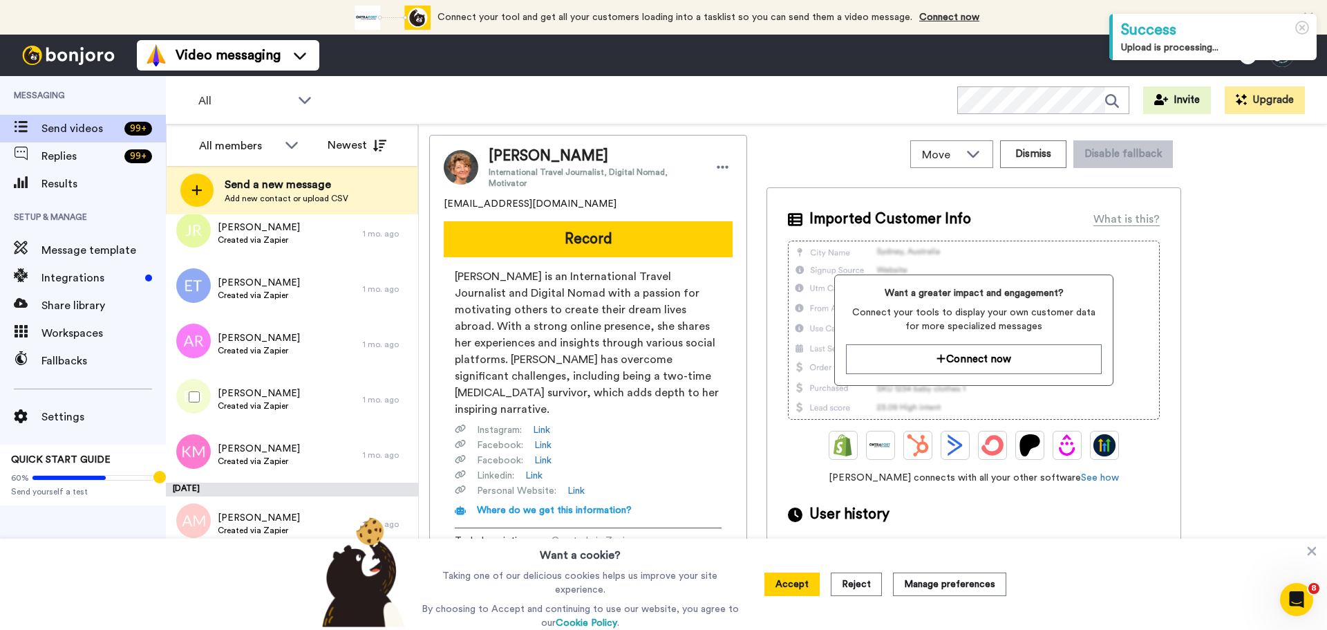
scroll to position [2290, 0]
click at [263, 400] on span "Created via Zapier" at bounding box center [259, 404] width 82 height 11
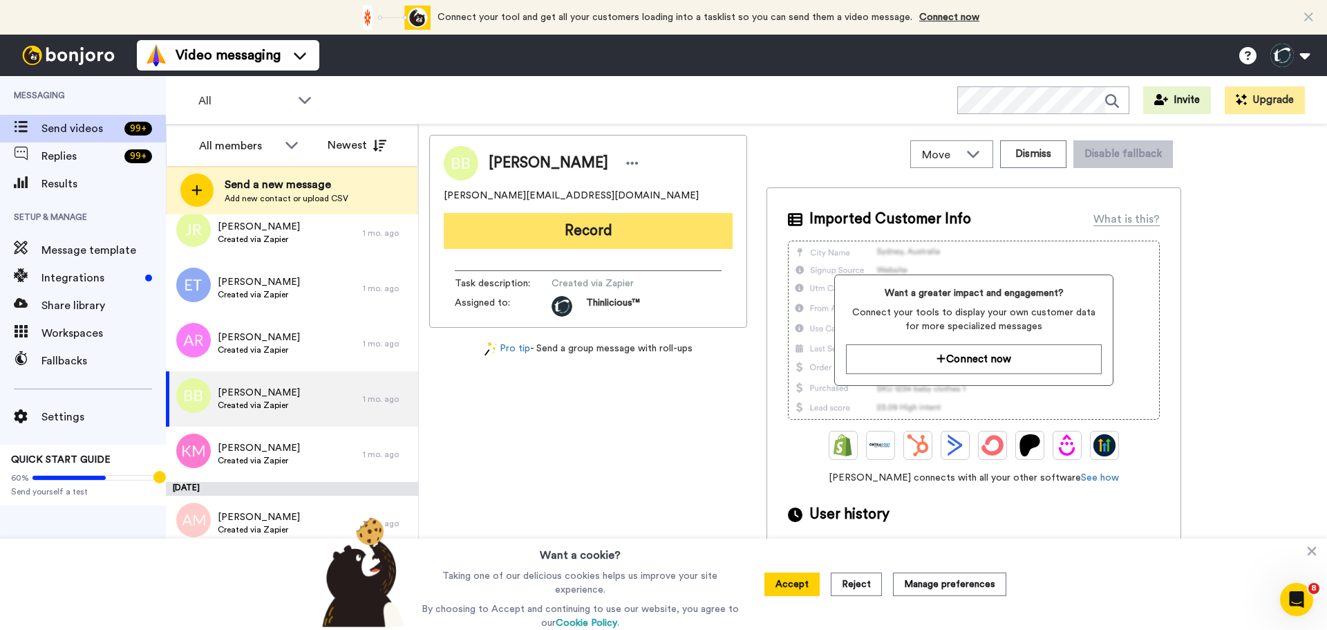
click at [534, 229] on button "Record" at bounding box center [588, 231] width 289 height 36
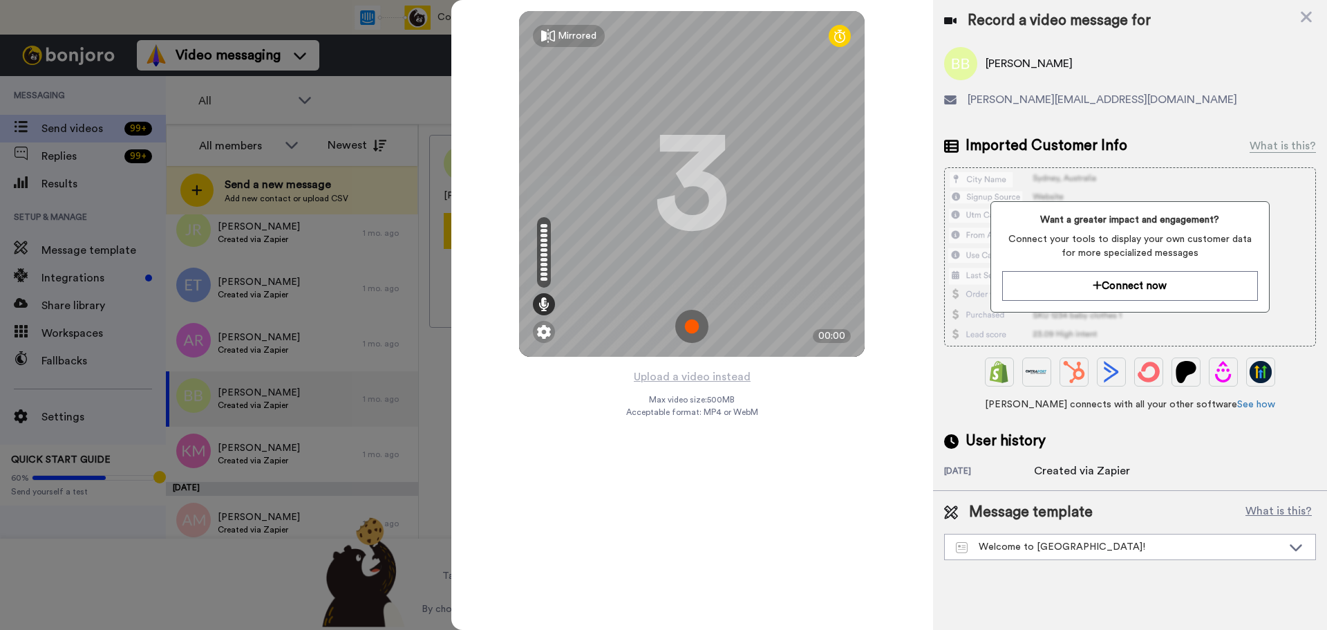
click at [686, 320] on img at bounding box center [691, 326] width 33 height 33
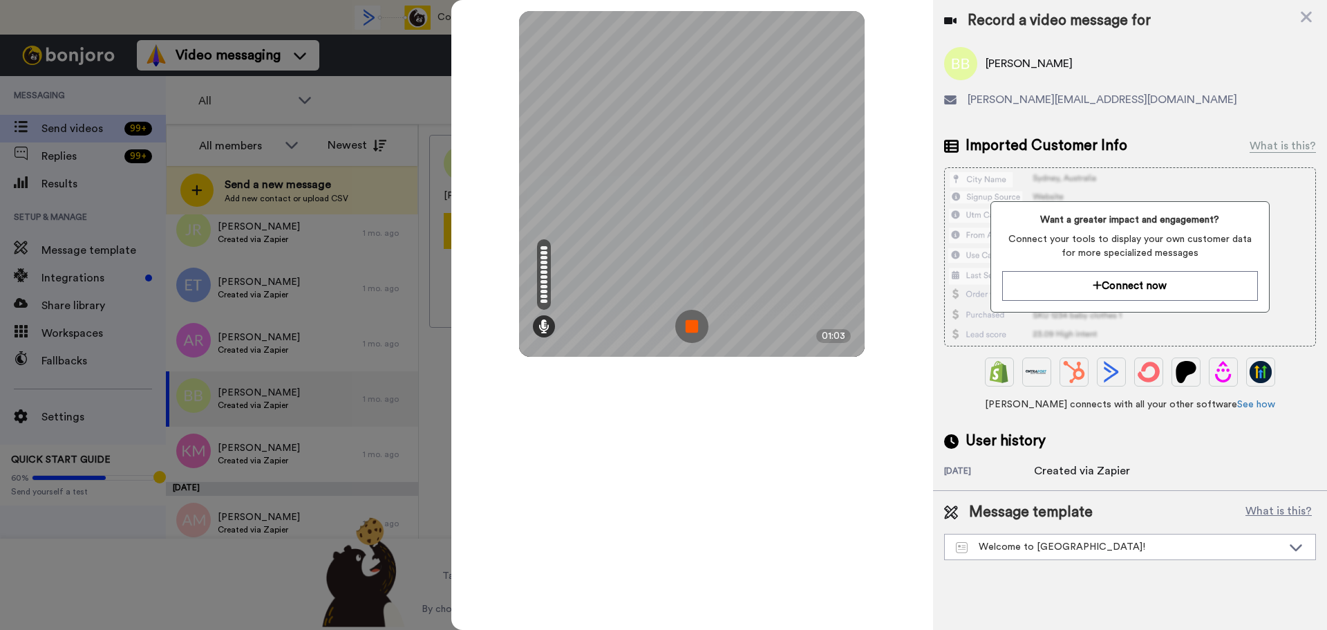
click at [686, 320] on img at bounding box center [691, 326] width 33 height 33
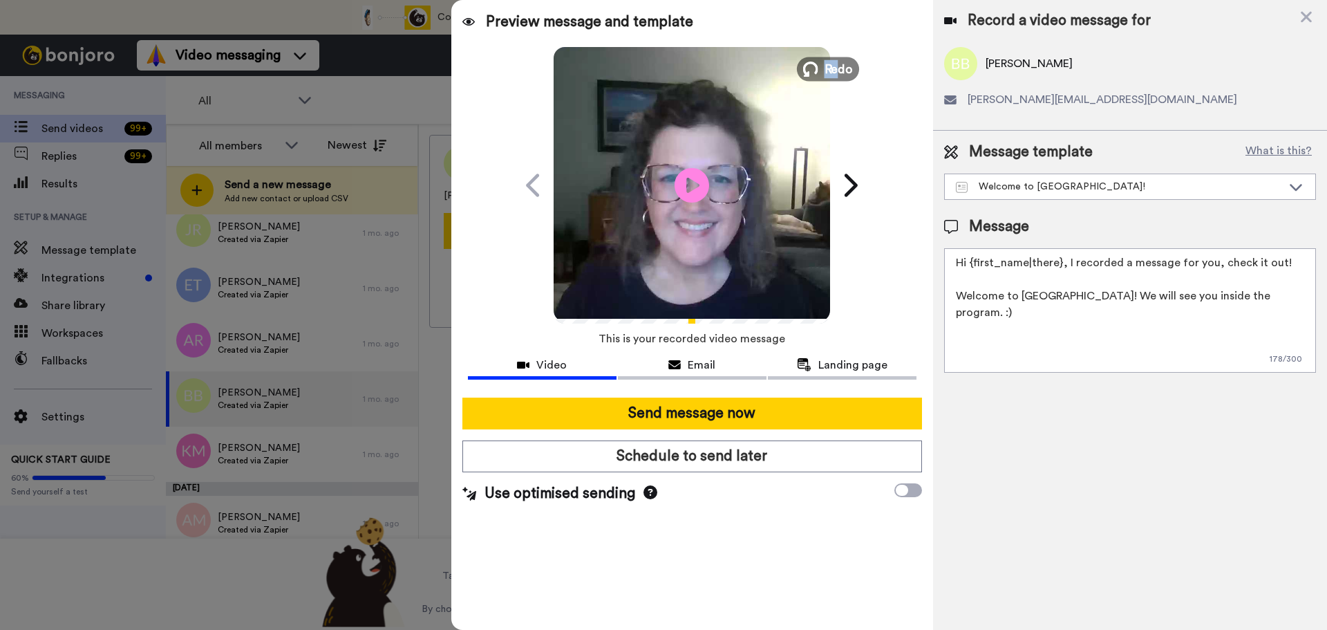
drag, startPoint x: 850, startPoint y: 79, endPoint x: 840, endPoint y: 69, distance: 14.7
click at [840, 69] on div "Play/Pause Welcome to TAS! Thinlicious™ Team <senderfrom@email.com> Aug 16, 202…" at bounding box center [692, 185] width 346 height 276
click at [840, 69] on span "Redo" at bounding box center [838, 68] width 29 height 18
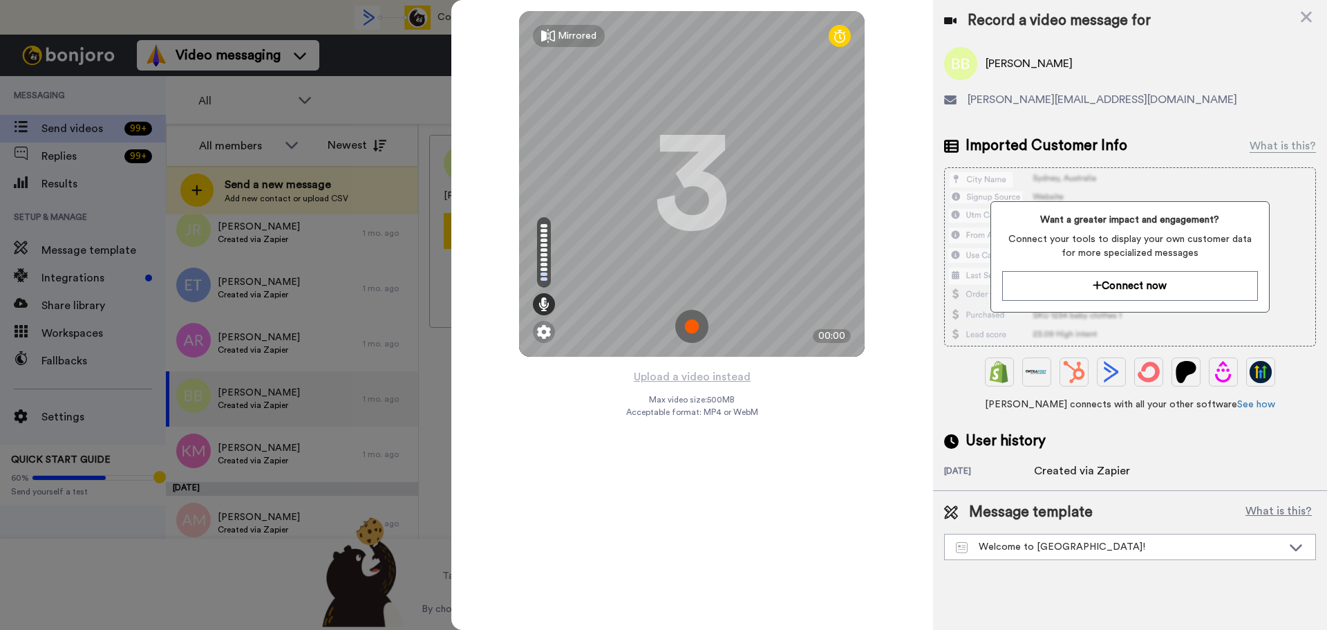
click at [694, 319] on img at bounding box center [691, 326] width 33 height 33
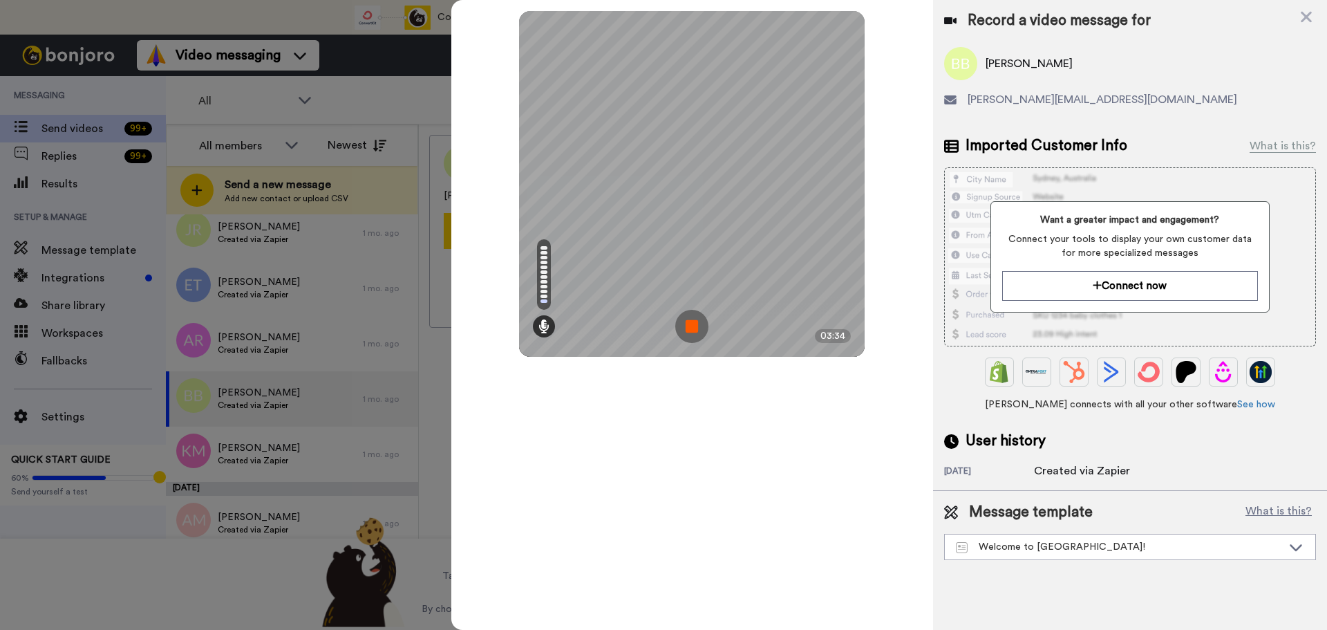
click at [694, 319] on img at bounding box center [691, 326] width 33 height 33
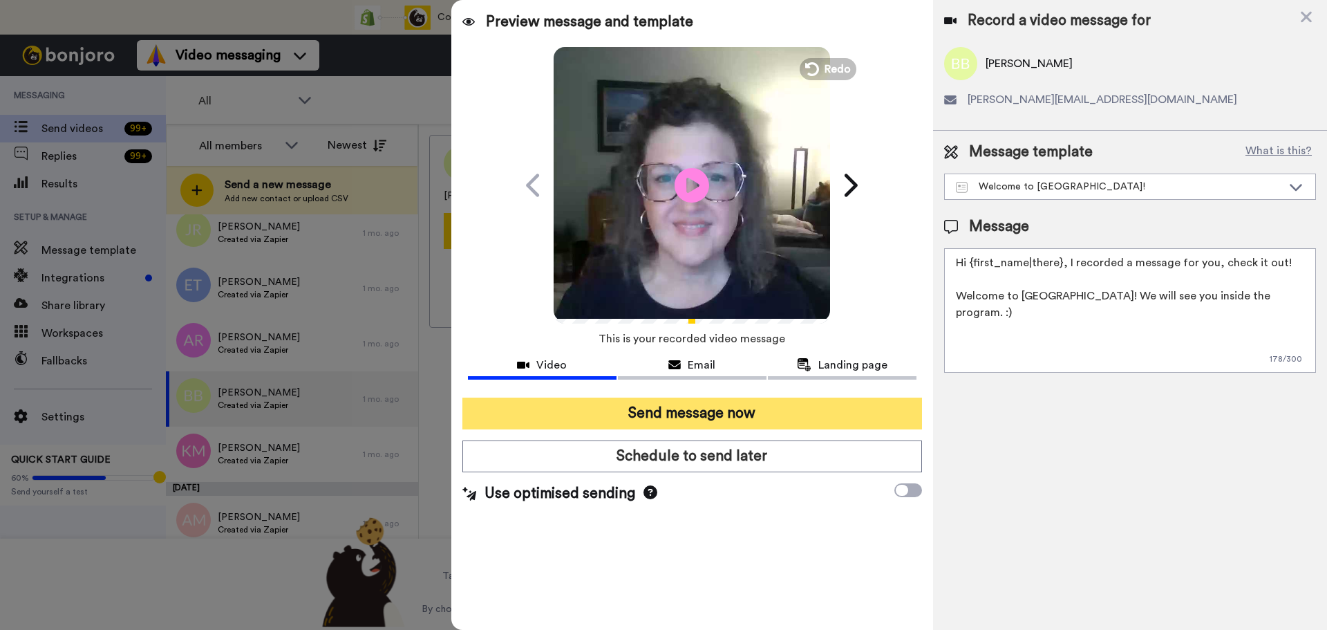
click at [688, 415] on button "Send message now" at bounding box center [692, 413] width 460 height 32
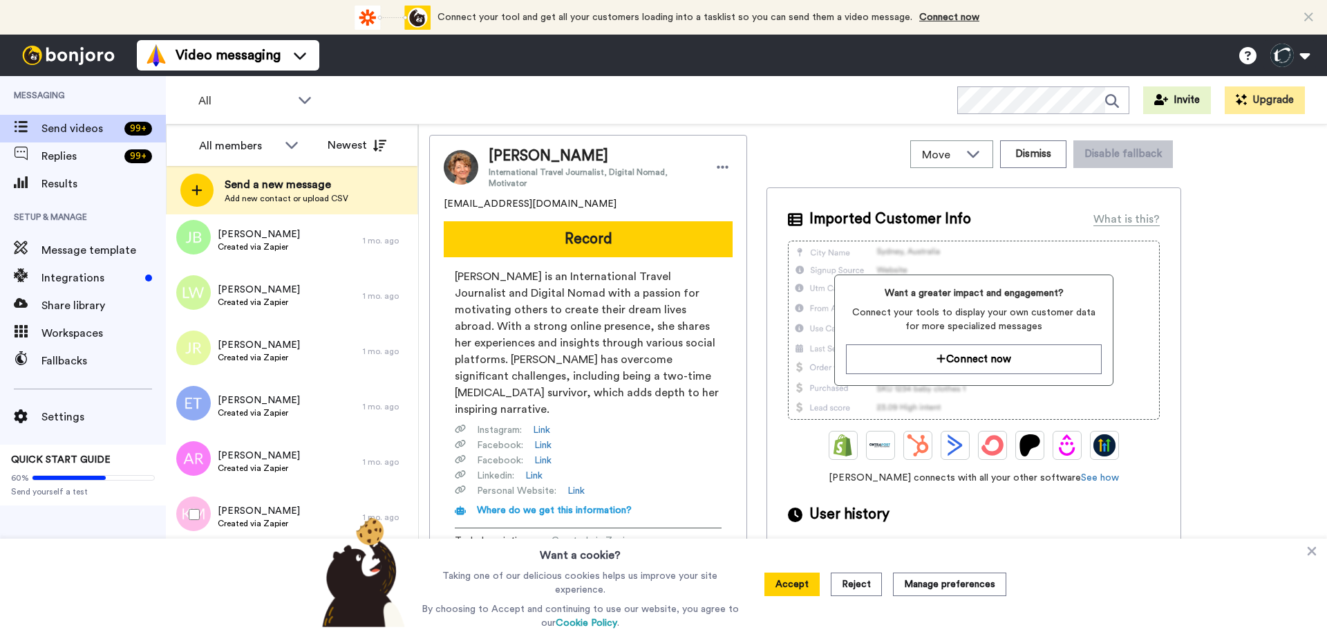
scroll to position [2169, 0]
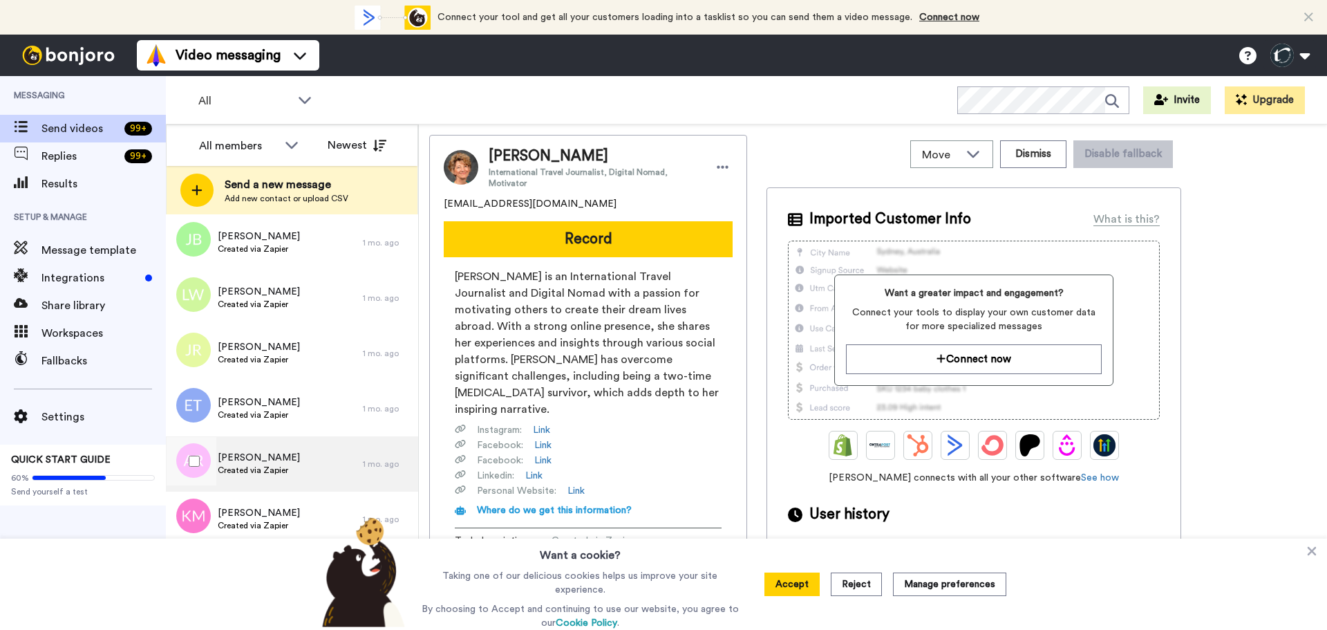
click at [247, 460] on span "Alicia Rodgers" at bounding box center [259, 458] width 82 height 14
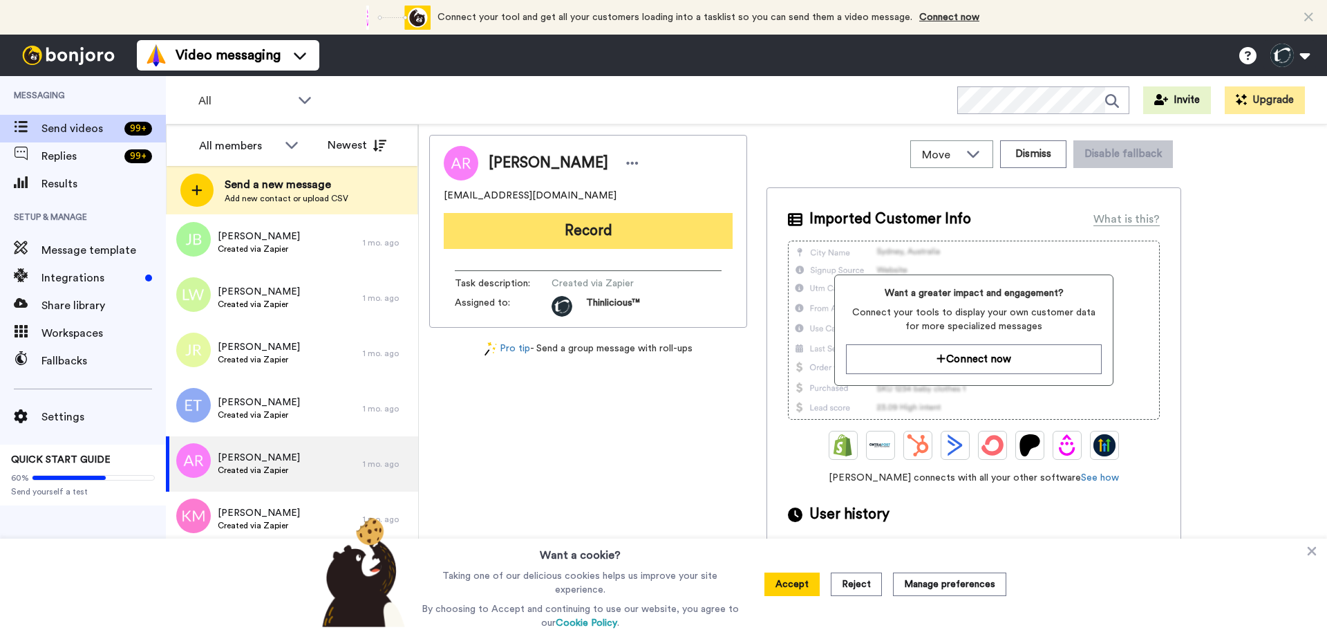
click at [596, 234] on button "Record" at bounding box center [588, 231] width 289 height 36
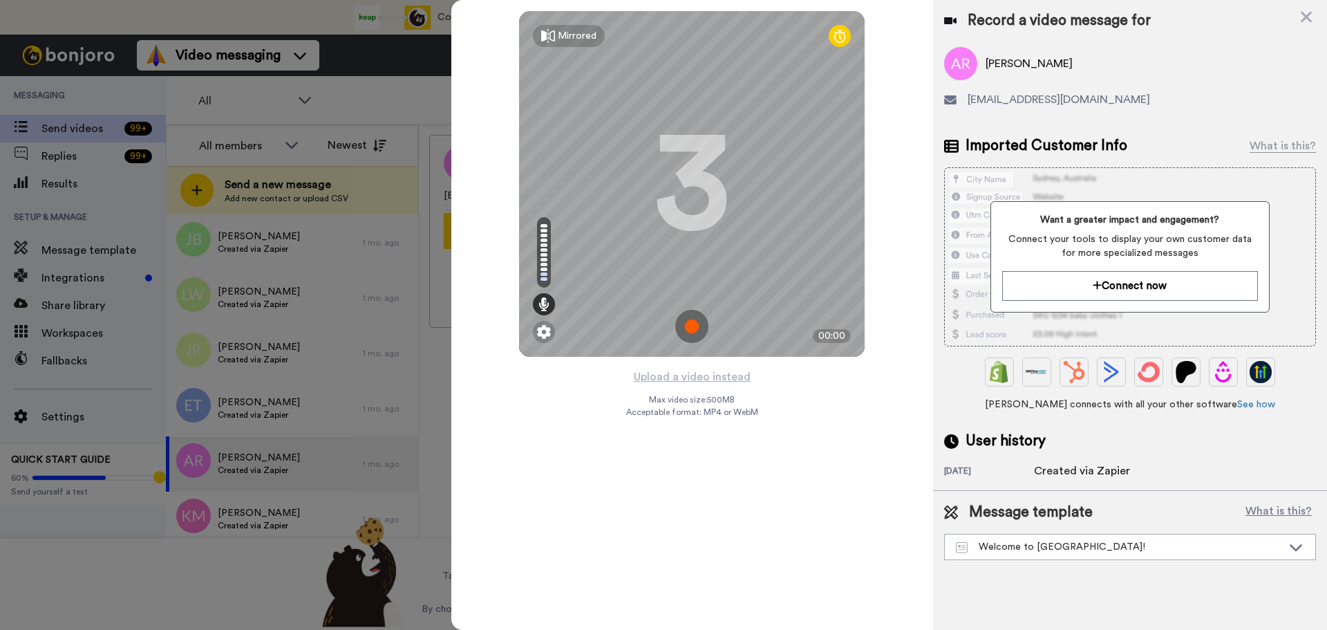
click at [691, 321] on img at bounding box center [691, 326] width 33 height 33
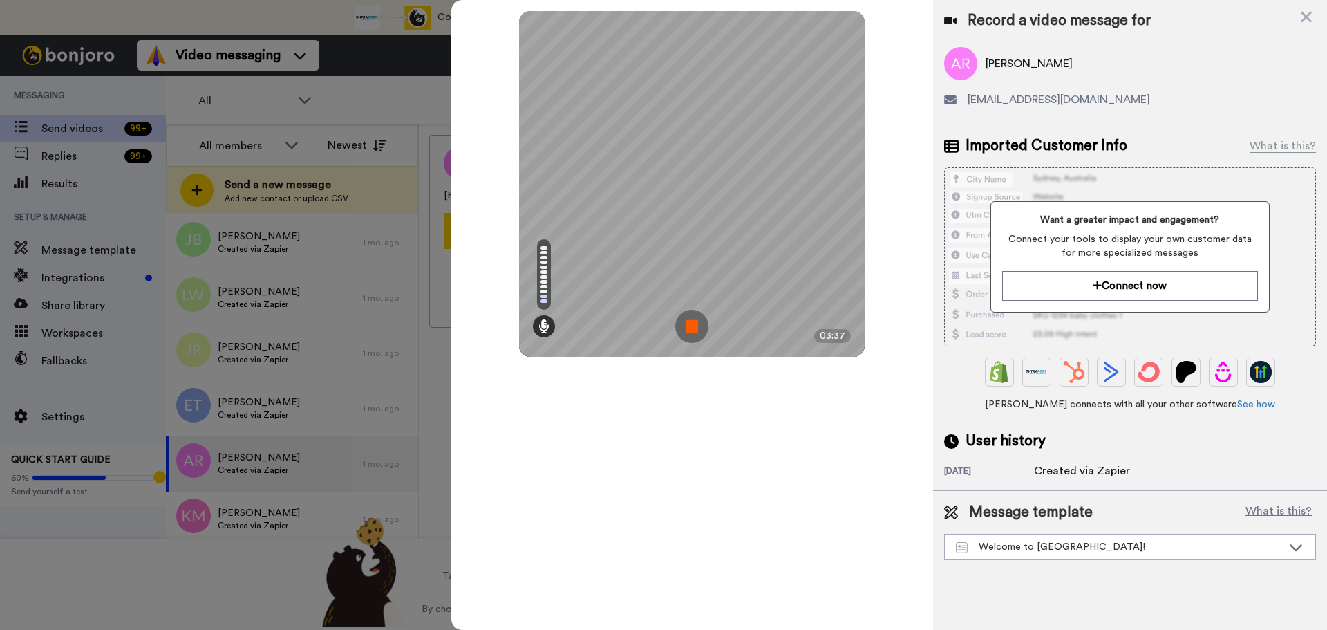
click at [691, 321] on img at bounding box center [691, 326] width 33 height 33
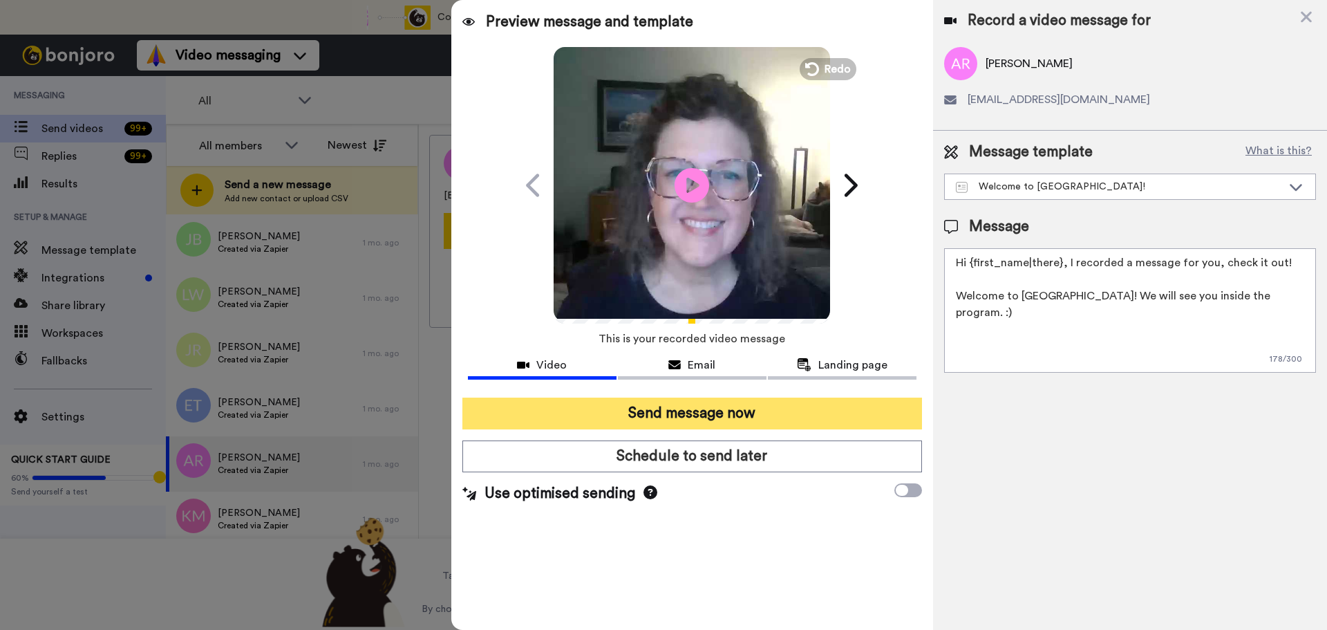
click at [688, 413] on button "Send message now" at bounding box center [692, 413] width 460 height 32
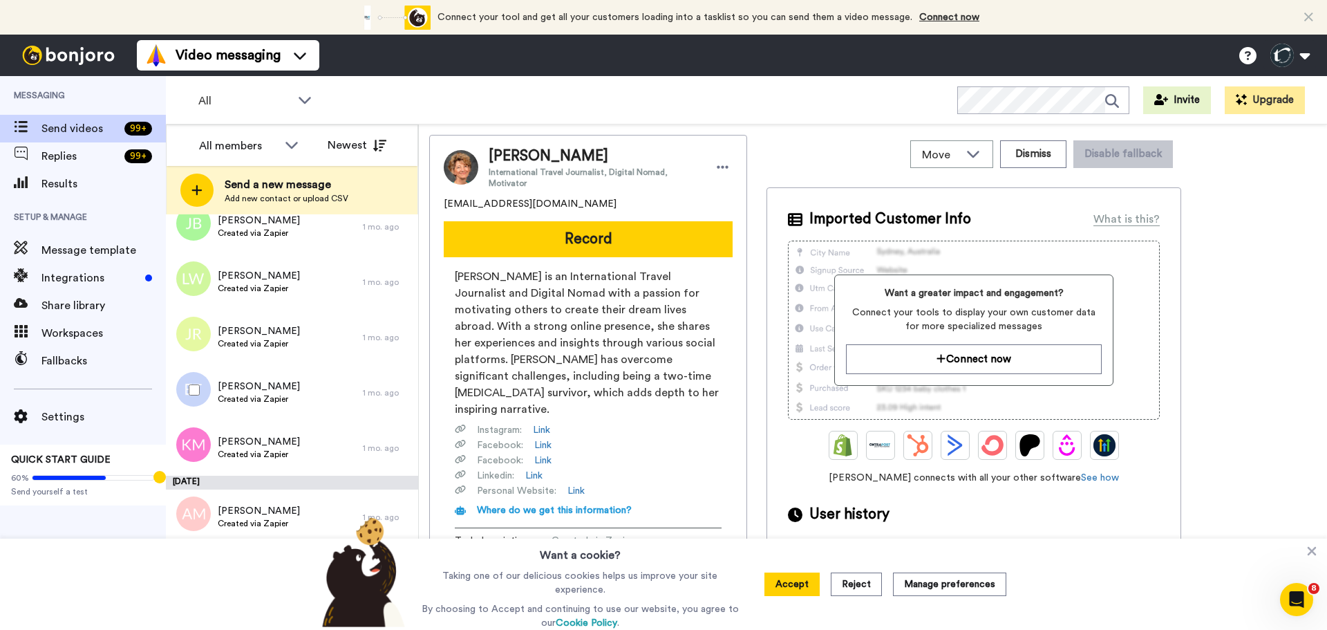
scroll to position [2186, 0]
click at [1277, 53] on button at bounding box center [1289, 55] width 53 height 30
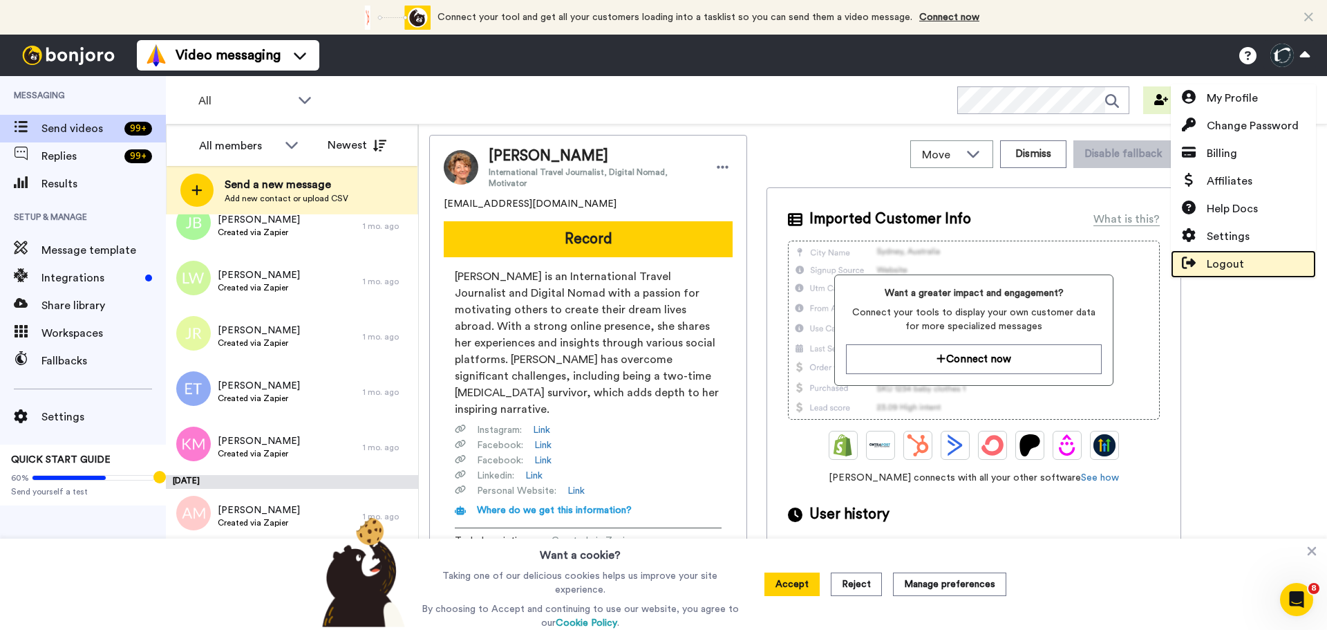
click at [1220, 267] on span "Logout" at bounding box center [1225, 264] width 37 height 17
